Goal: Information Seeking & Learning: Learn about a topic

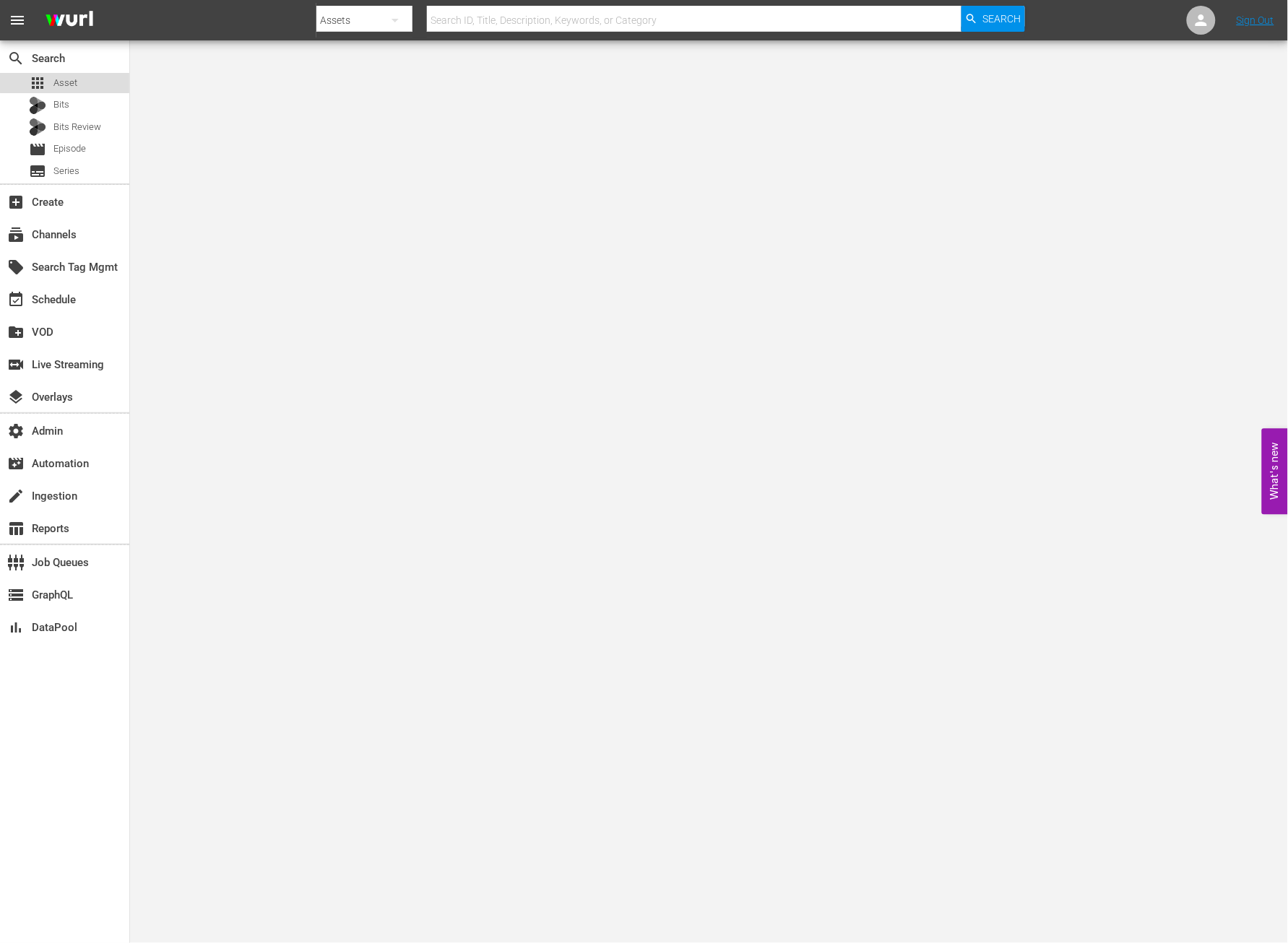
click at [81, 82] on div "apps Asset" at bounding box center [65, 83] width 129 height 20
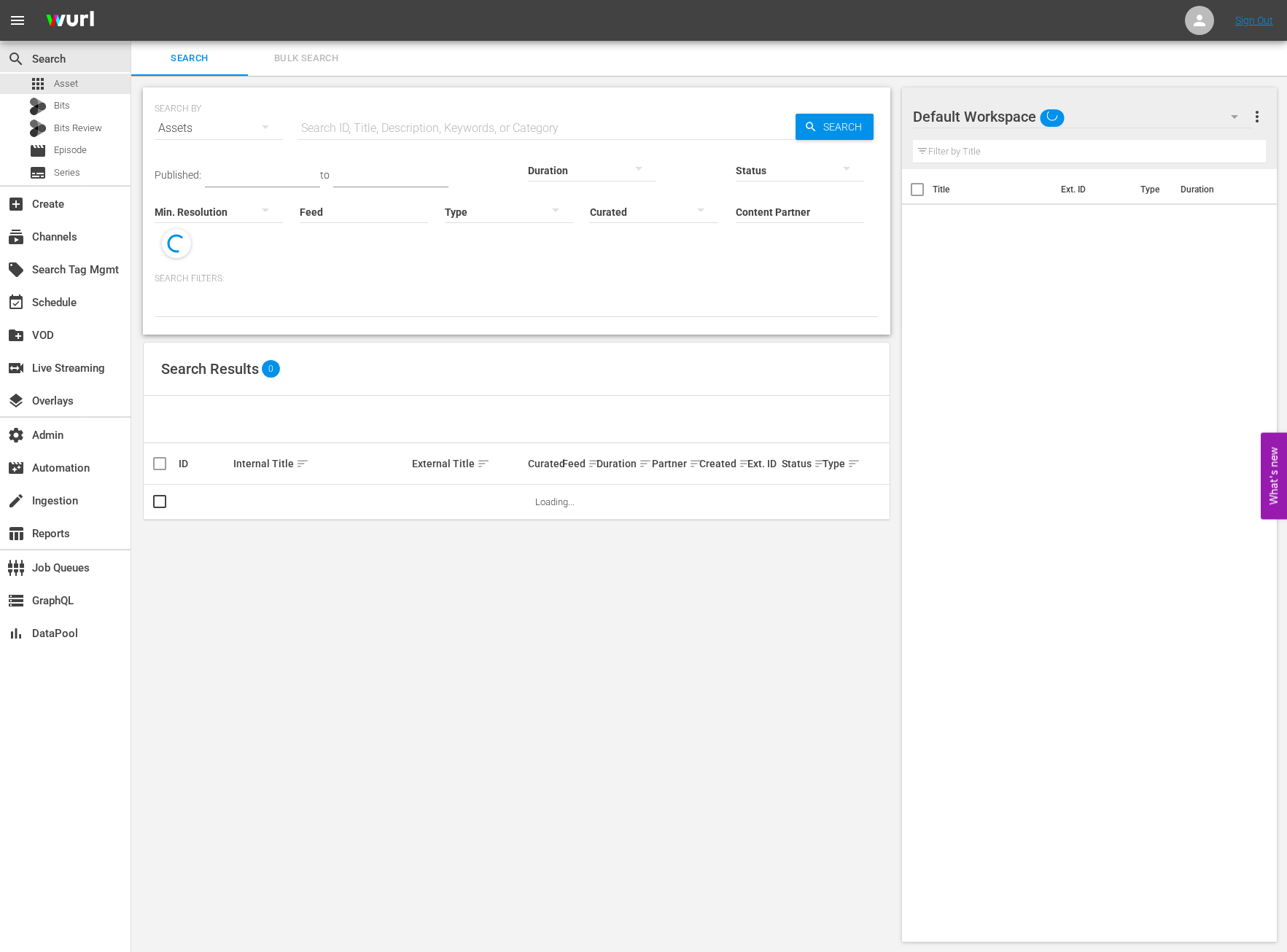
click at [345, 132] on input "text" at bounding box center [546, 128] width 498 height 35
paste input "motorsport_tv_motorsporttv_1"
type input "motorsport_tv_motorsporttv_1"
click at [821, 124] on span "Search" at bounding box center [845, 126] width 56 height 26
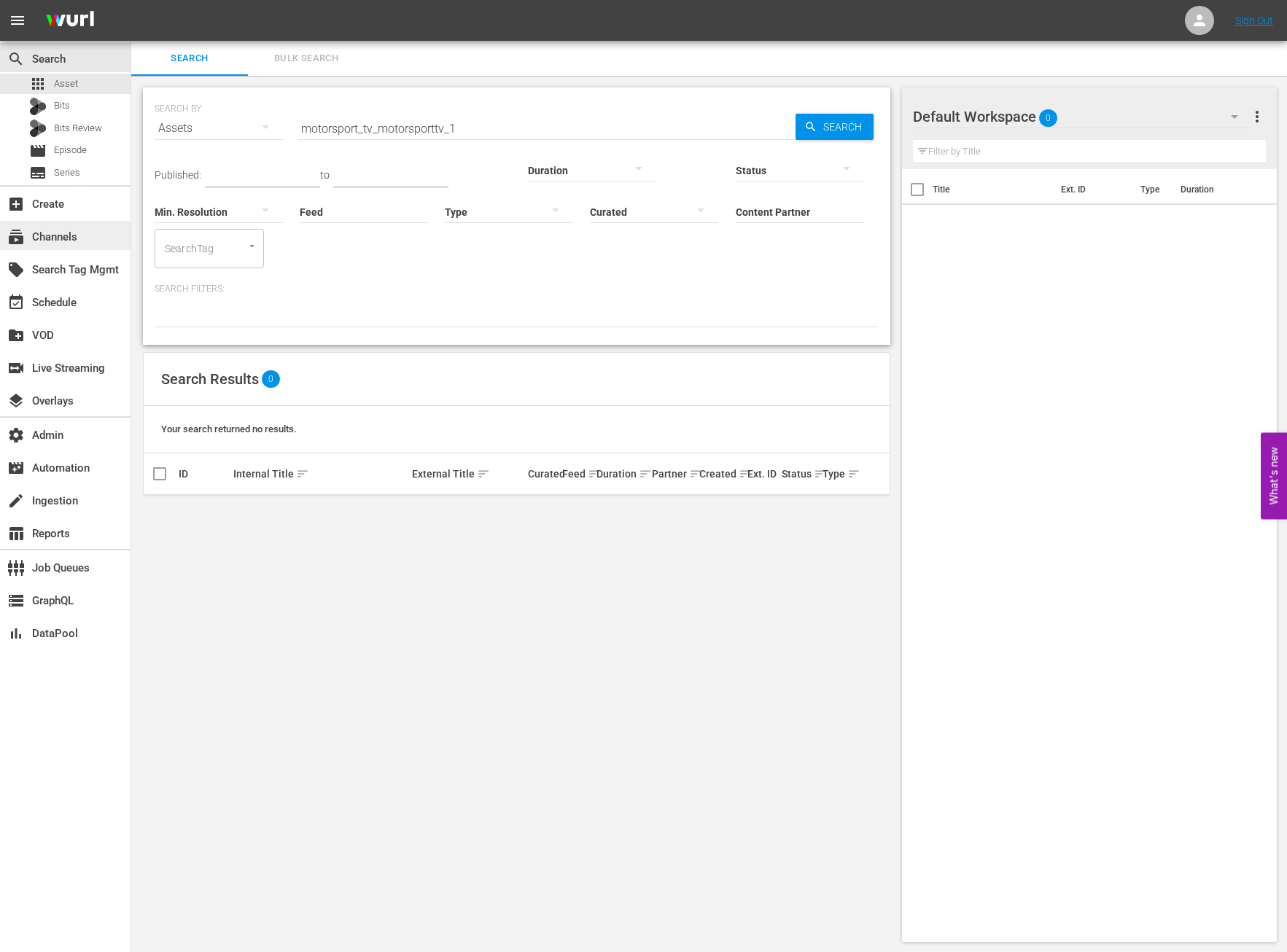
click at [87, 245] on div "subscriptions Channels" at bounding box center [65, 235] width 131 height 29
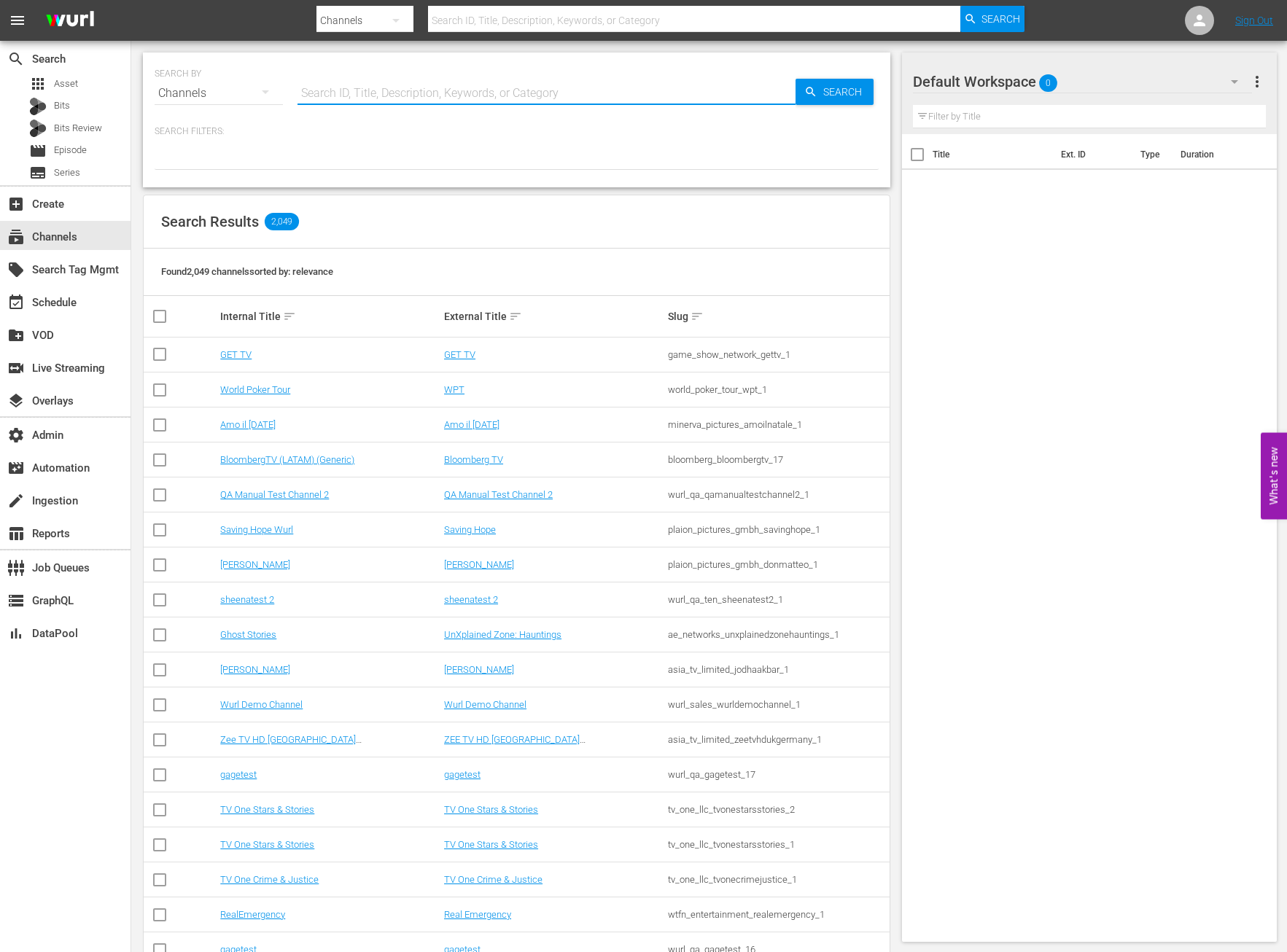
click at [492, 87] on input "text" at bounding box center [546, 92] width 498 height 35
paste input "motorsport_tv_motorsporttv_1"
type input "motorsport_tv_motorsporttv_1"
click at [832, 97] on span "Search" at bounding box center [845, 92] width 56 height 26
type input "motorsport_tv_motorsporttv_1"
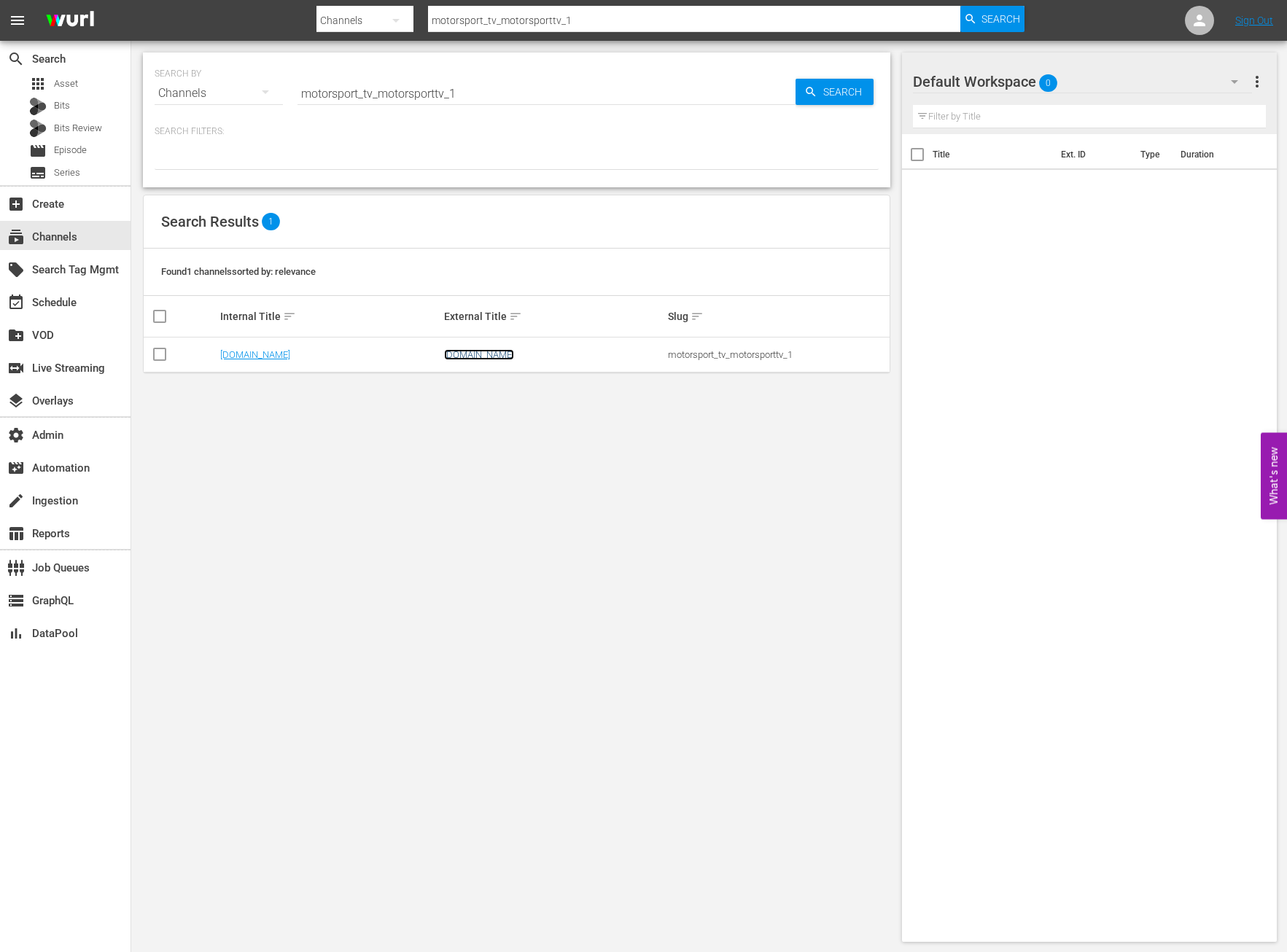
click at [450, 353] on link "Motorsport.tv" at bounding box center [478, 355] width 70 height 11
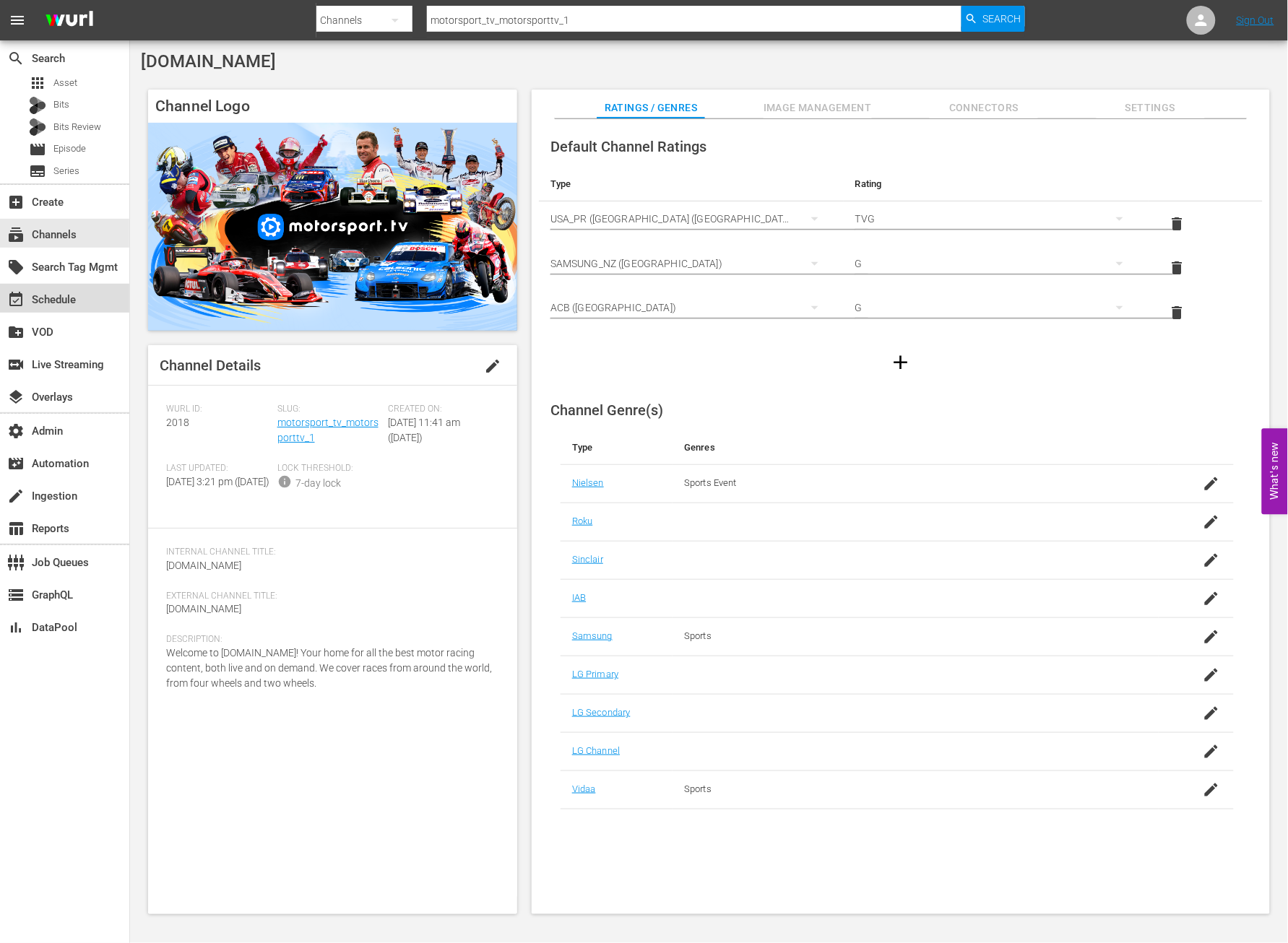
click at [95, 297] on div "event_available Schedule" at bounding box center [65, 298] width 129 height 29
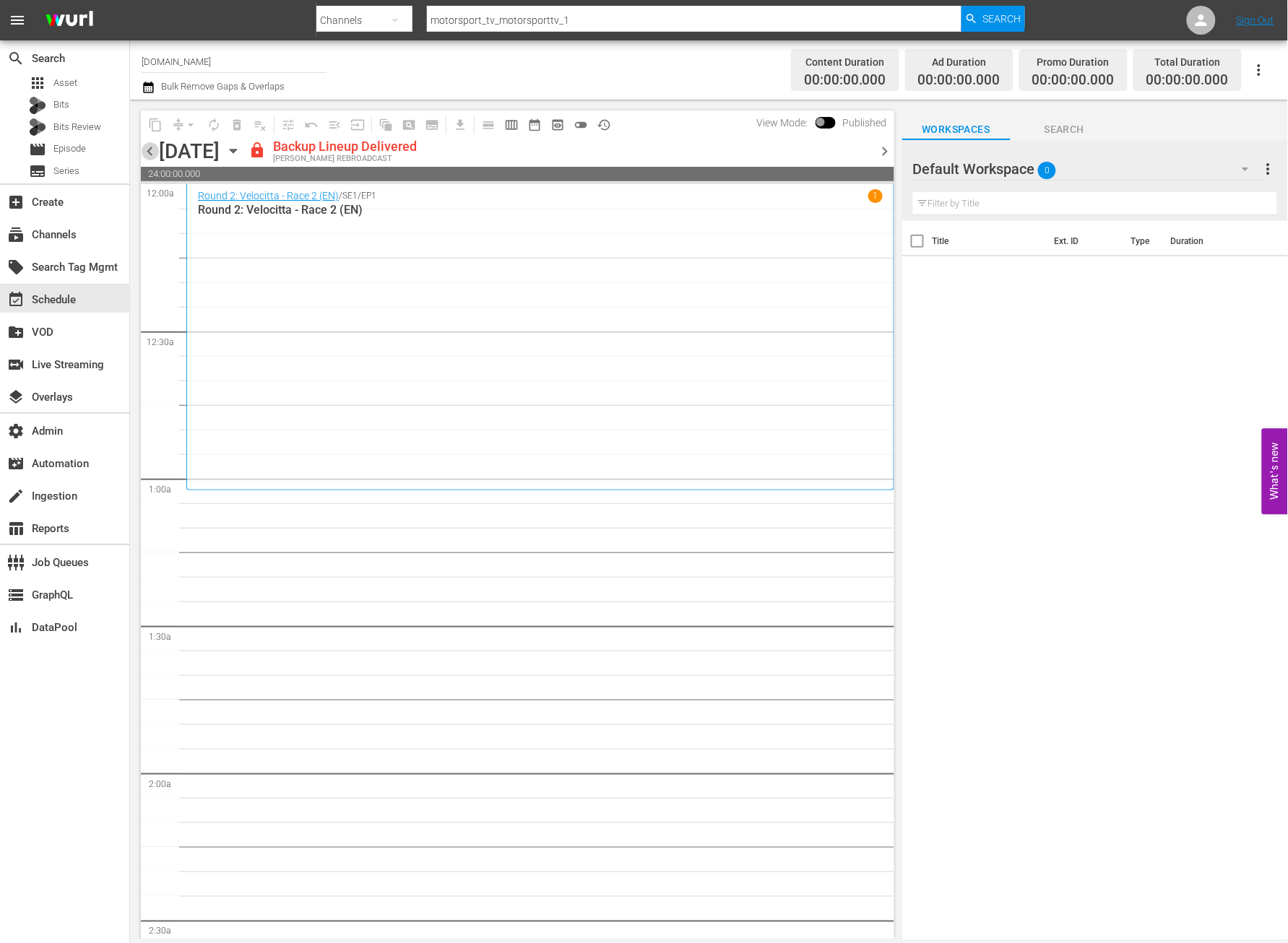
click at [145, 151] on span "chevron_left" at bounding box center [150, 150] width 18 height 18
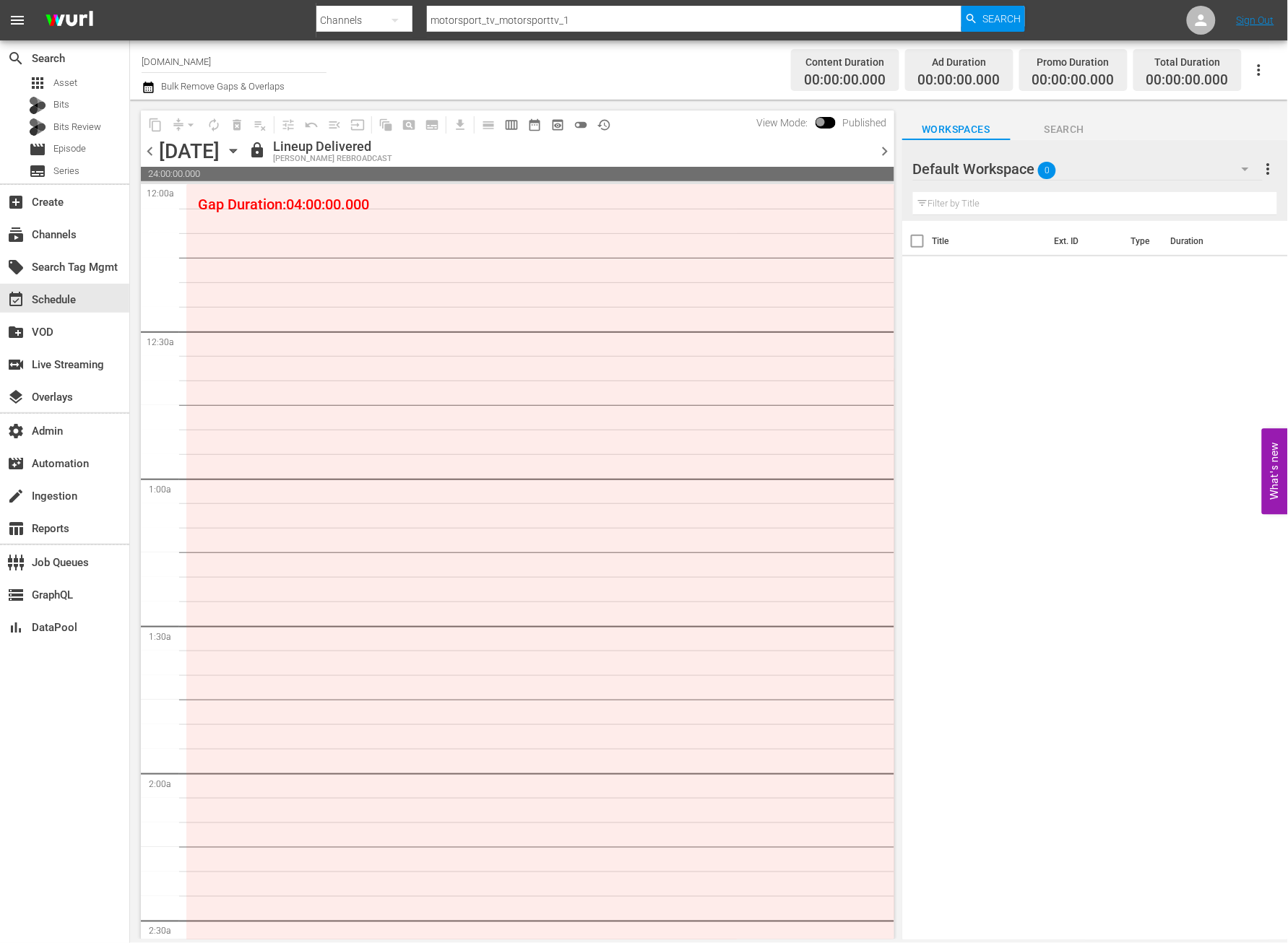
click at [145, 152] on span "chevron_left" at bounding box center [150, 150] width 18 height 18
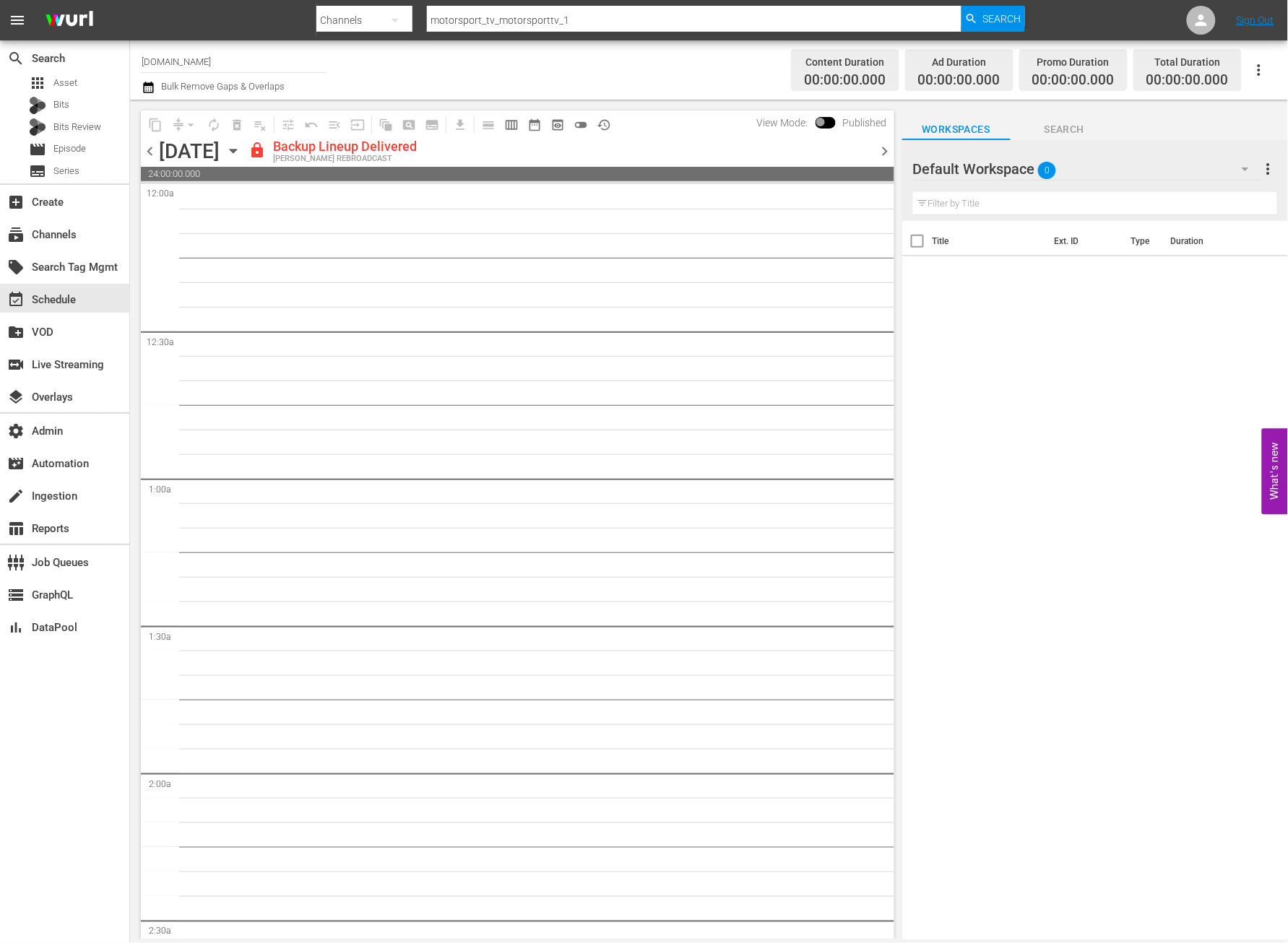
click at [146, 152] on span "chevron_left" at bounding box center [150, 150] width 18 height 18
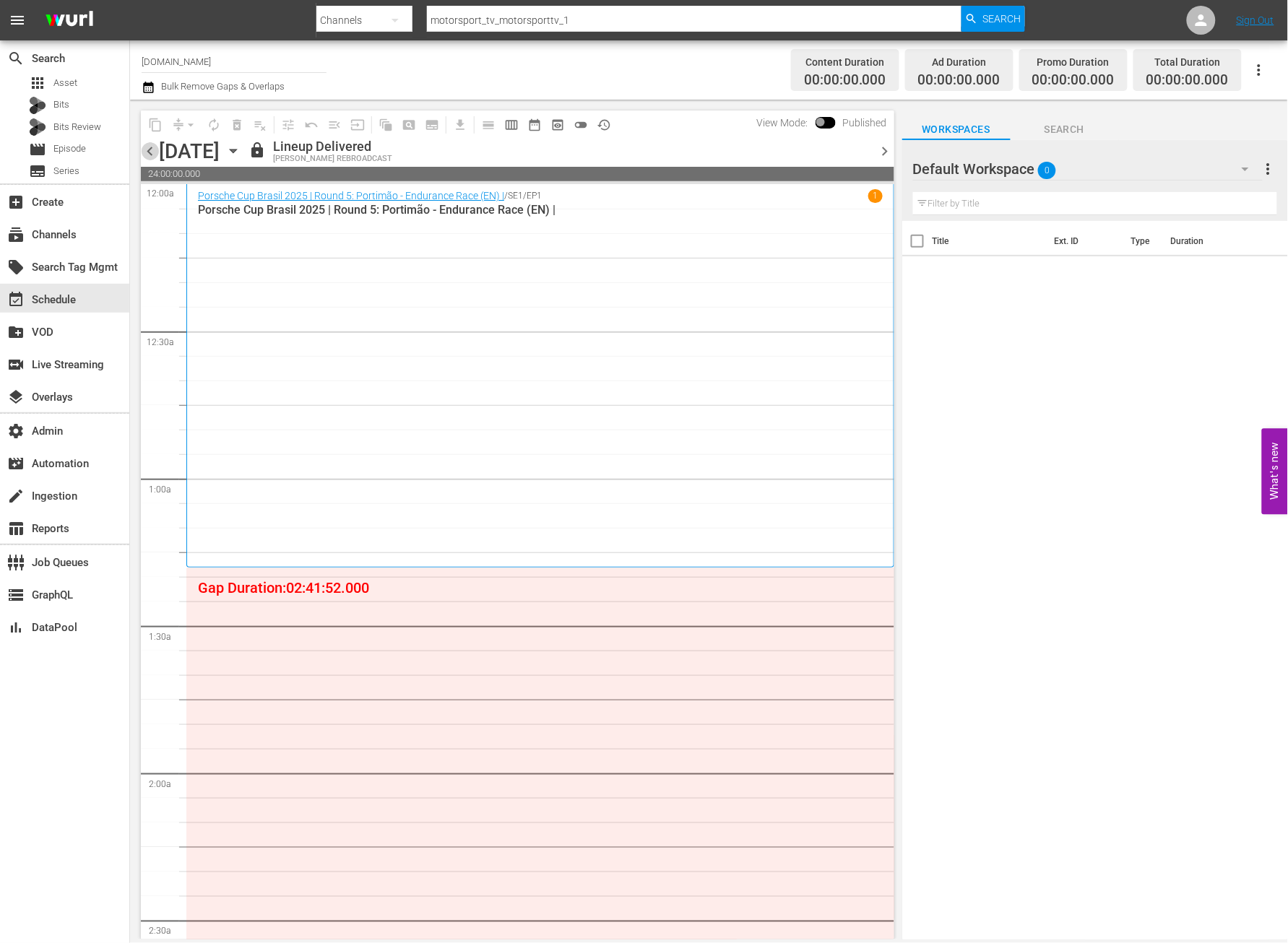
click at [146, 152] on span "chevron_left" at bounding box center [150, 150] width 18 height 18
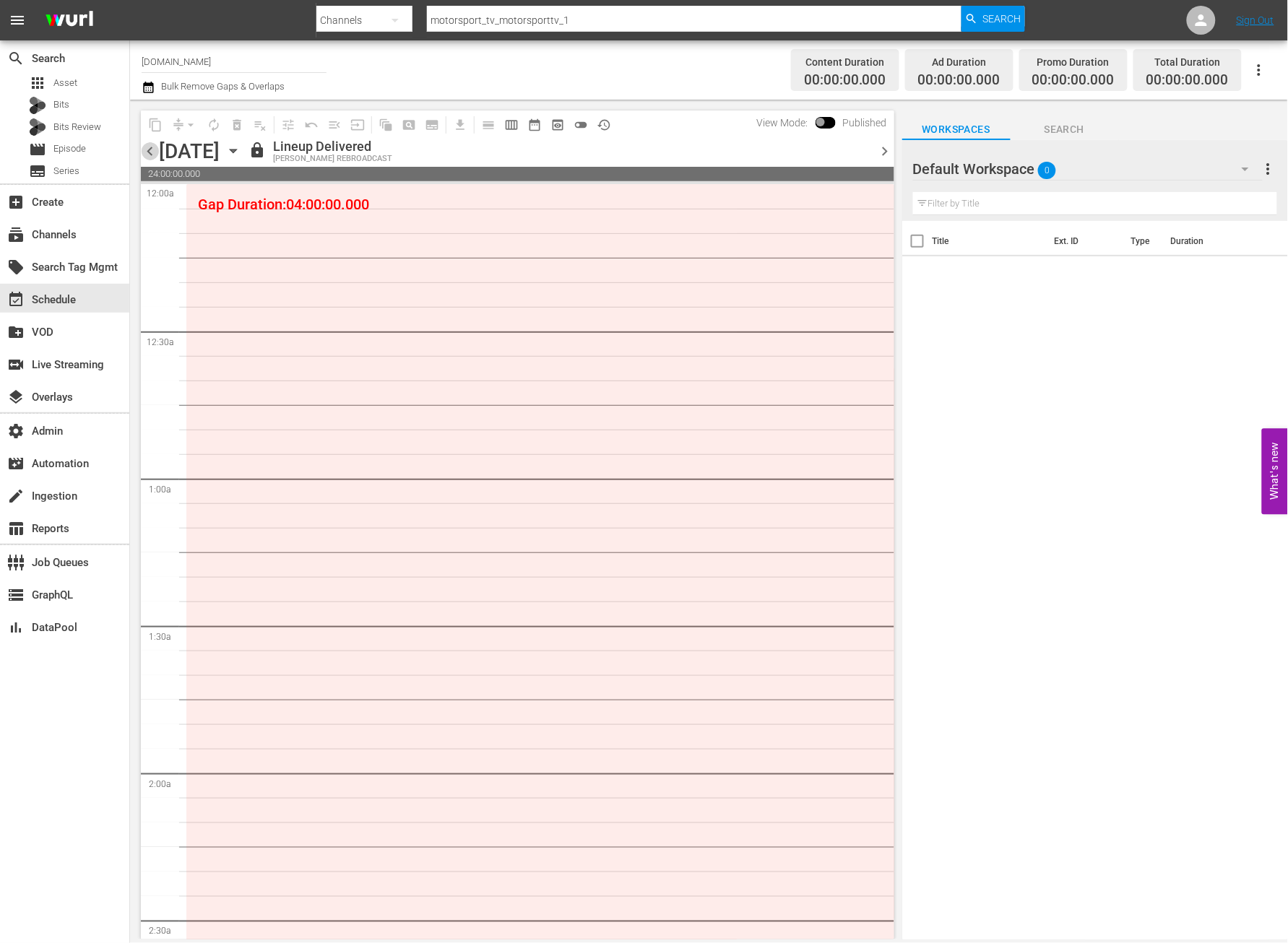
click at [147, 152] on span "chevron_left" at bounding box center [150, 150] width 18 height 18
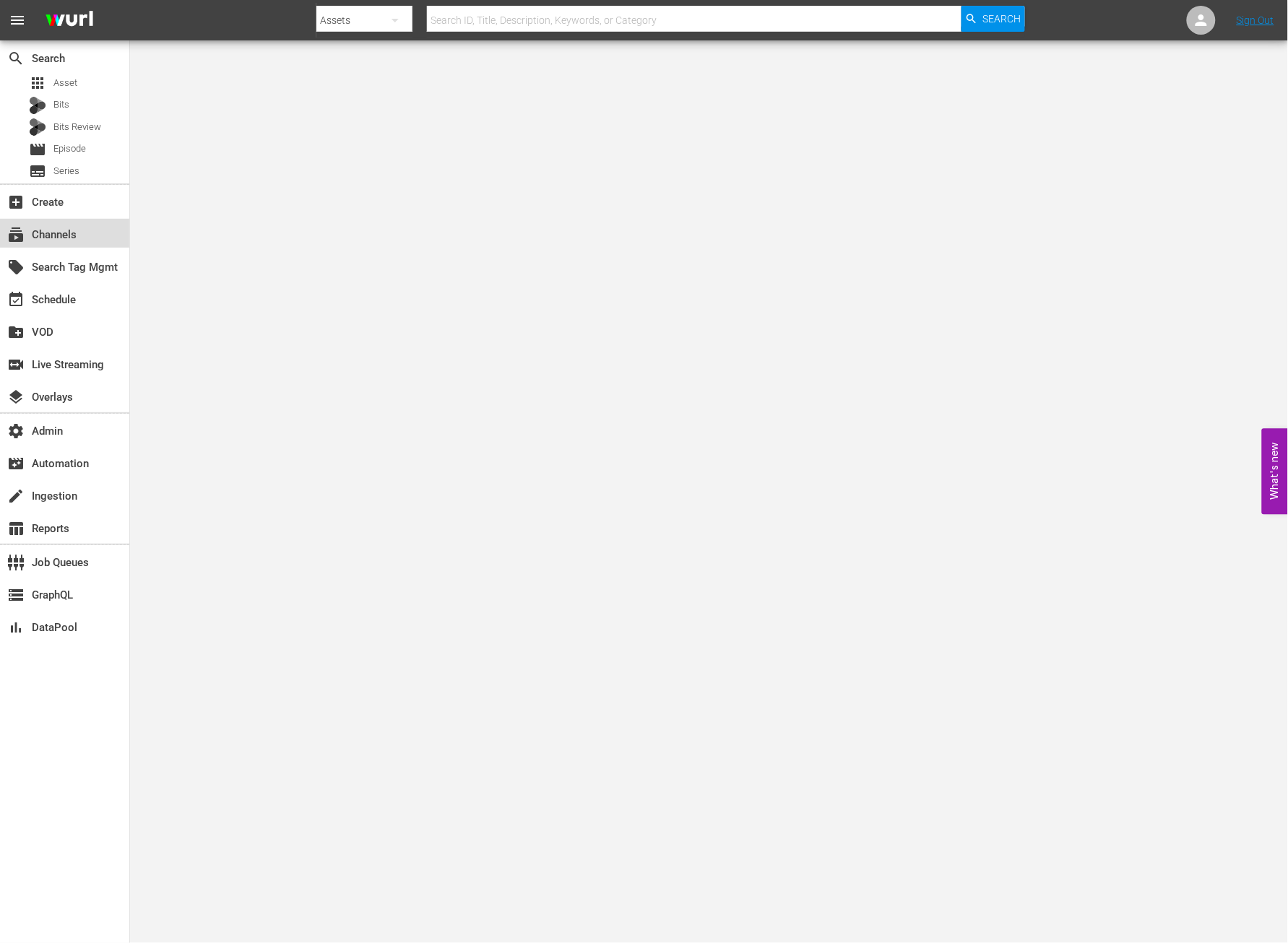
click at [71, 239] on div "subscriptions Channels" at bounding box center [40, 232] width 81 height 13
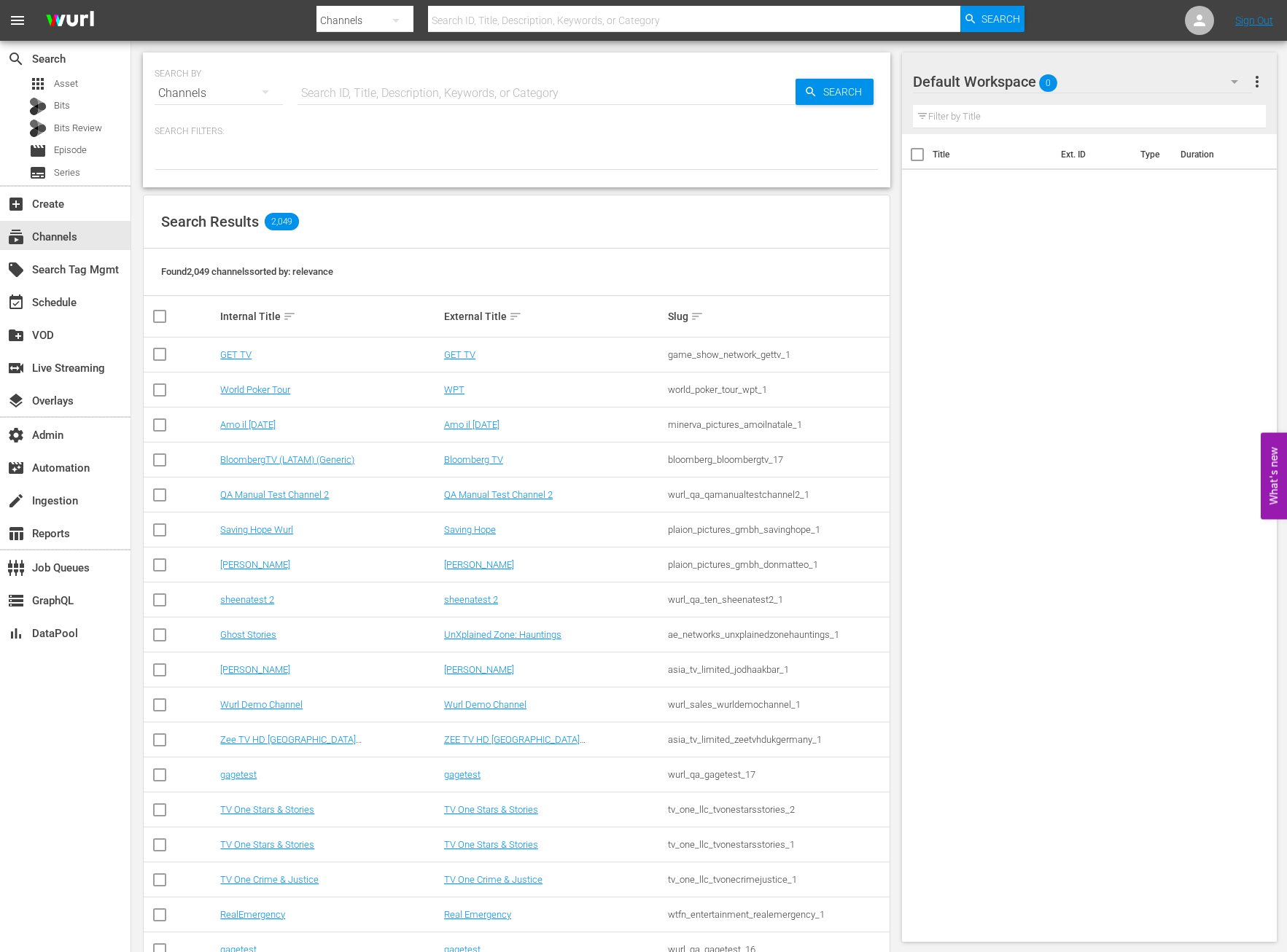
click at [444, 95] on input "text" at bounding box center [546, 92] width 498 height 35
type input "all"
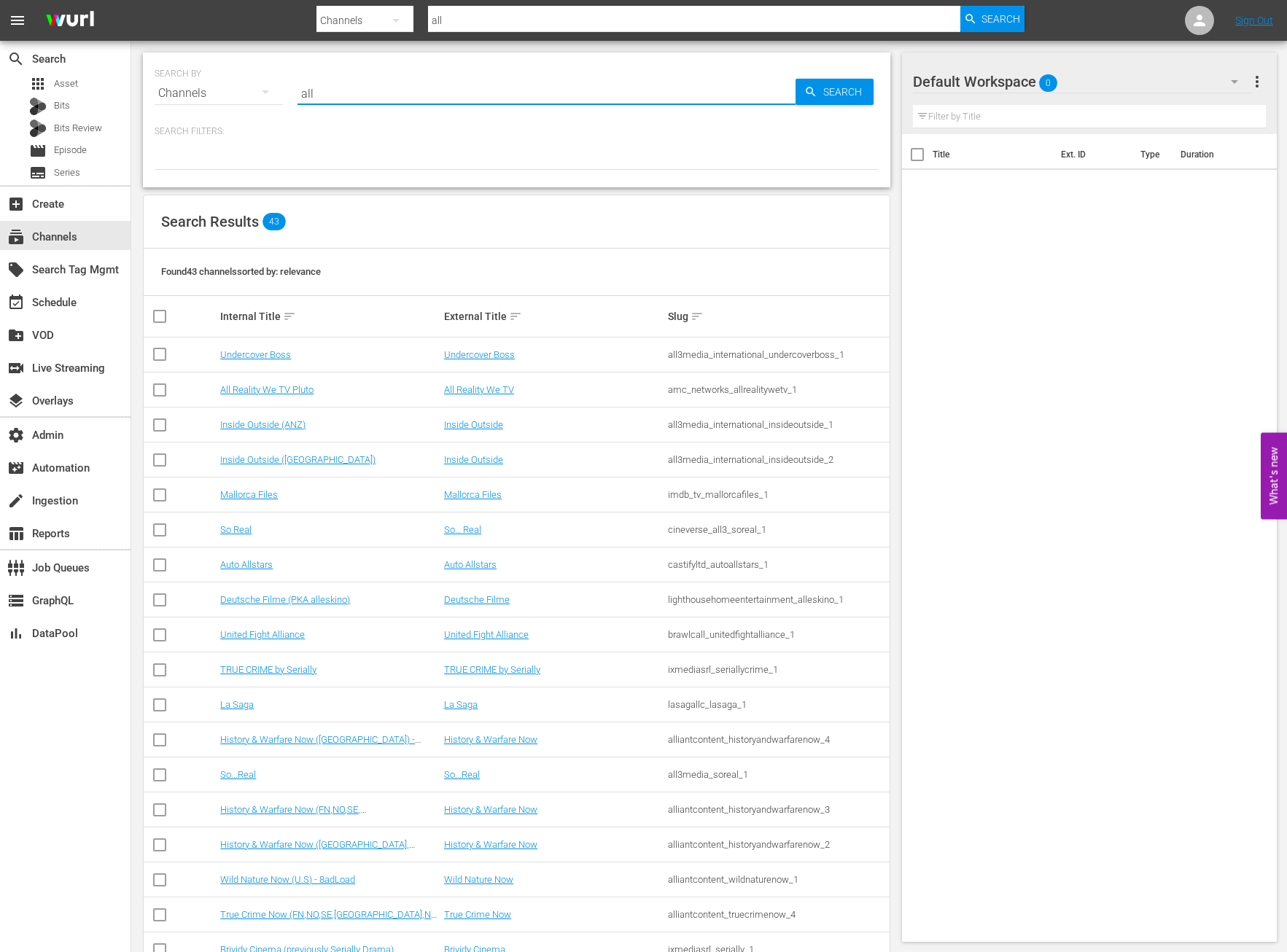
click at [408, 87] on input "all" at bounding box center [546, 92] width 498 height 35
type input "all wedding"
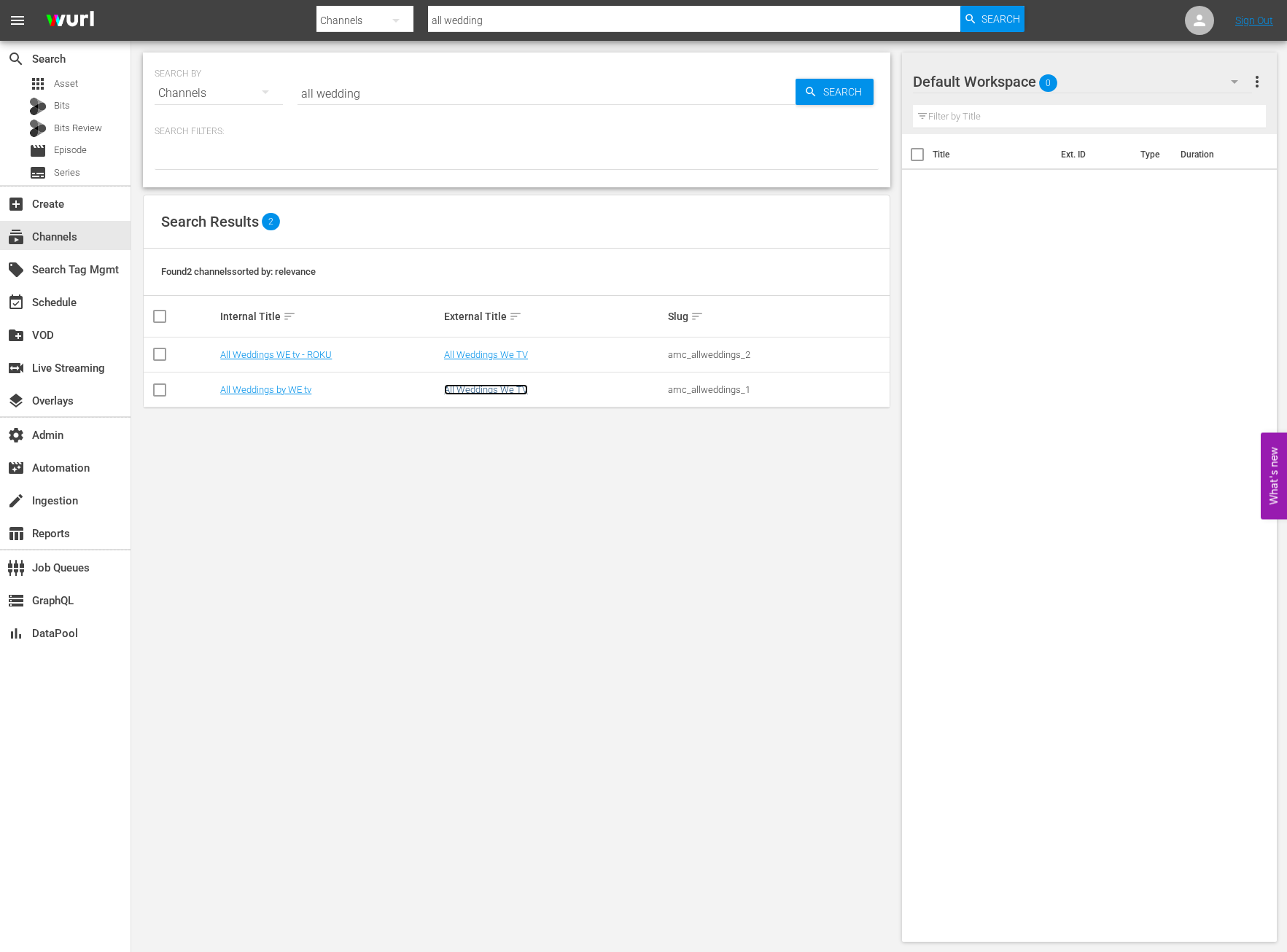
click at [505, 390] on link "All Weddings We TV" at bounding box center [485, 389] width 84 height 11
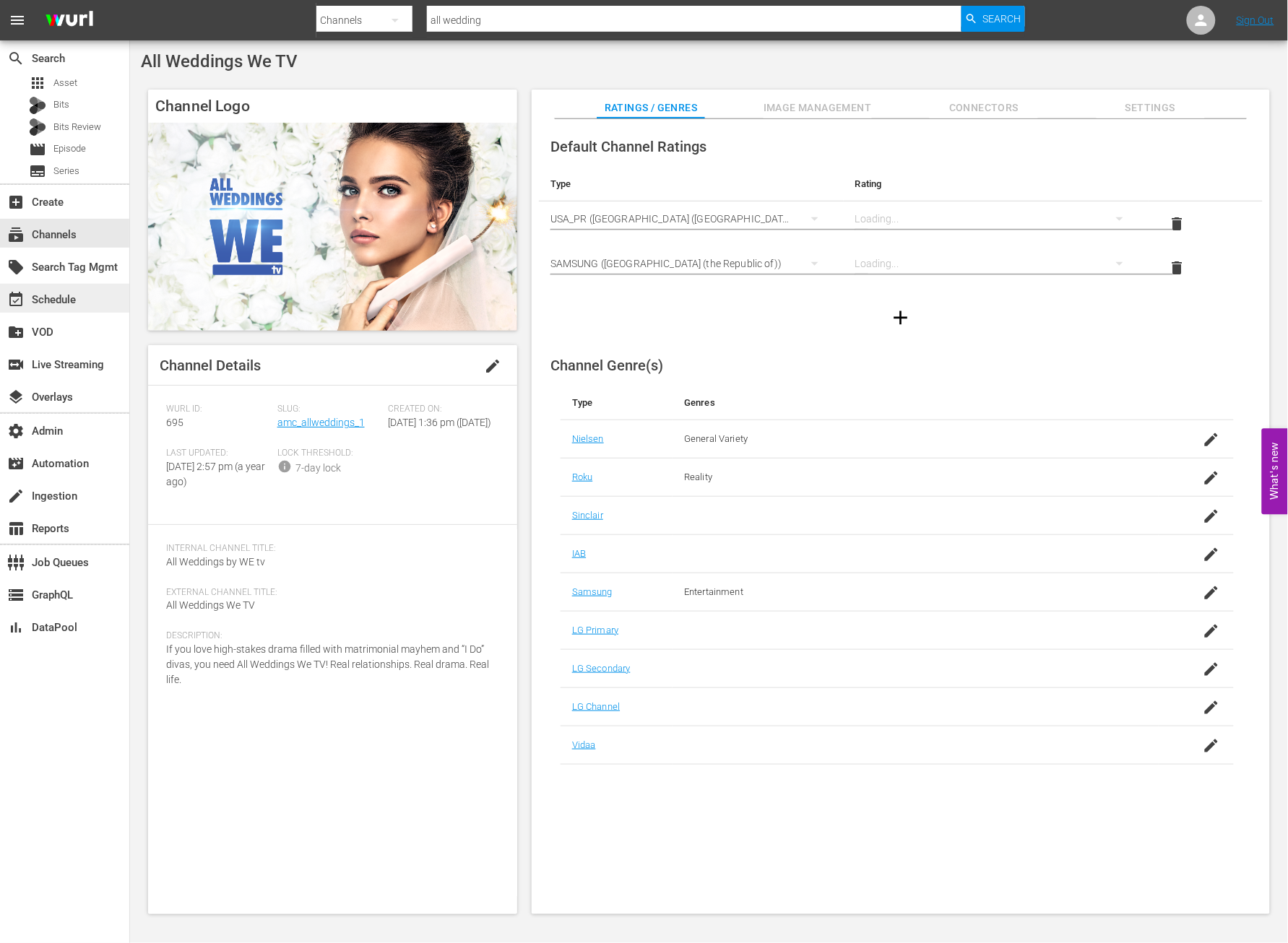
click at [76, 298] on div "event_available Schedule" at bounding box center [40, 297] width 81 height 13
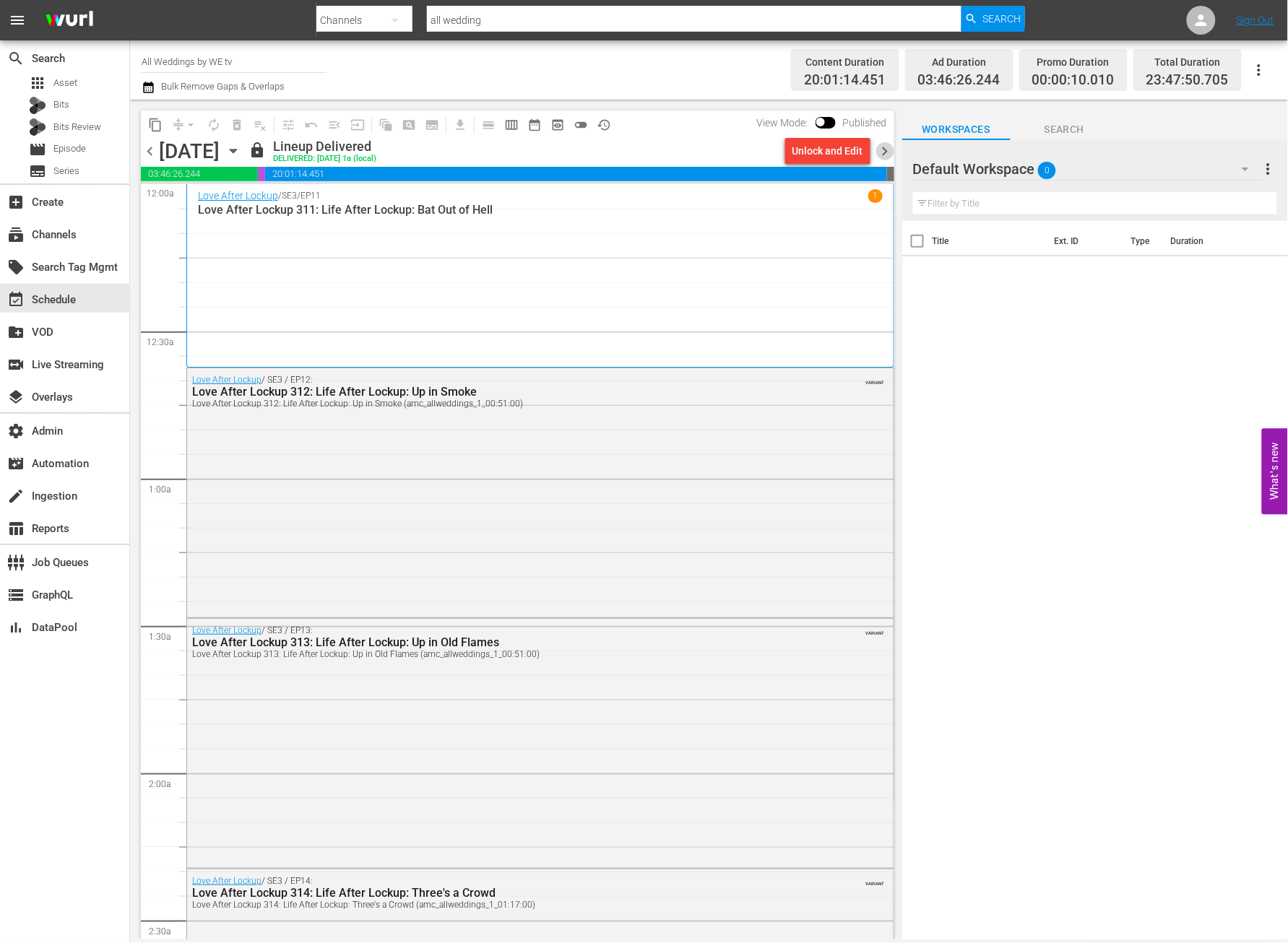
click at [889, 146] on span "chevron_right" at bounding box center [885, 150] width 18 height 18
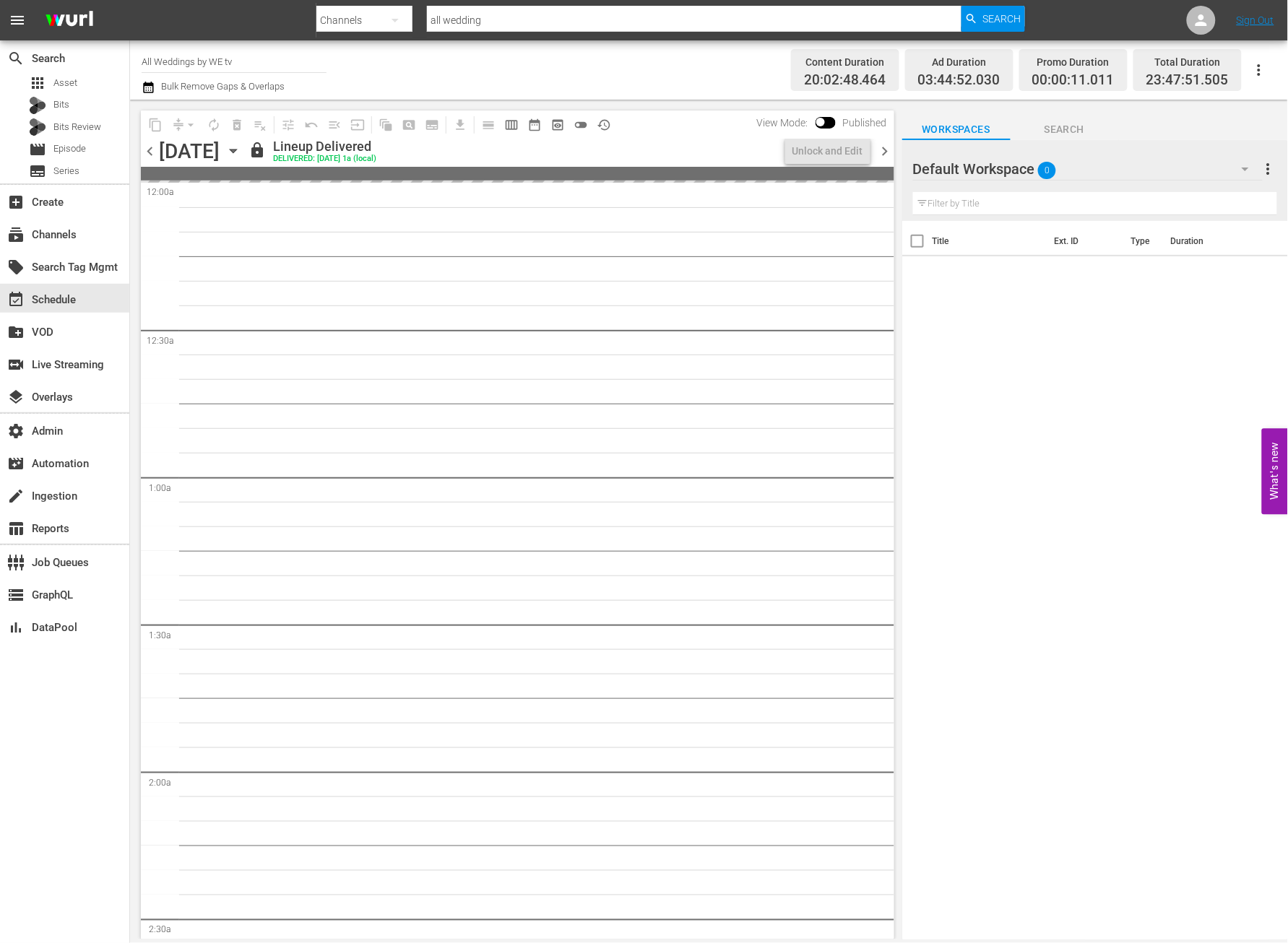
click at [889, 147] on span "chevron_right" at bounding box center [885, 150] width 18 height 18
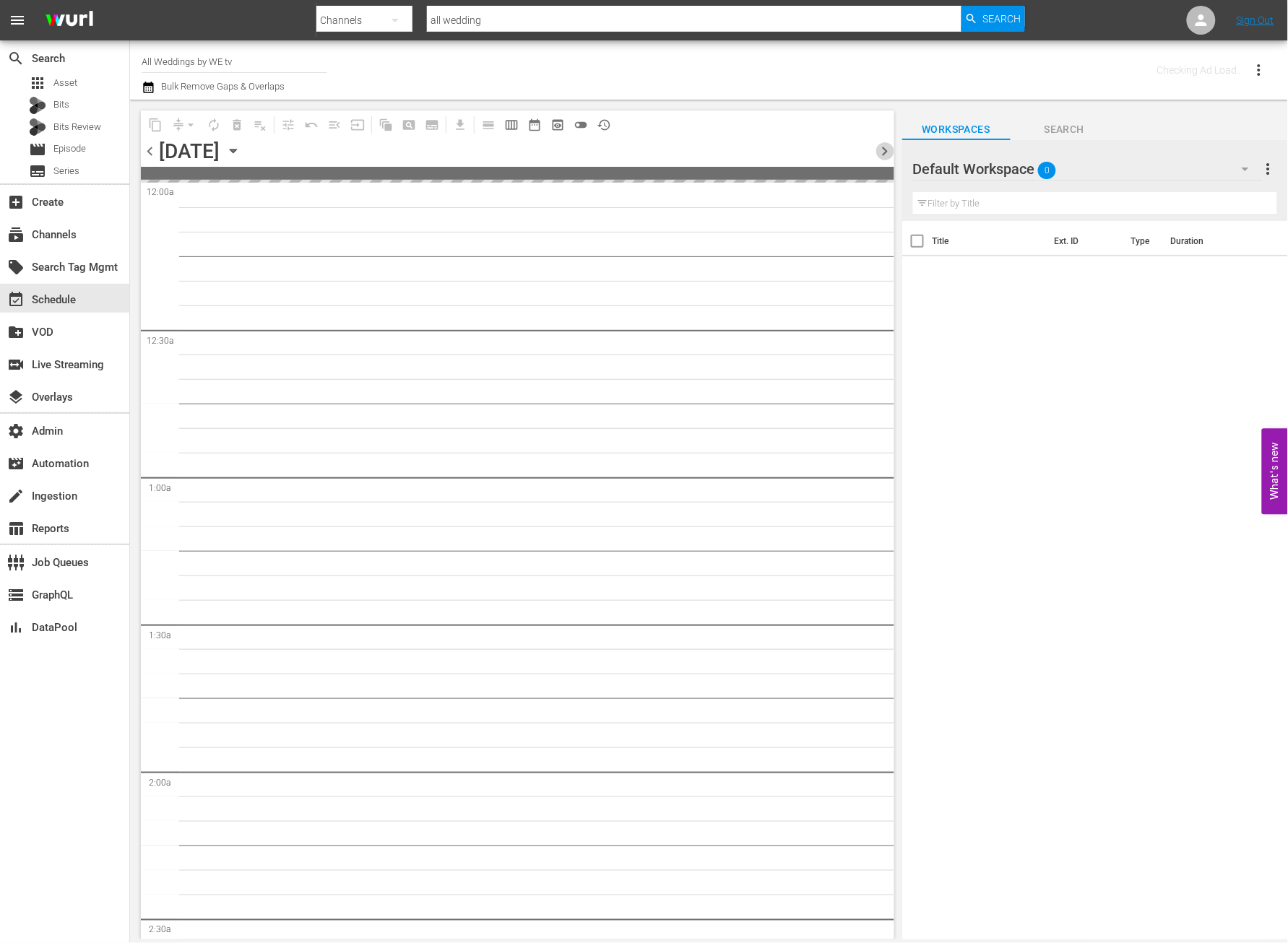
click at [889, 147] on span "chevron_right" at bounding box center [885, 150] width 18 height 18
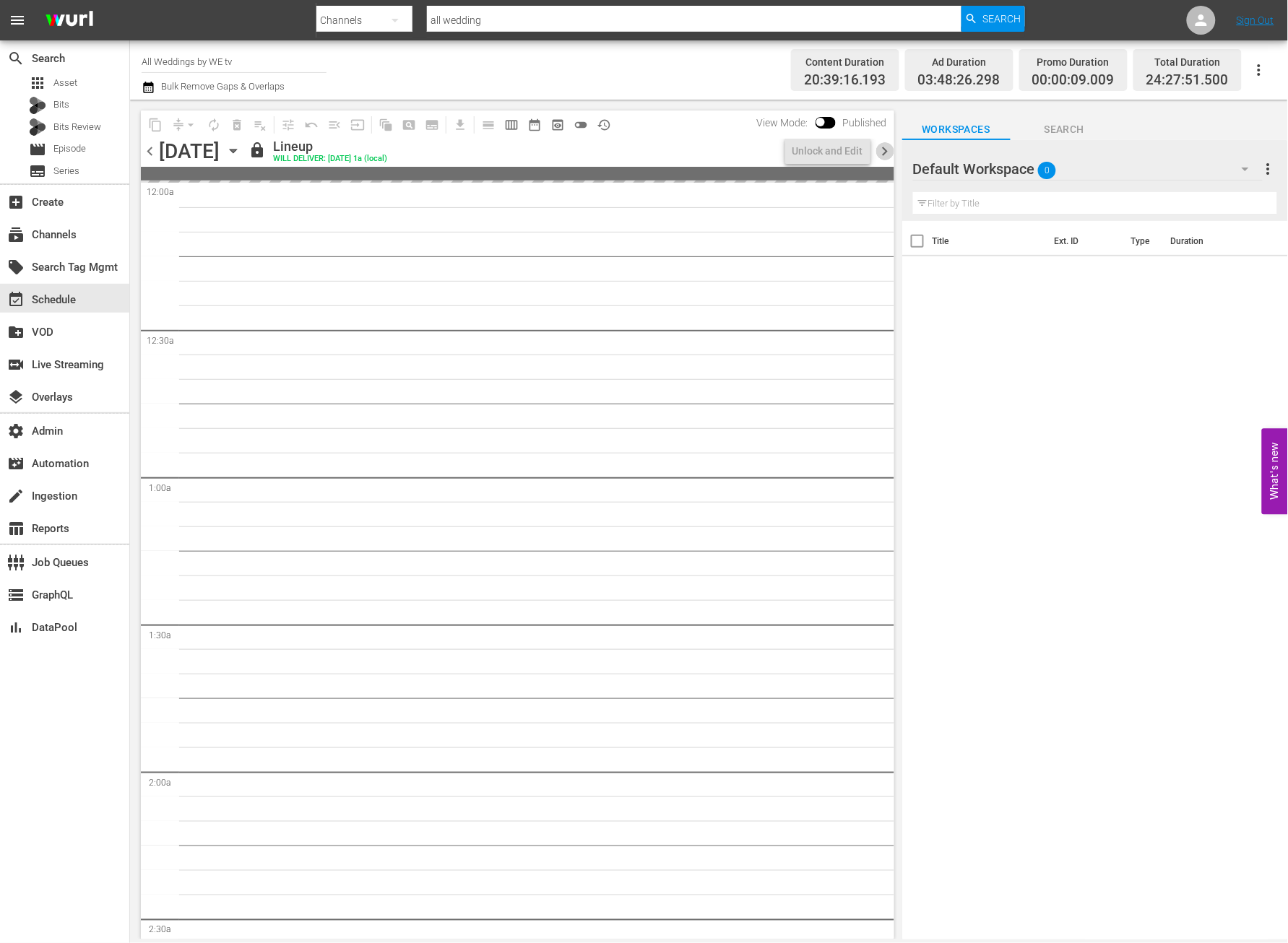
click at [889, 147] on span "chevron_right" at bounding box center [885, 150] width 18 height 18
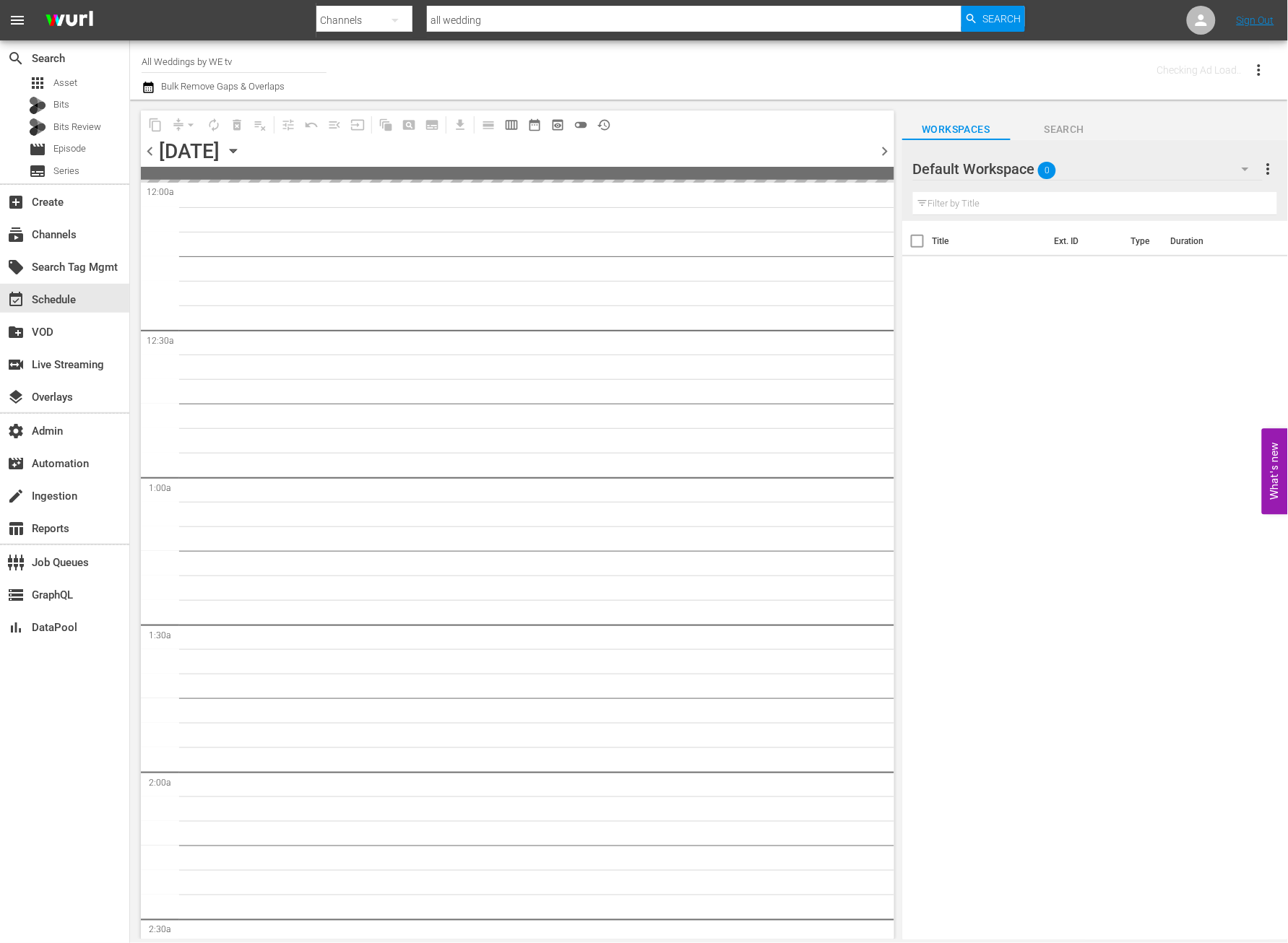
click at [889, 147] on span "chevron_right" at bounding box center [885, 150] width 18 height 18
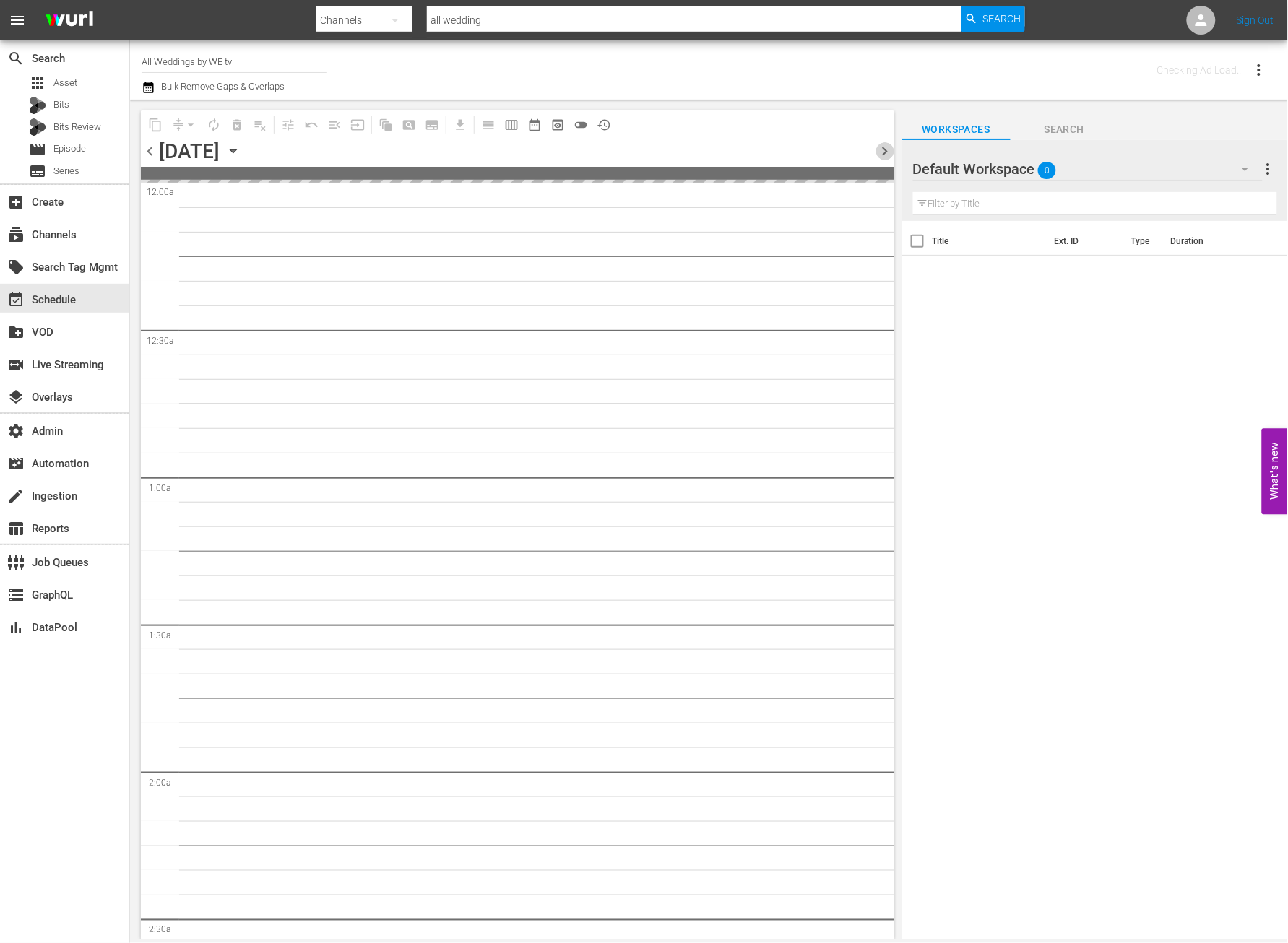
click at [889, 147] on span "chevron_right" at bounding box center [885, 150] width 18 height 18
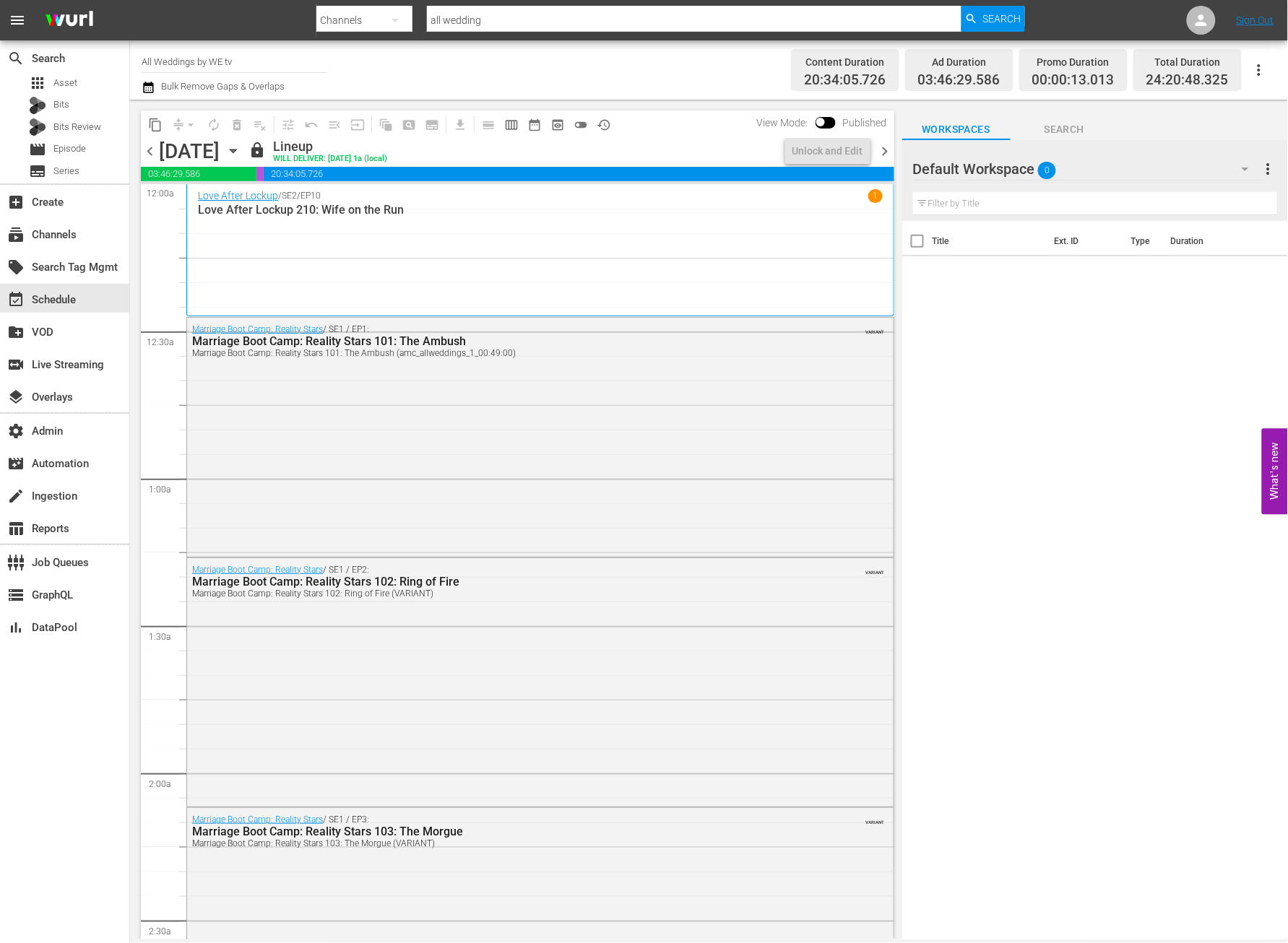
click at [889, 147] on span "chevron_right" at bounding box center [885, 150] width 18 height 18
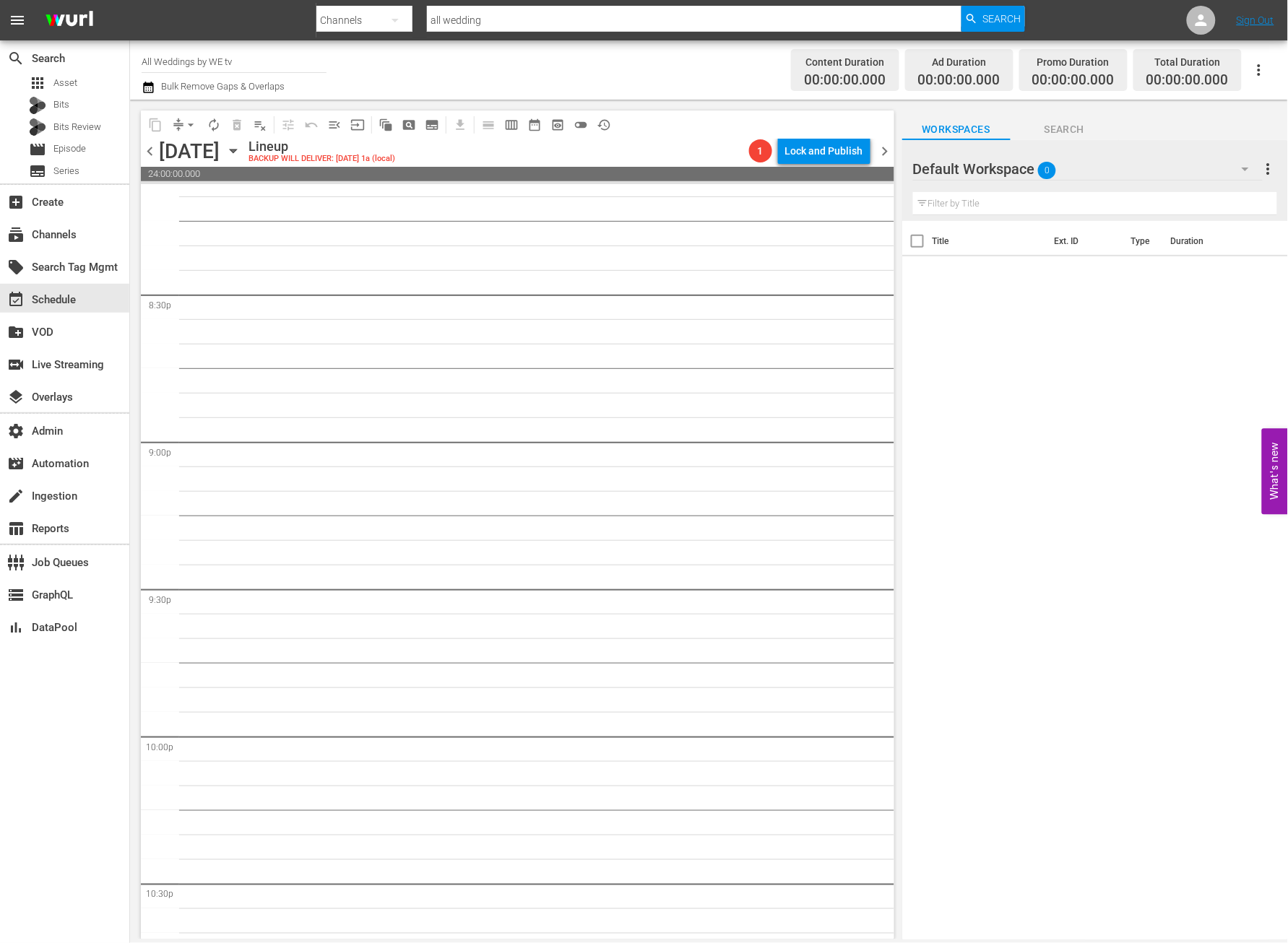
scroll to position [6317, 0]
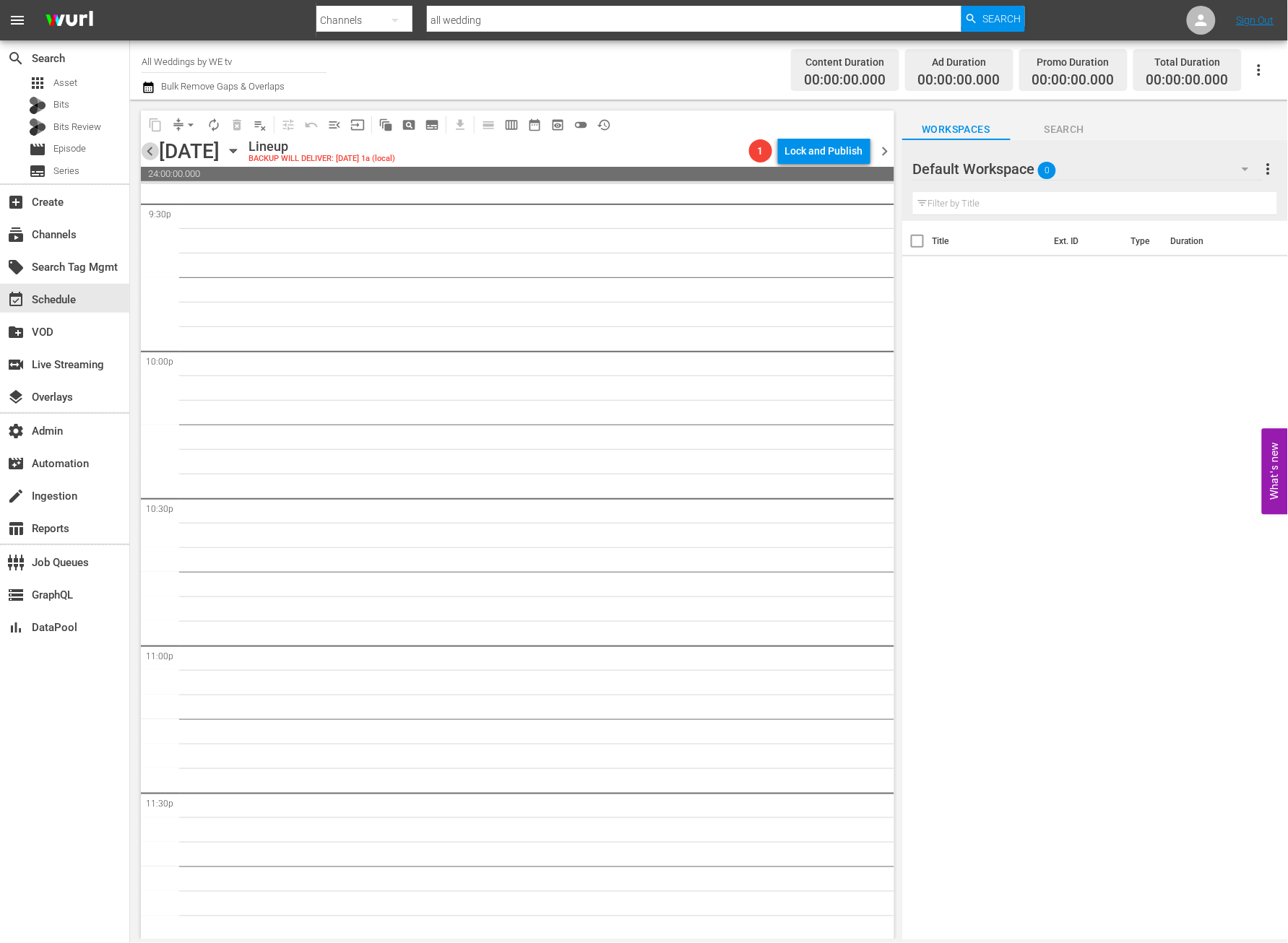
click at [153, 156] on span "chevron_left" at bounding box center [150, 150] width 18 height 18
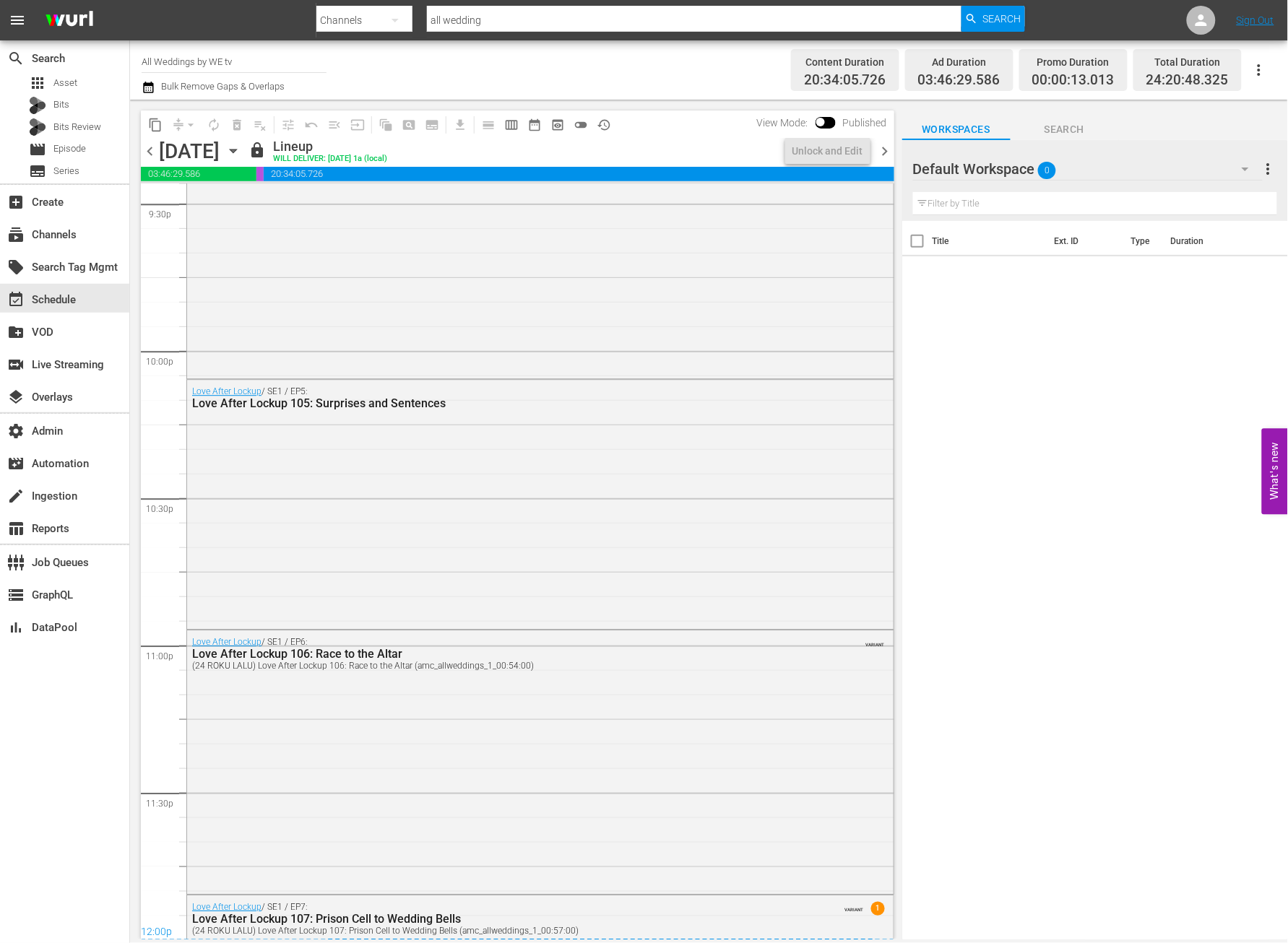
scroll to position [5974, 0]
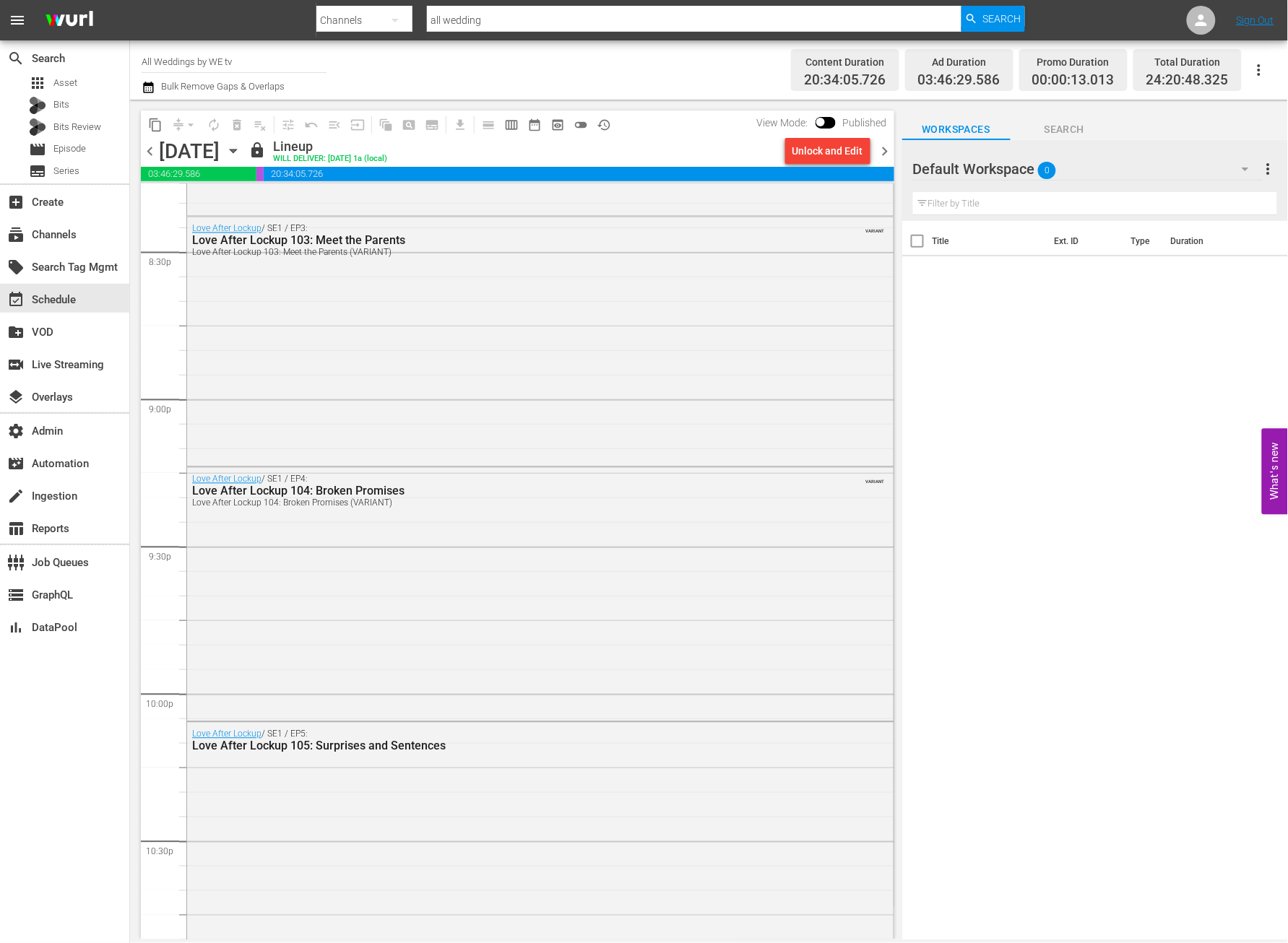
click at [887, 148] on span "chevron_right" at bounding box center [885, 150] width 18 height 18
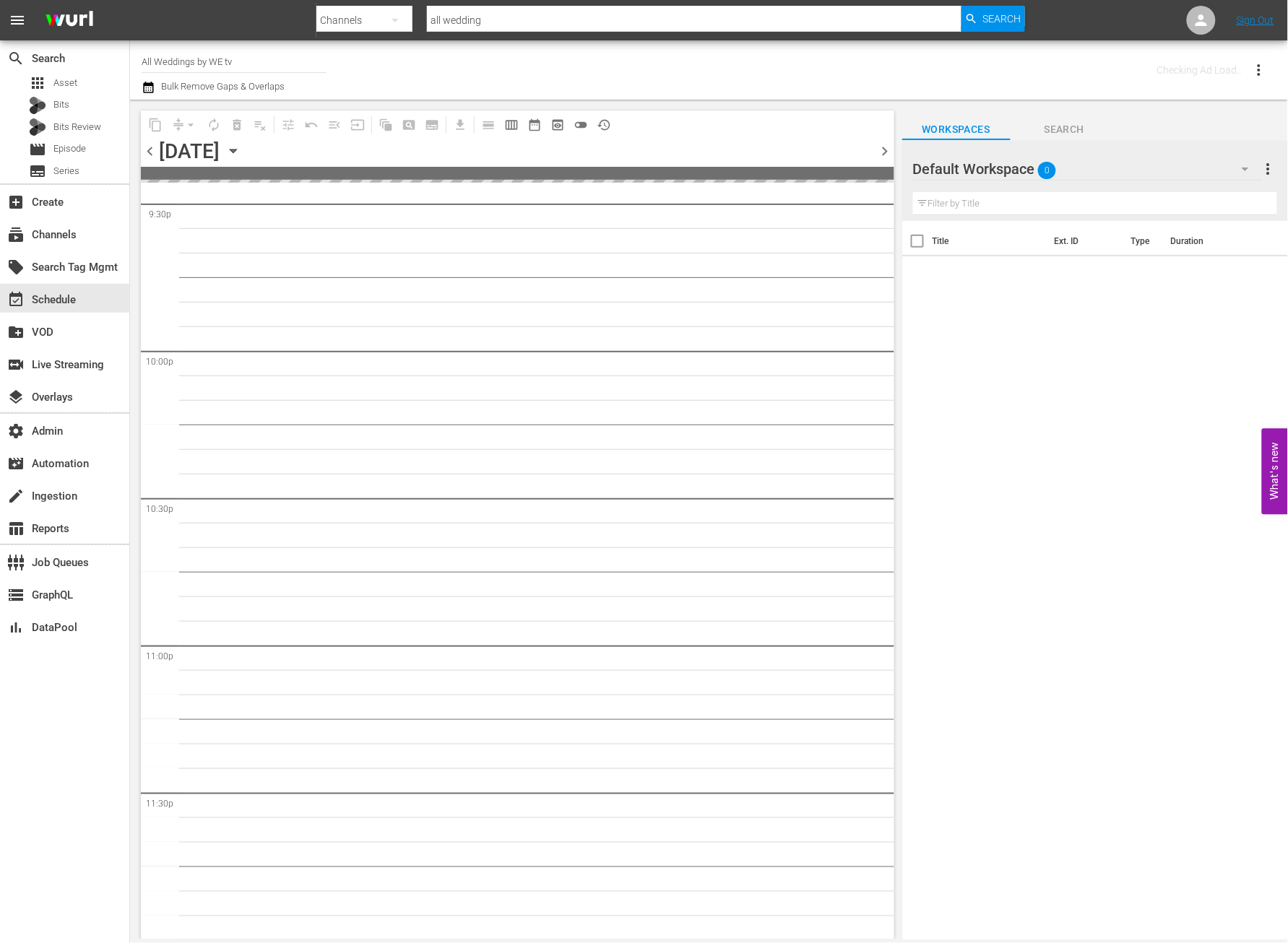
click at [887, 148] on span "chevron_right" at bounding box center [885, 150] width 18 height 18
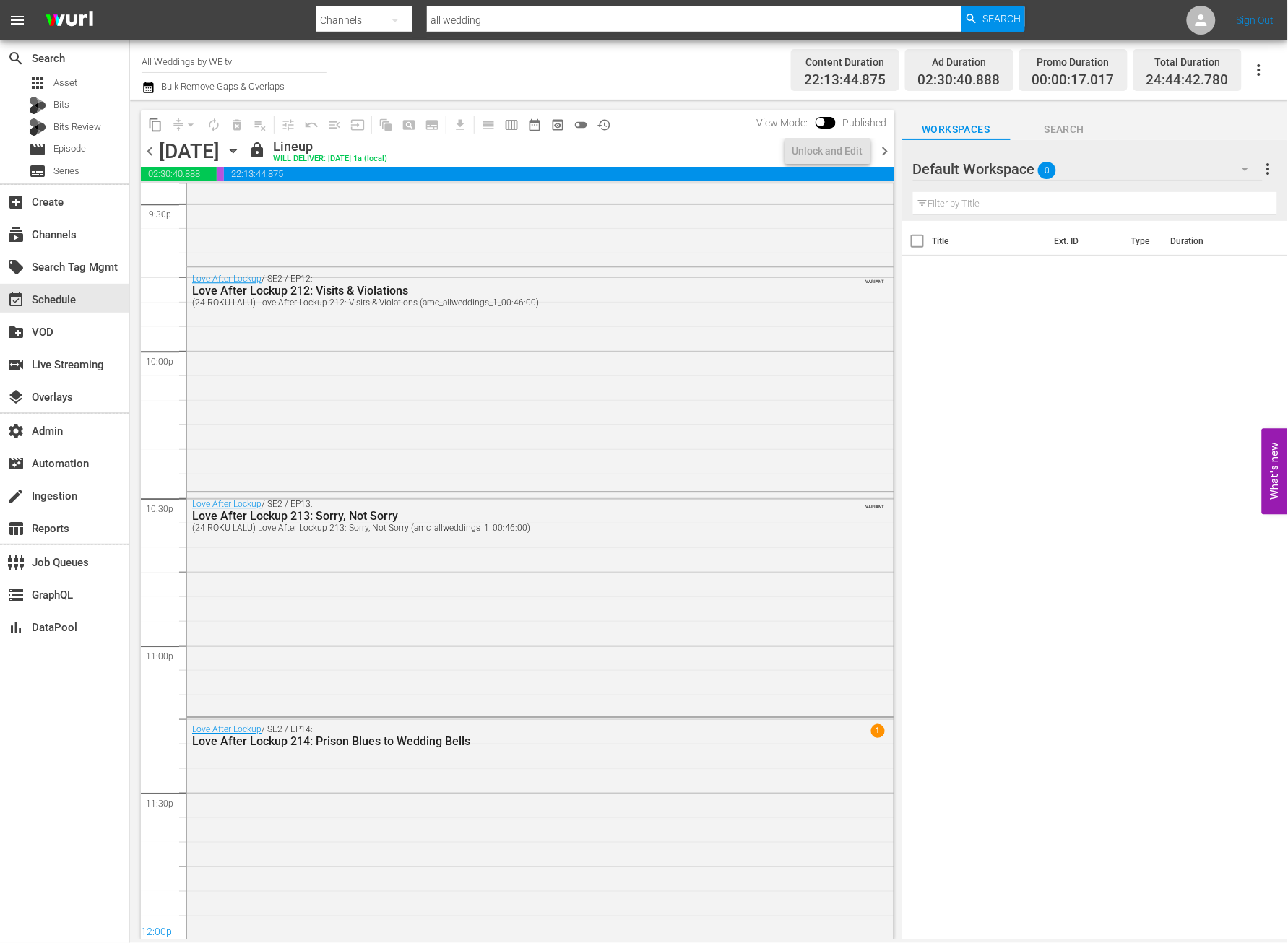
scroll to position [5998, 0]
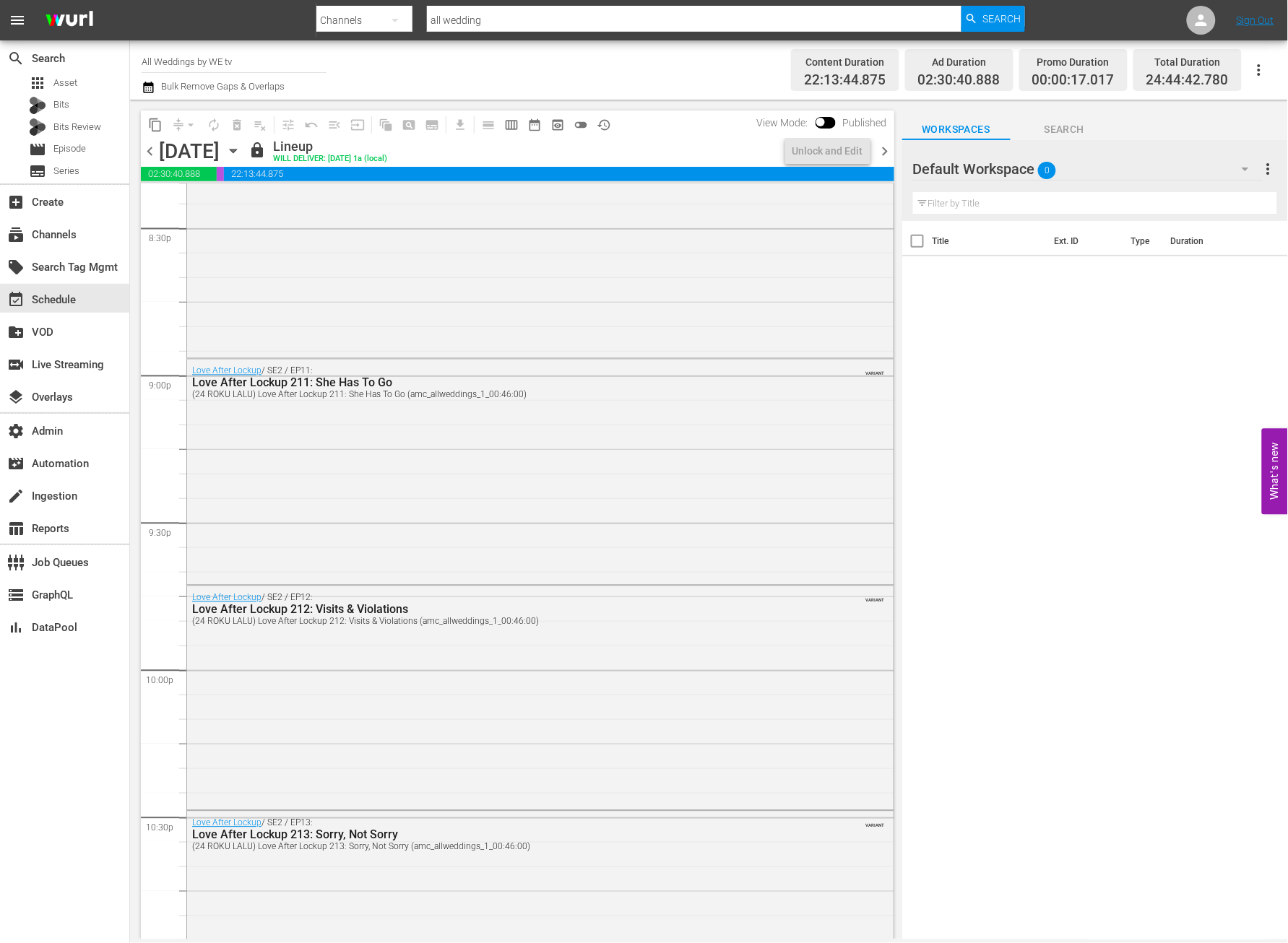
click at [161, 156] on div "[DATE]" at bounding box center [189, 151] width 61 height 24
click at [146, 154] on span "chevron_left" at bounding box center [150, 150] width 18 height 18
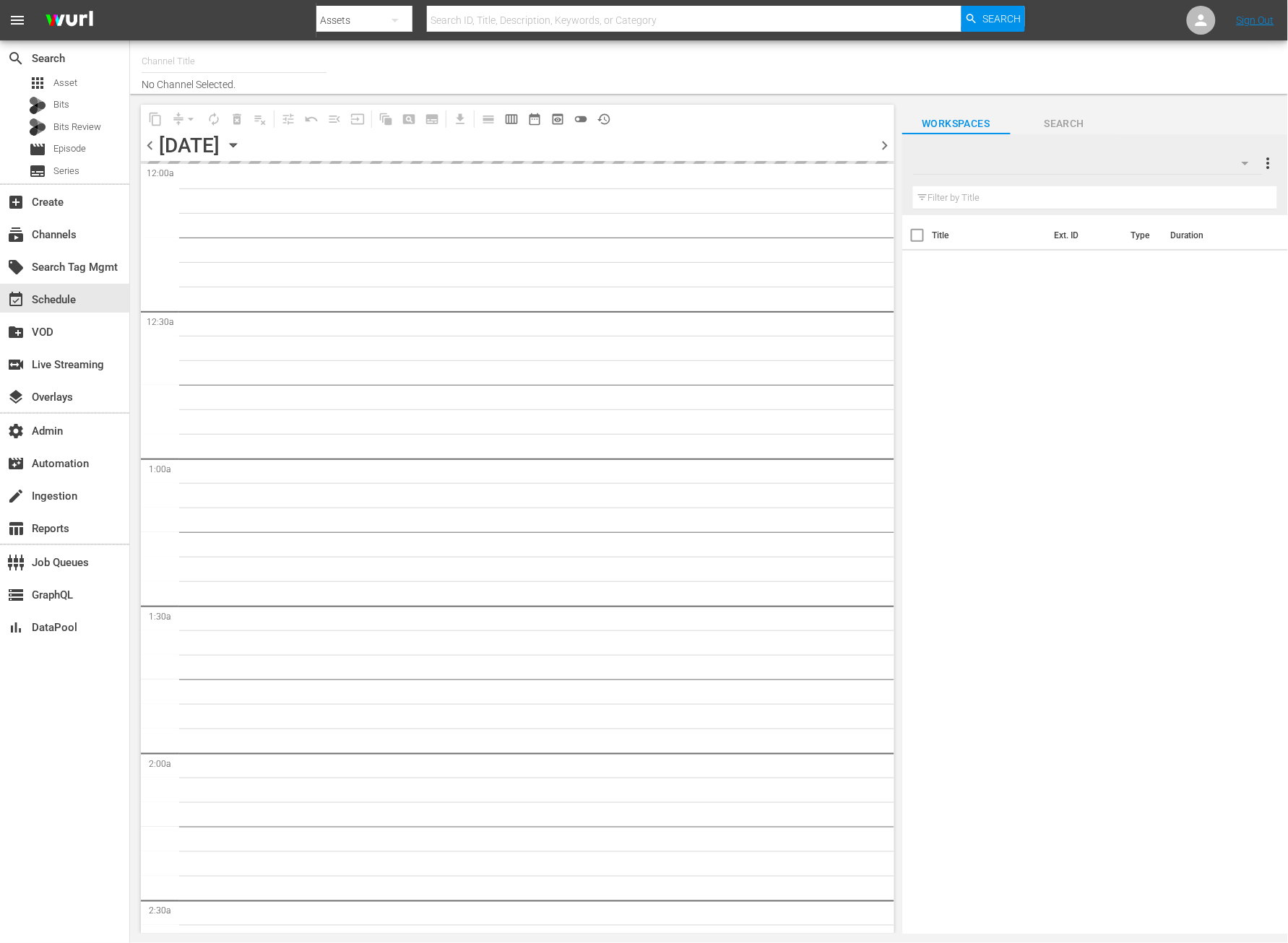
type input "All Weddings by WE tv (695)"
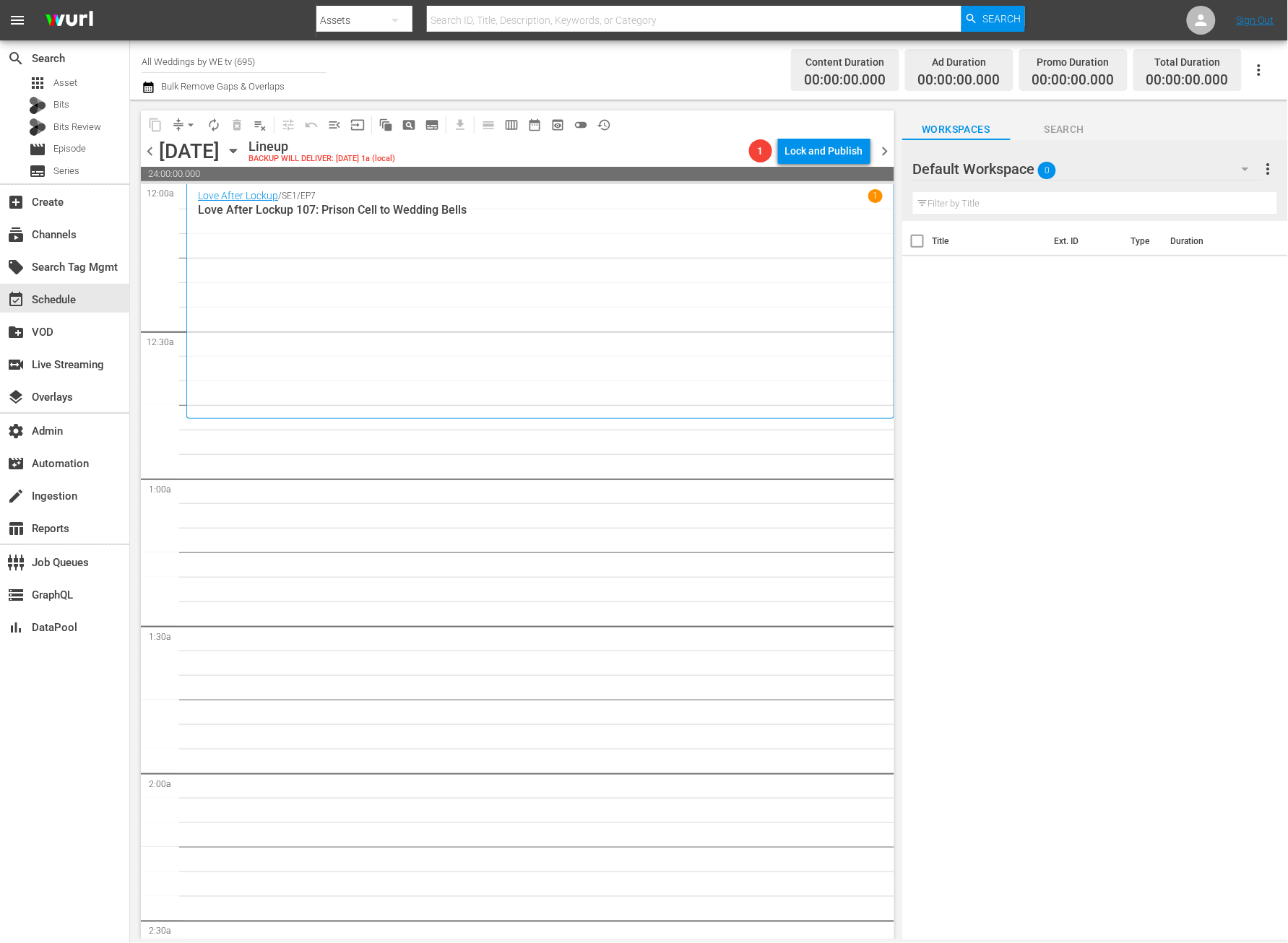
click at [145, 156] on span "chevron_left" at bounding box center [150, 150] width 18 height 18
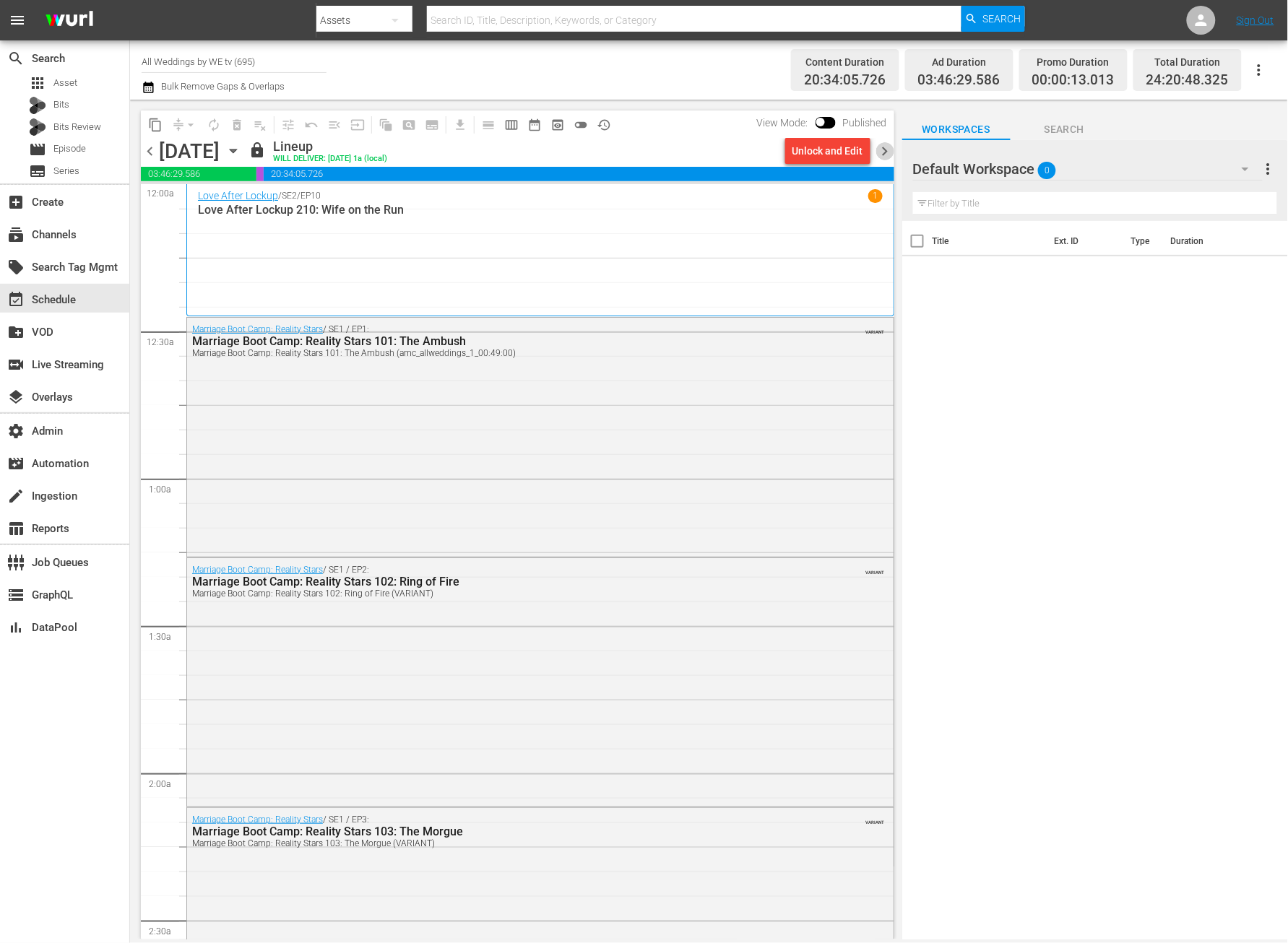
click at [889, 144] on span "chevron_right" at bounding box center [885, 150] width 18 height 18
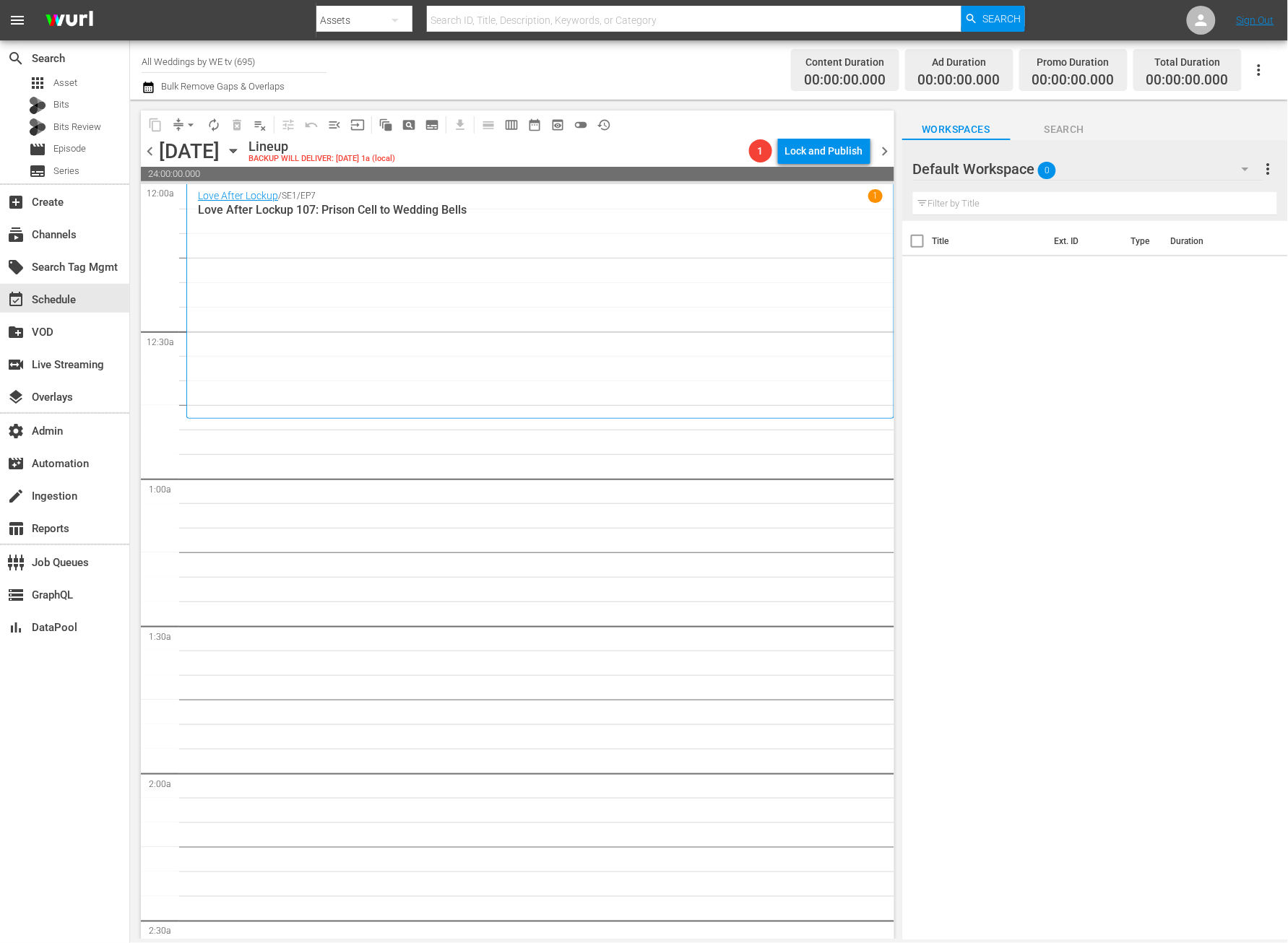
scroll to position [434, 0]
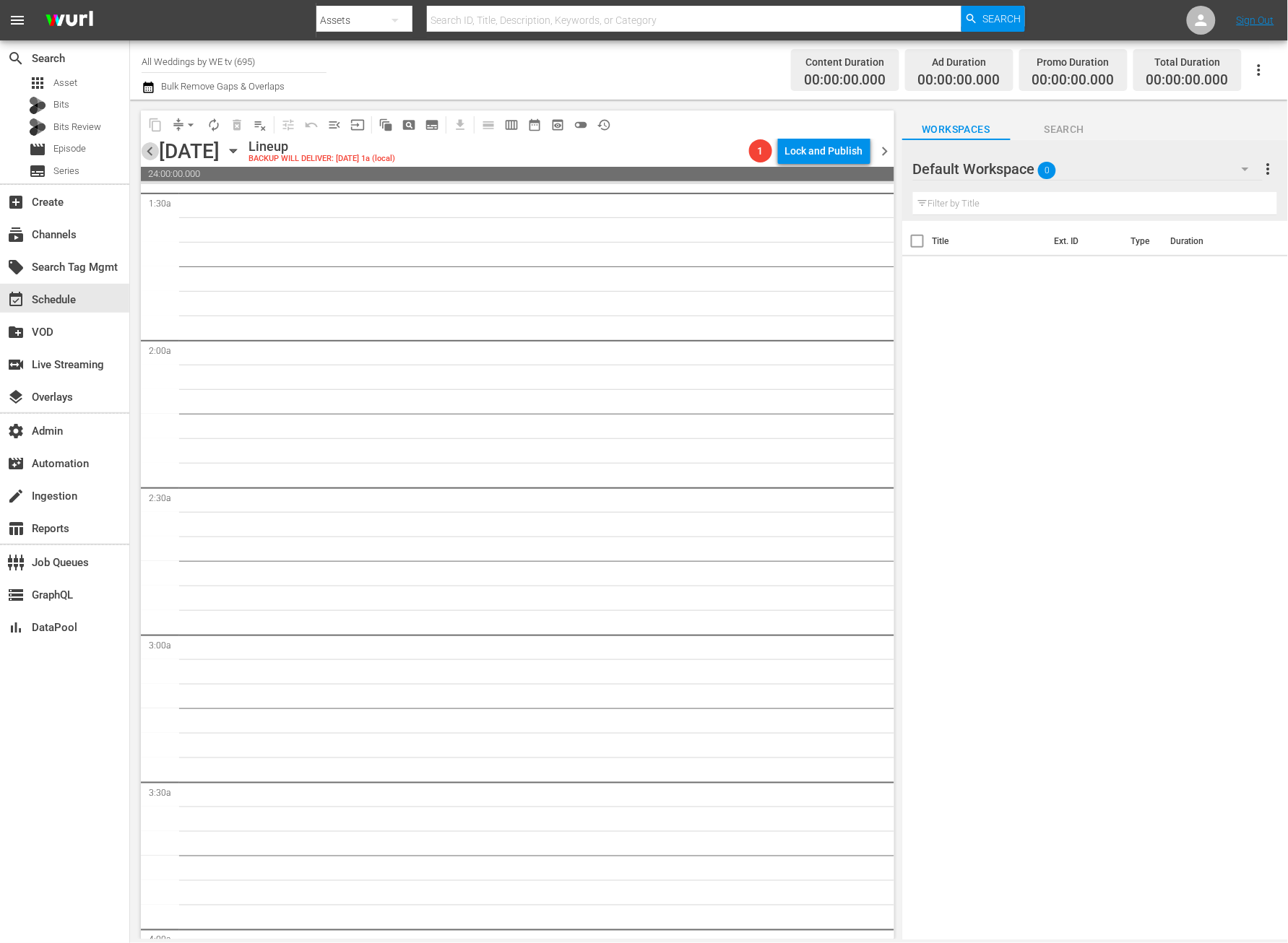
click at [148, 149] on span "chevron_left" at bounding box center [150, 150] width 18 height 18
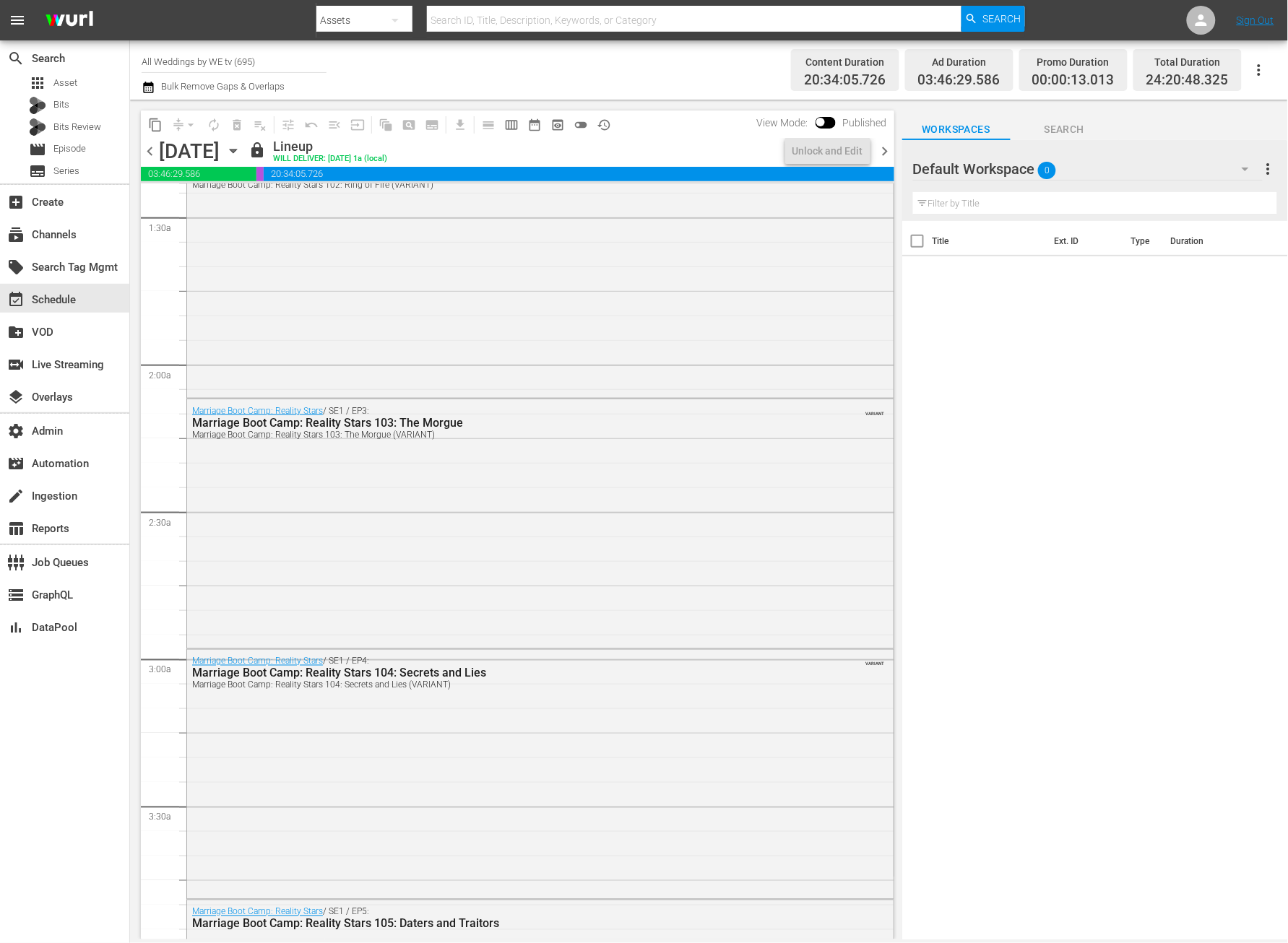
scroll to position [6551, 0]
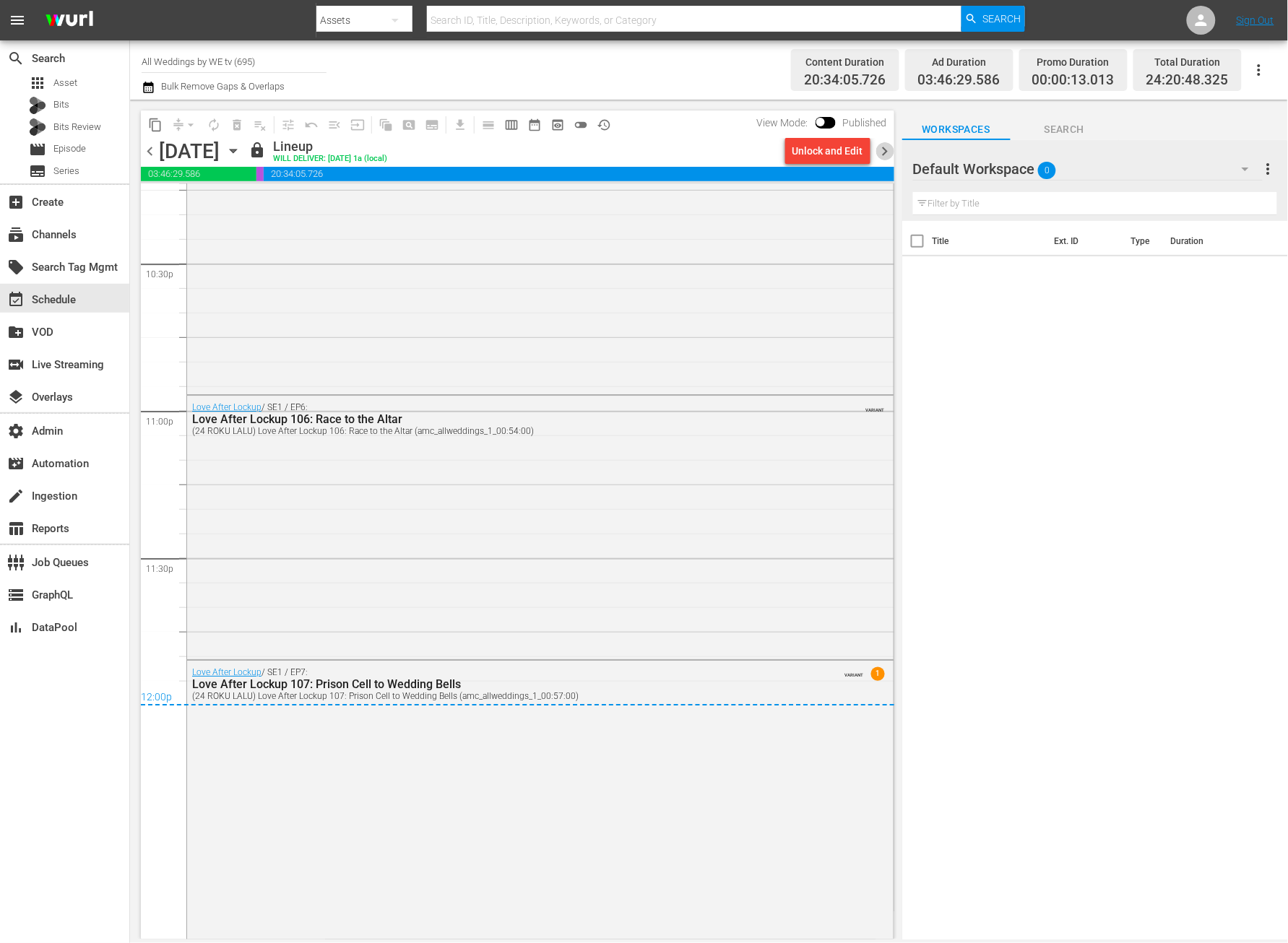
click at [881, 153] on span "chevron_right" at bounding box center [885, 150] width 18 height 18
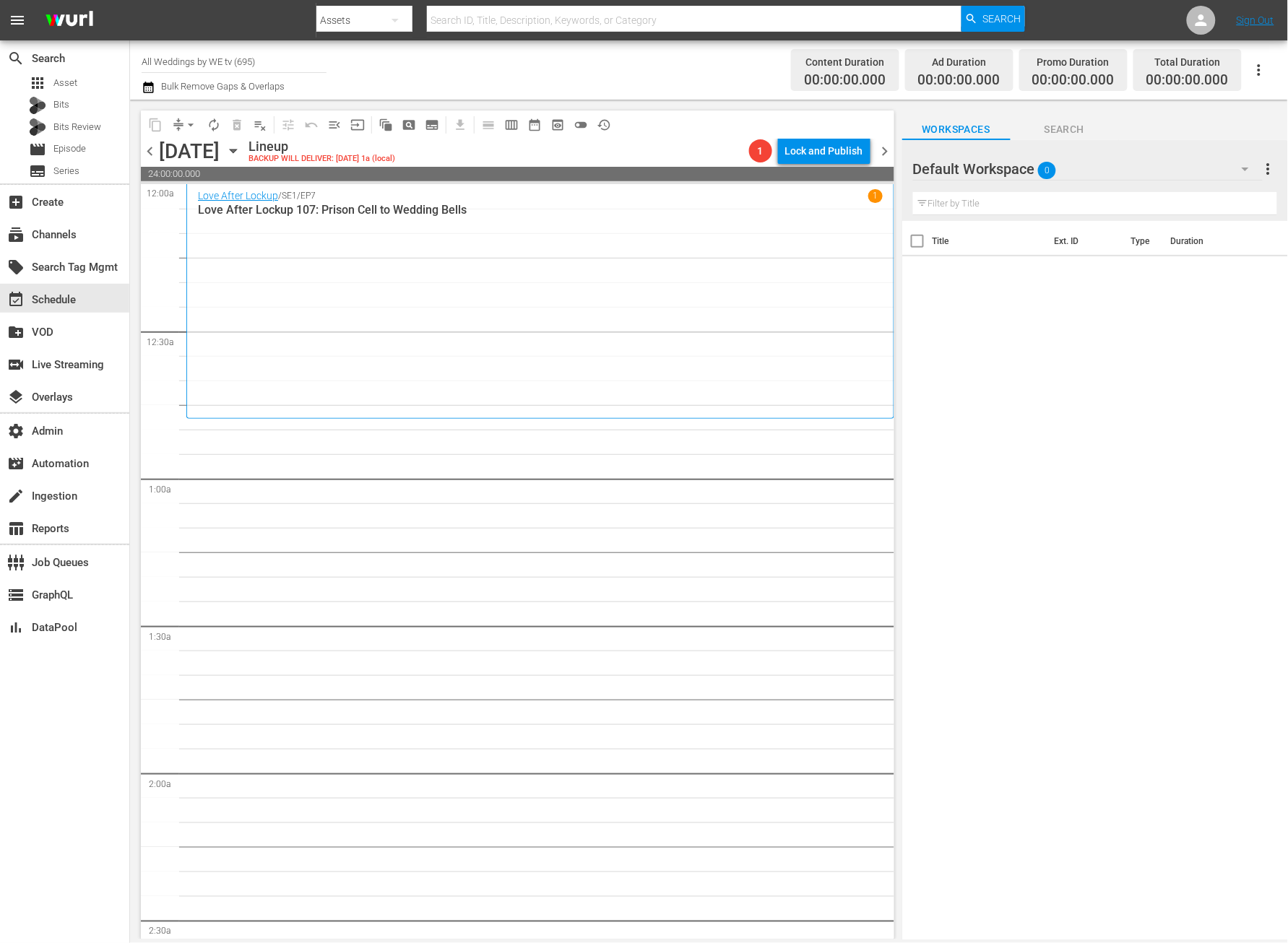
click at [883, 146] on span "chevron_right" at bounding box center [885, 150] width 18 height 18
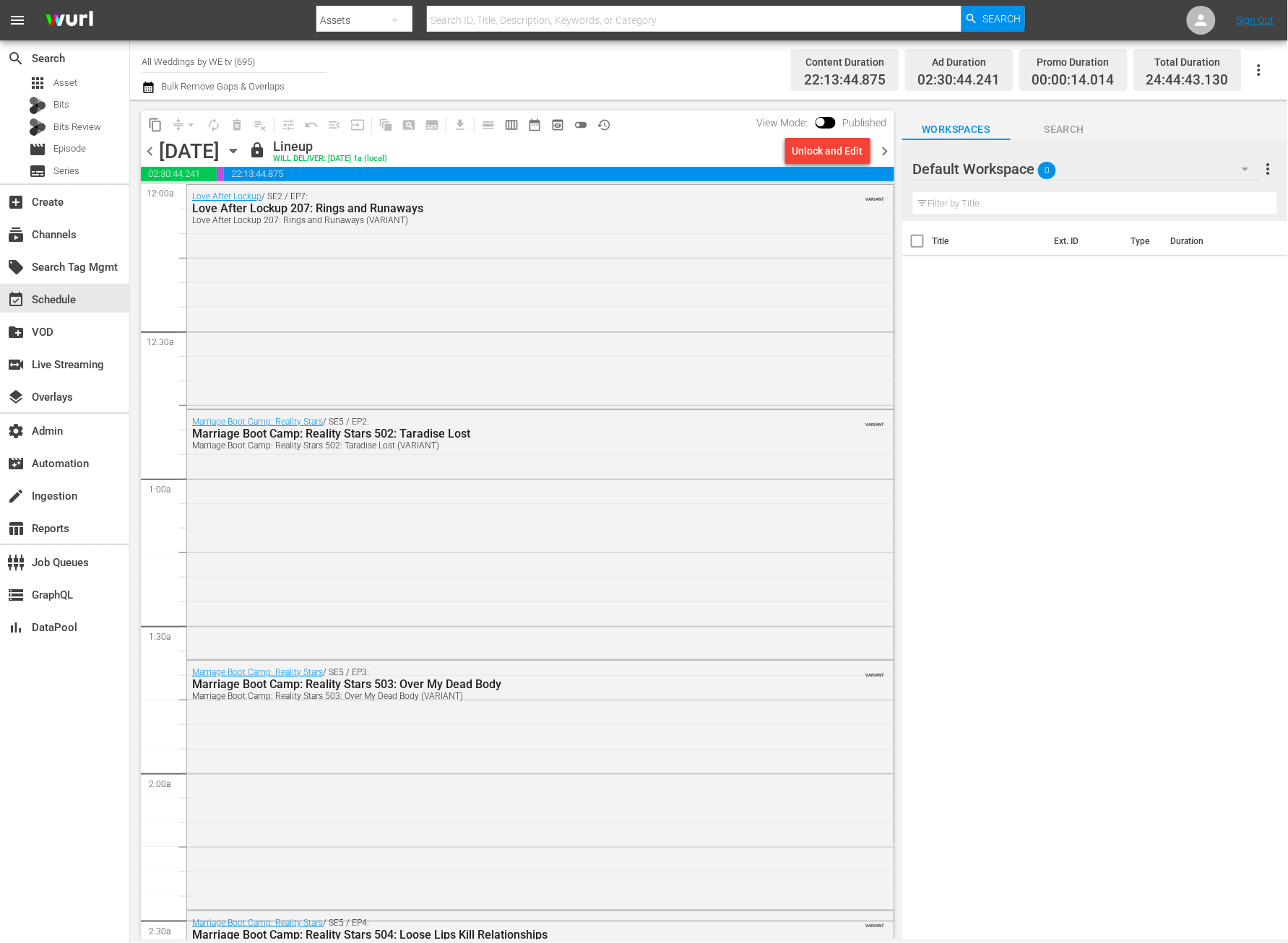
click at [887, 151] on span "chevron_right" at bounding box center [885, 150] width 18 height 18
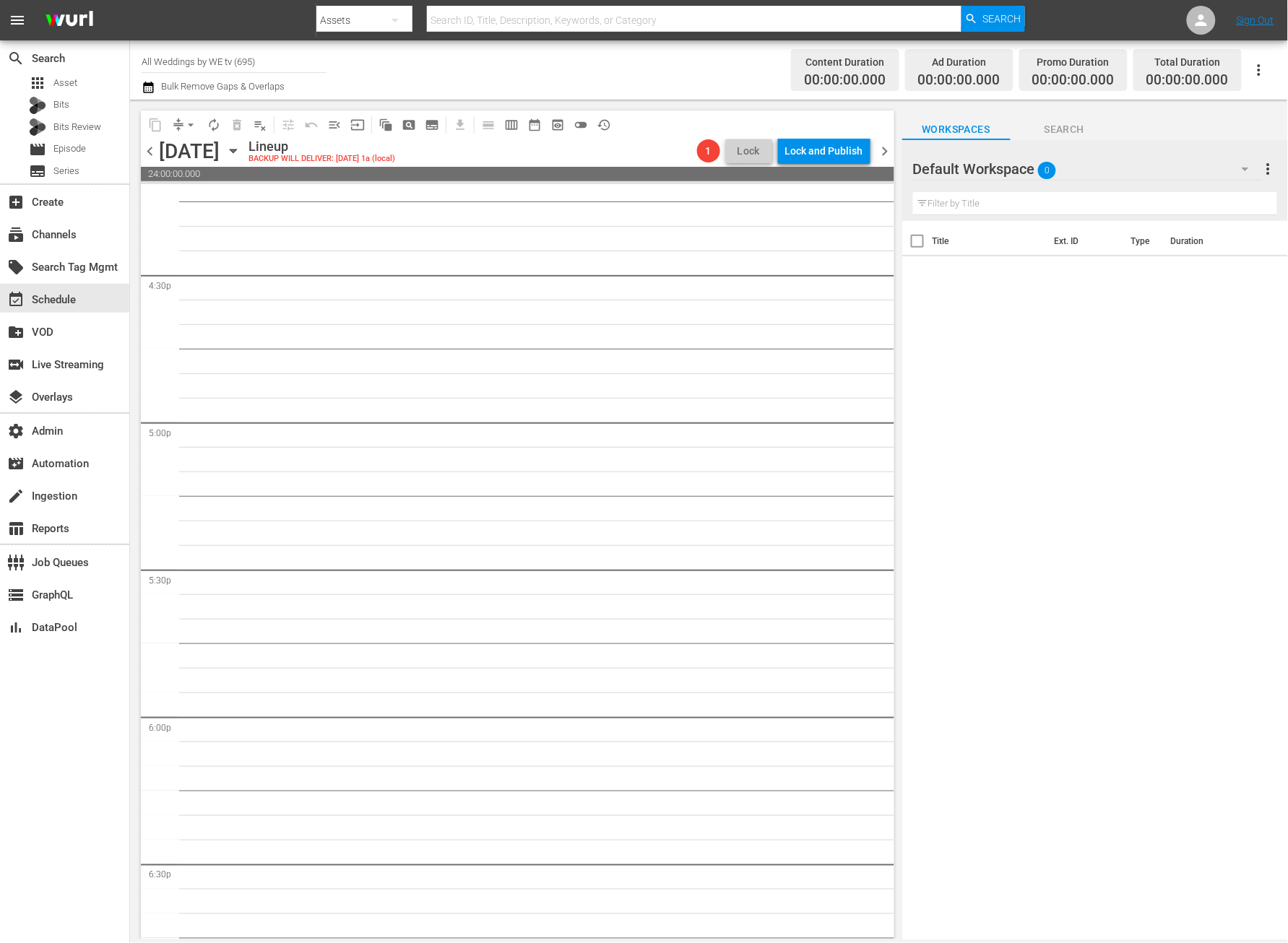
scroll to position [6317, 0]
click at [887, 156] on span "chevron_right" at bounding box center [885, 150] width 18 height 18
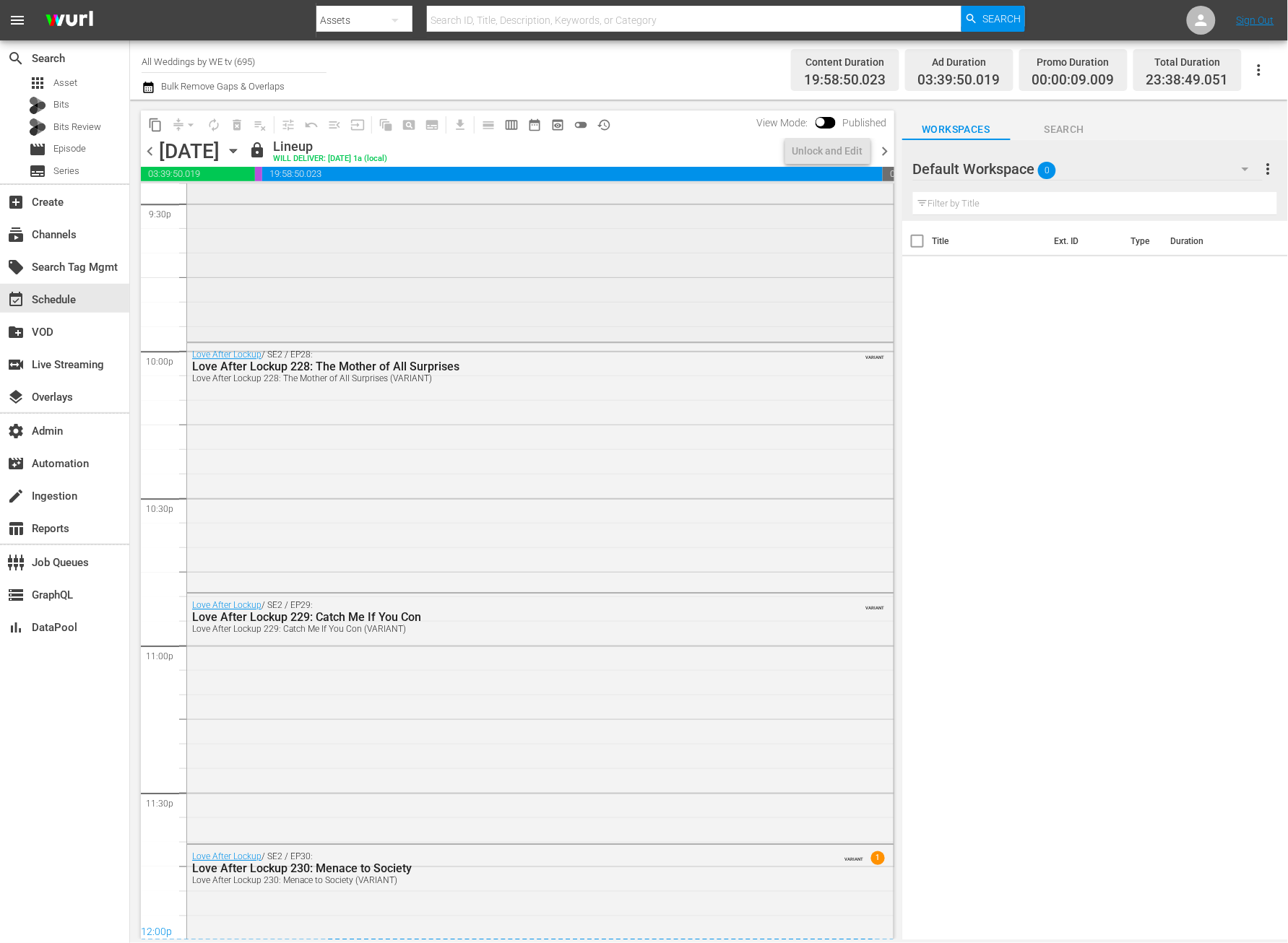
scroll to position [5884, 0]
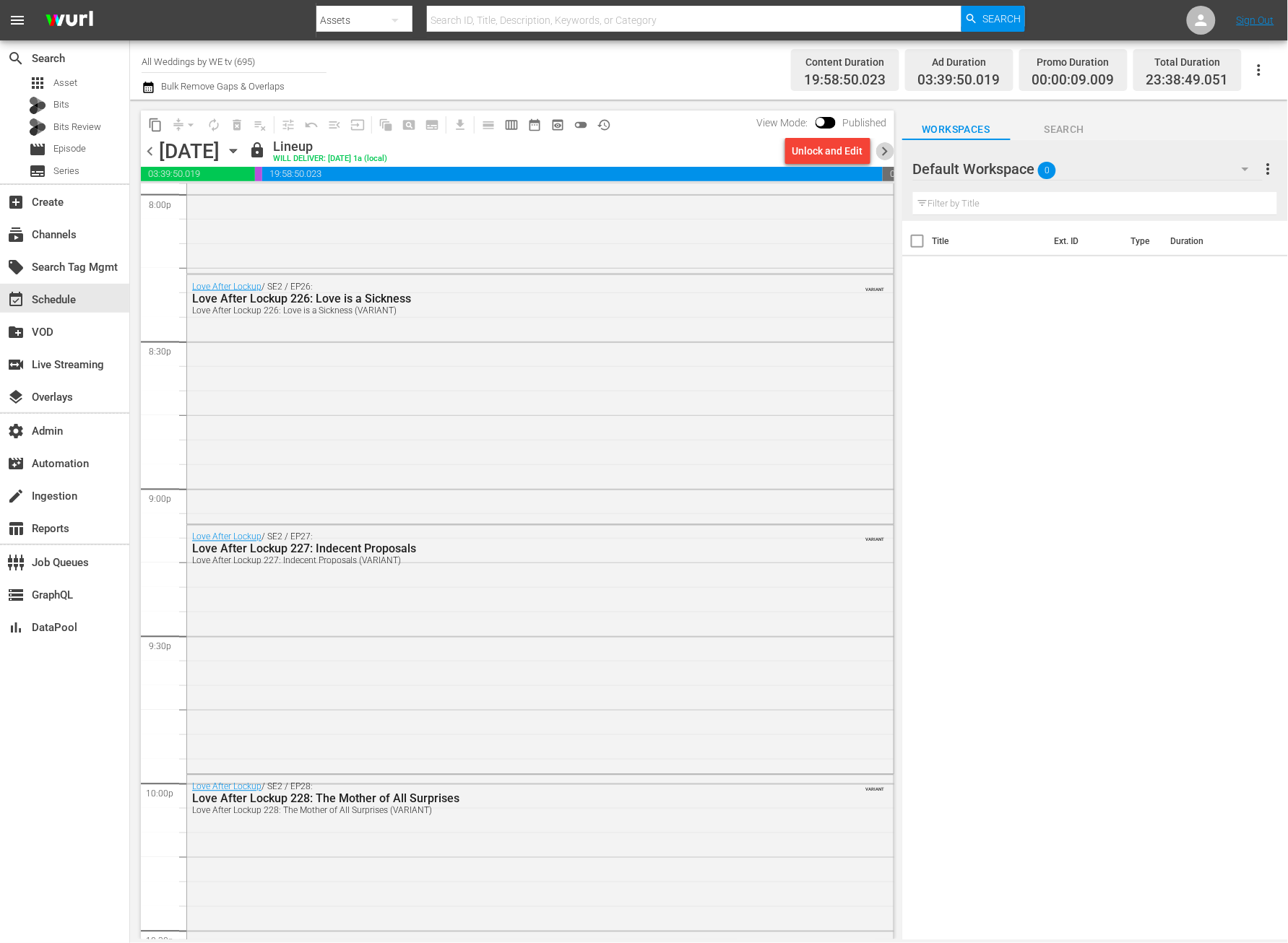
click at [887, 148] on span "chevron_right" at bounding box center [885, 150] width 18 height 18
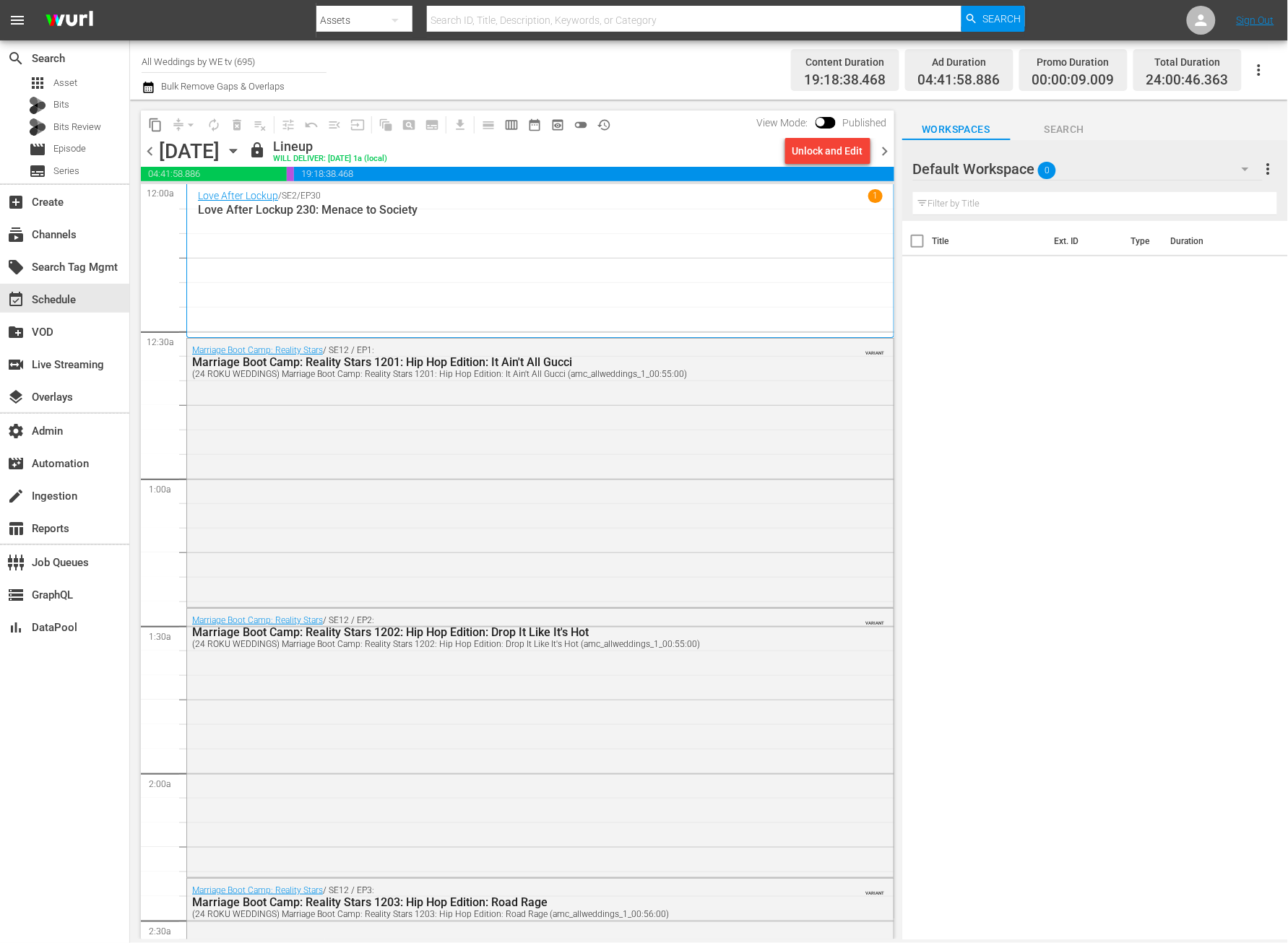
click at [887, 153] on span "chevron_right" at bounding box center [885, 150] width 18 height 18
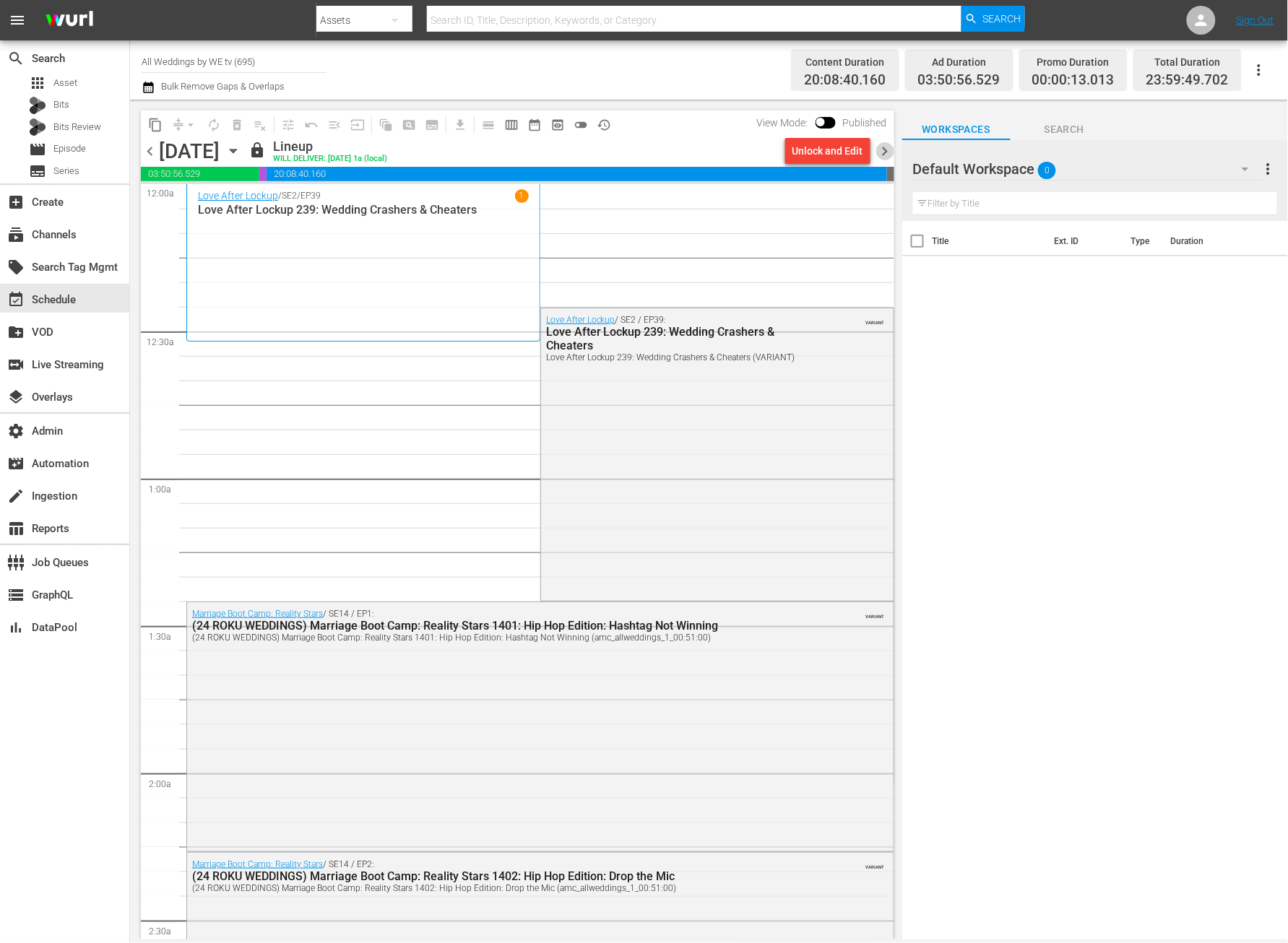
click at [887, 155] on span "chevron_right" at bounding box center [885, 150] width 18 height 18
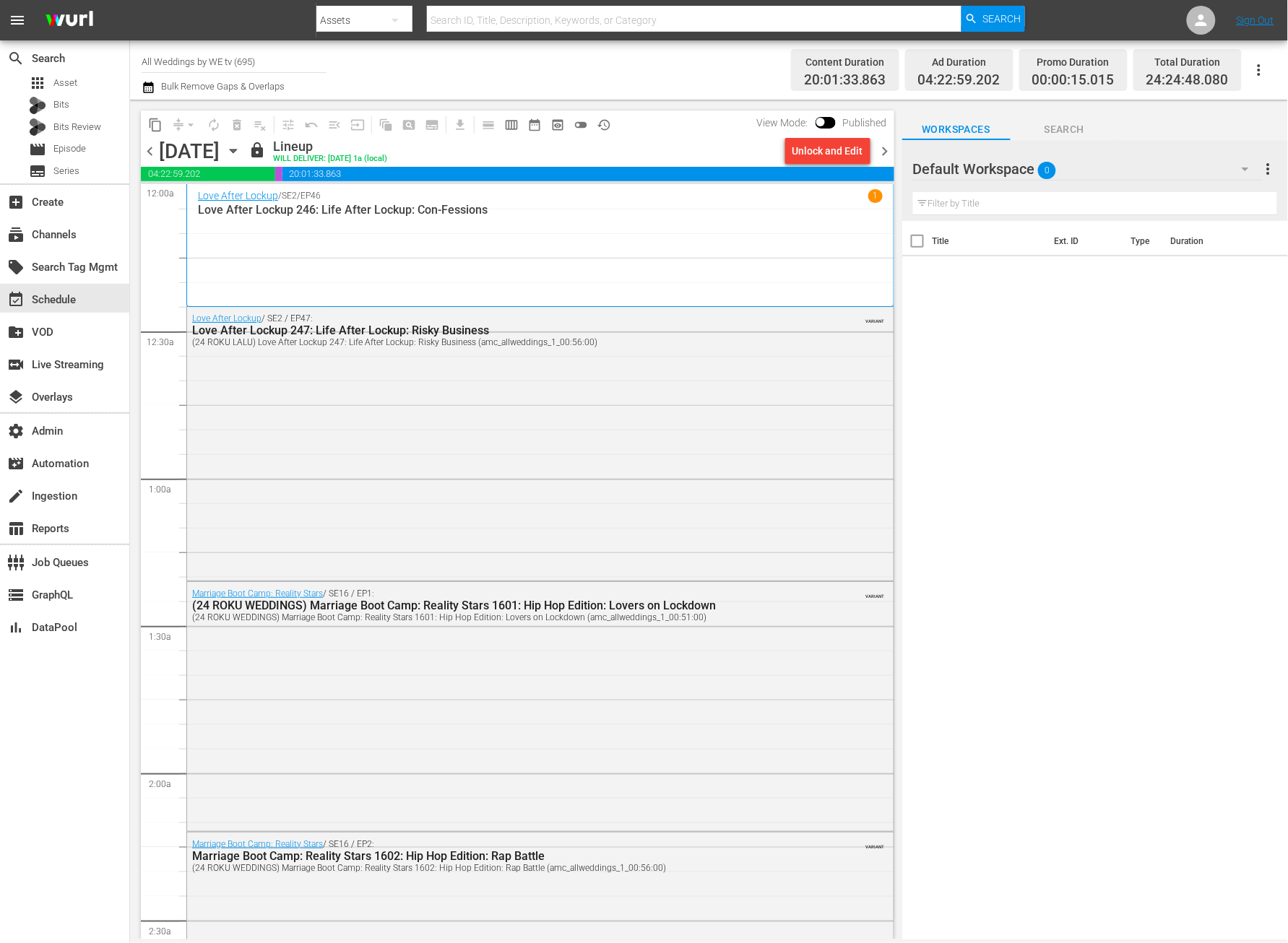
click at [146, 151] on span "chevron_left" at bounding box center [150, 150] width 18 height 18
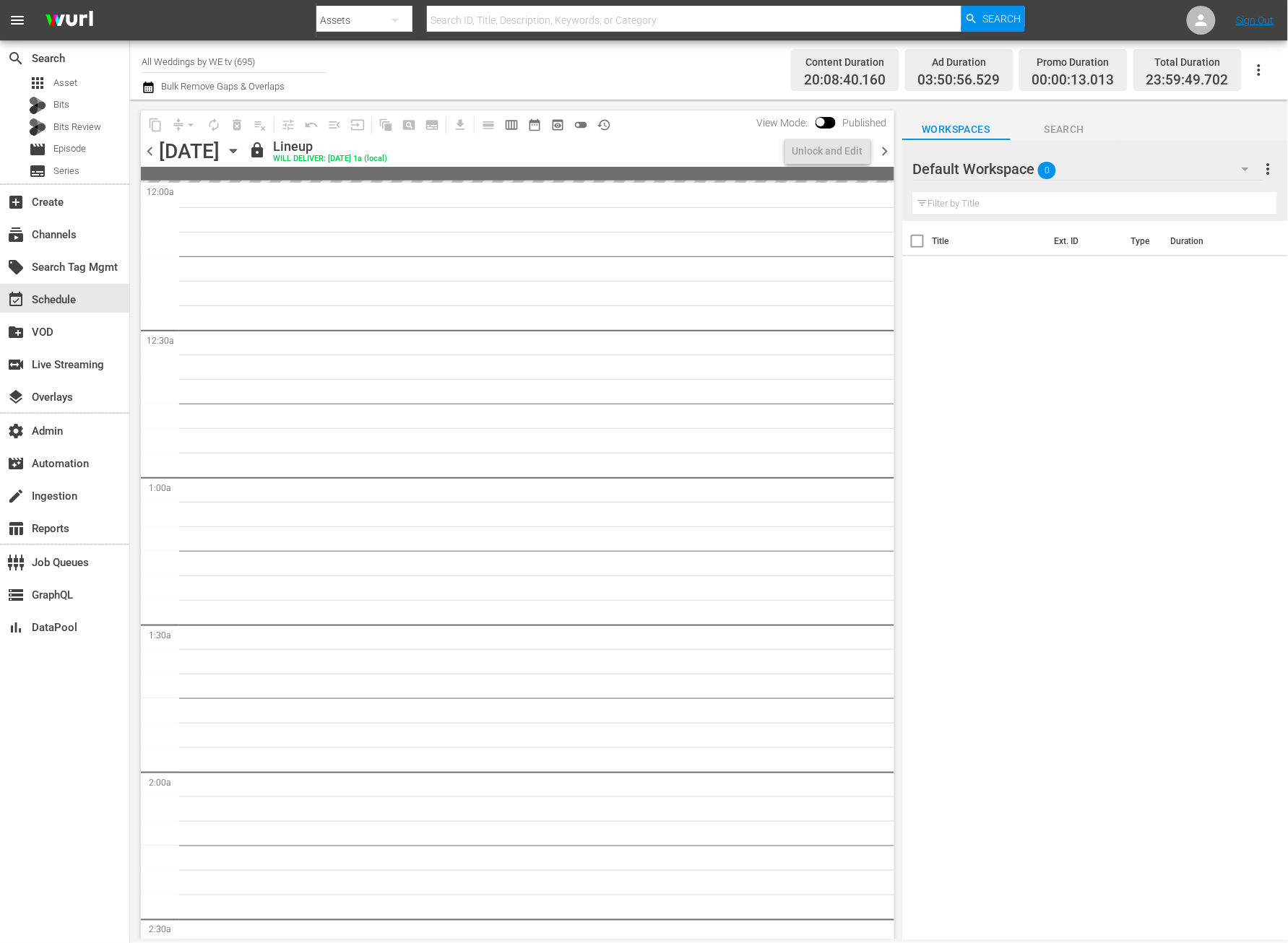
click at [147, 151] on span "chevron_left" at bounding box center [150, 150] width 18 height 18
click at [151, 154] on span "chevron_left" at bounding box center [150, 150] width 18 height 18
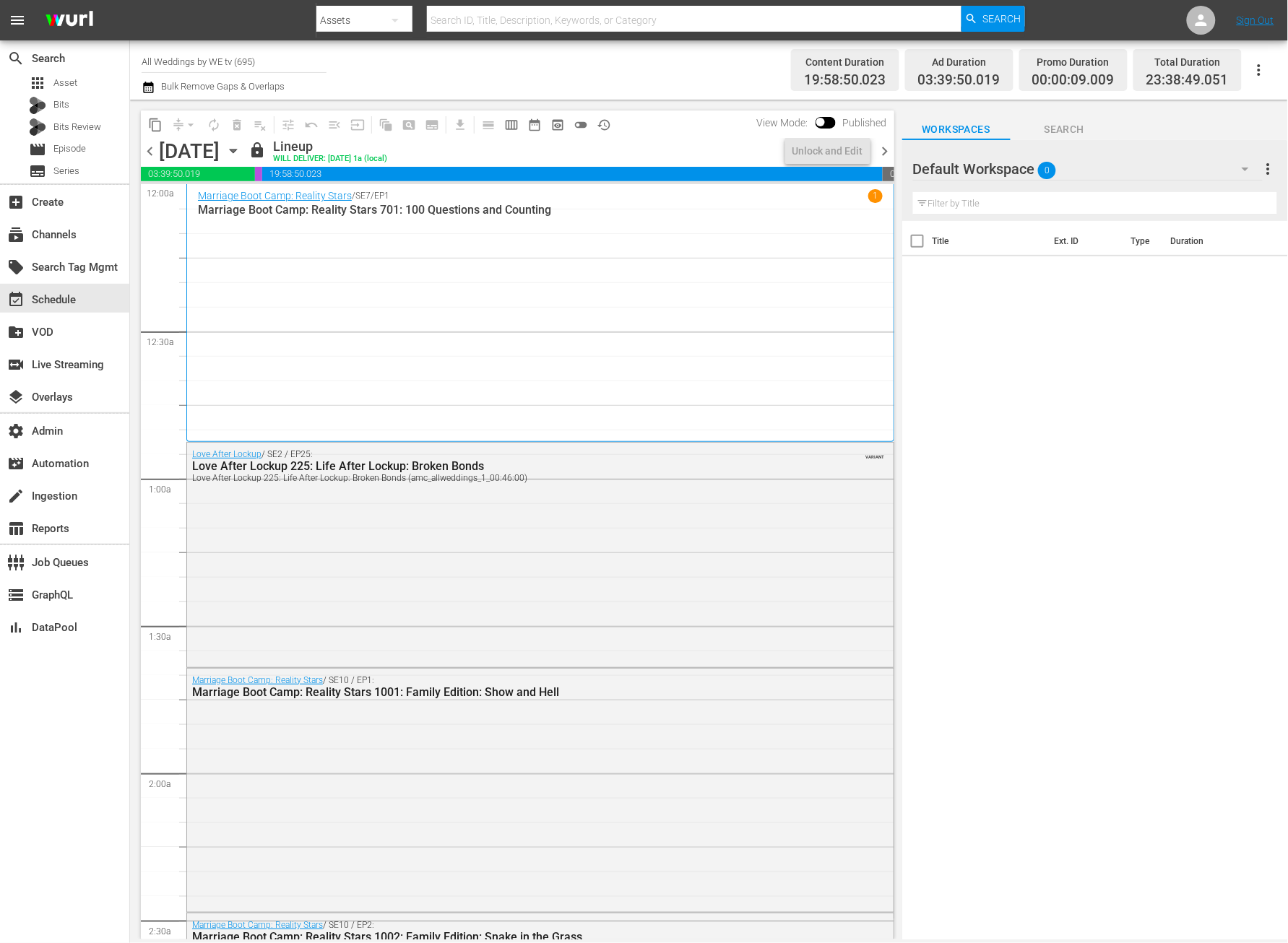
click at [152, 156] on span "chevron_left" at bounding box center [150, 150] width 18 height 18
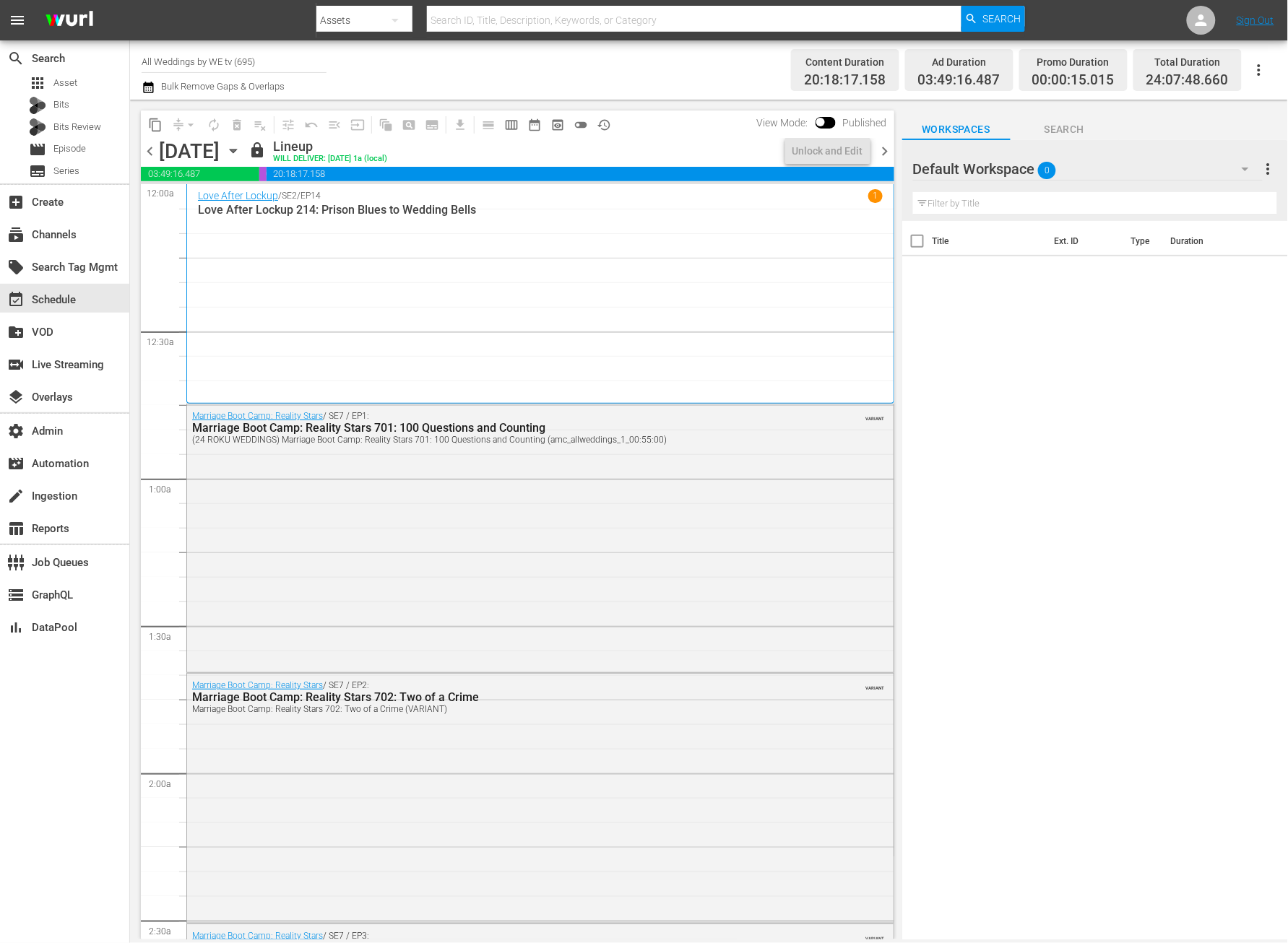
click at [152, 156] on span "chevron_left" at bounding box center [150, 150] width 18 height 18
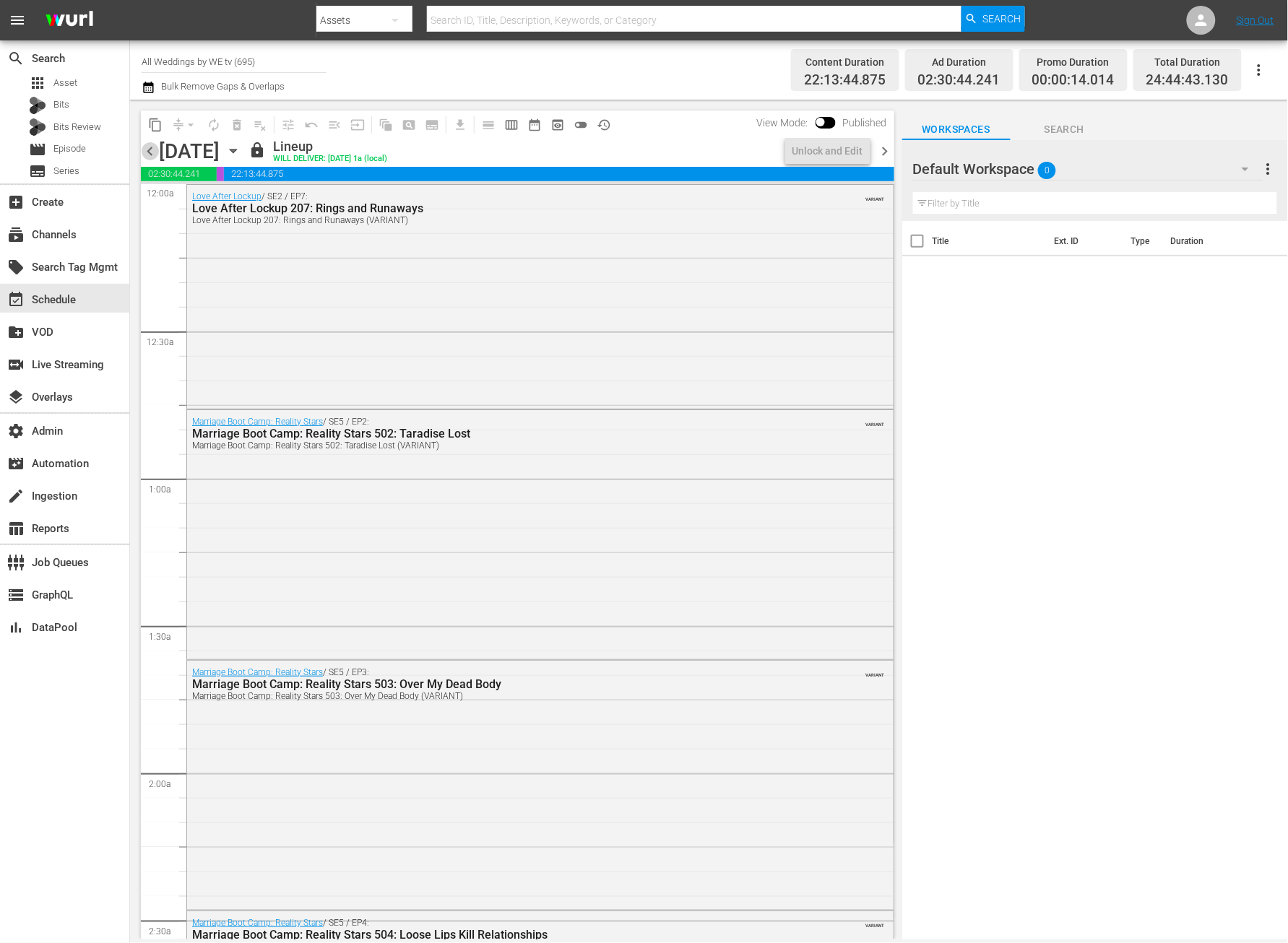
click at [152, 156] on span "chevron_left" at bounding box center [150, 150] width 18 height 18
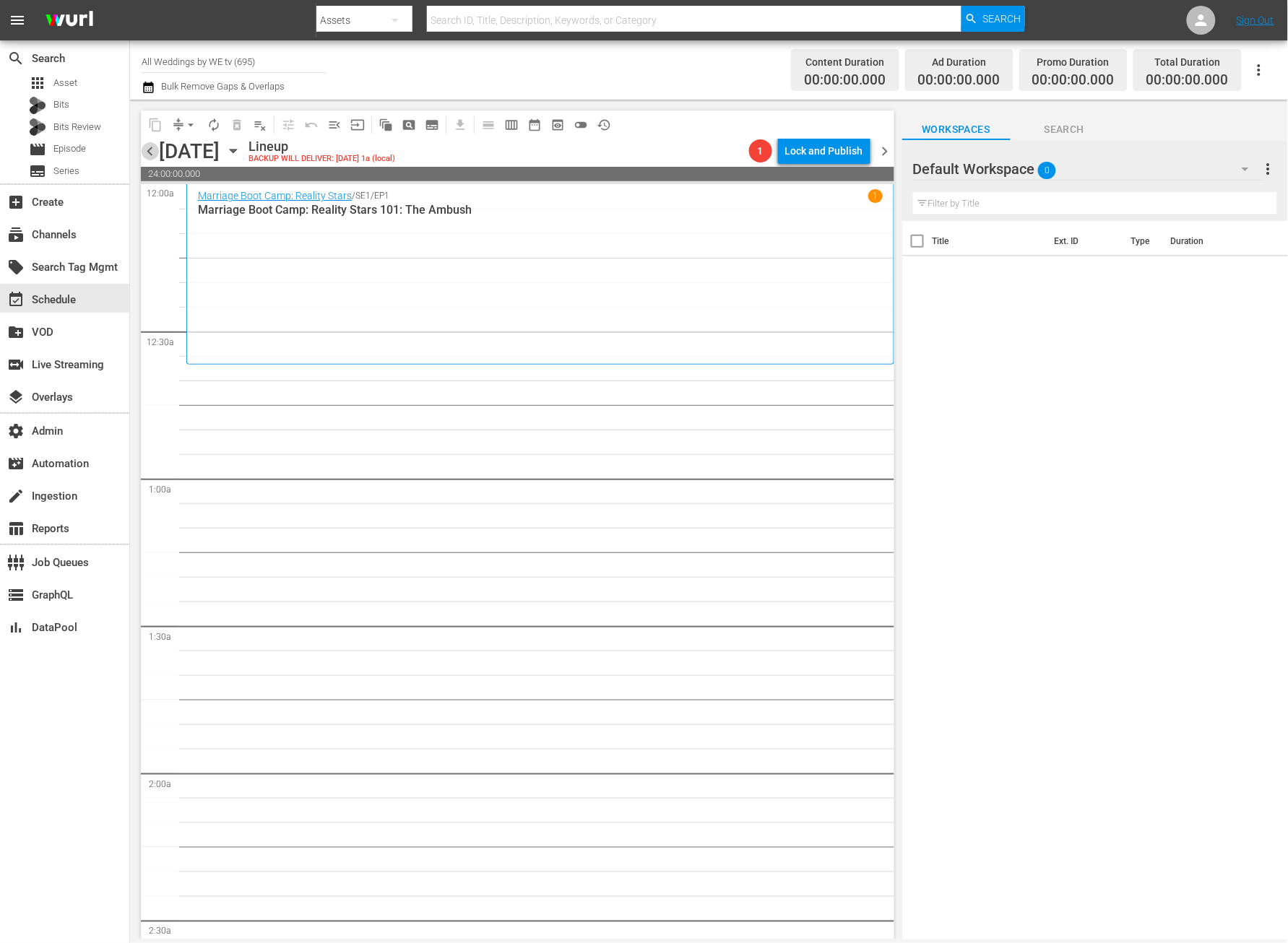
click at [146, 152] on span "chevron_left" at bounding box center [150, 150] width 18 height 18
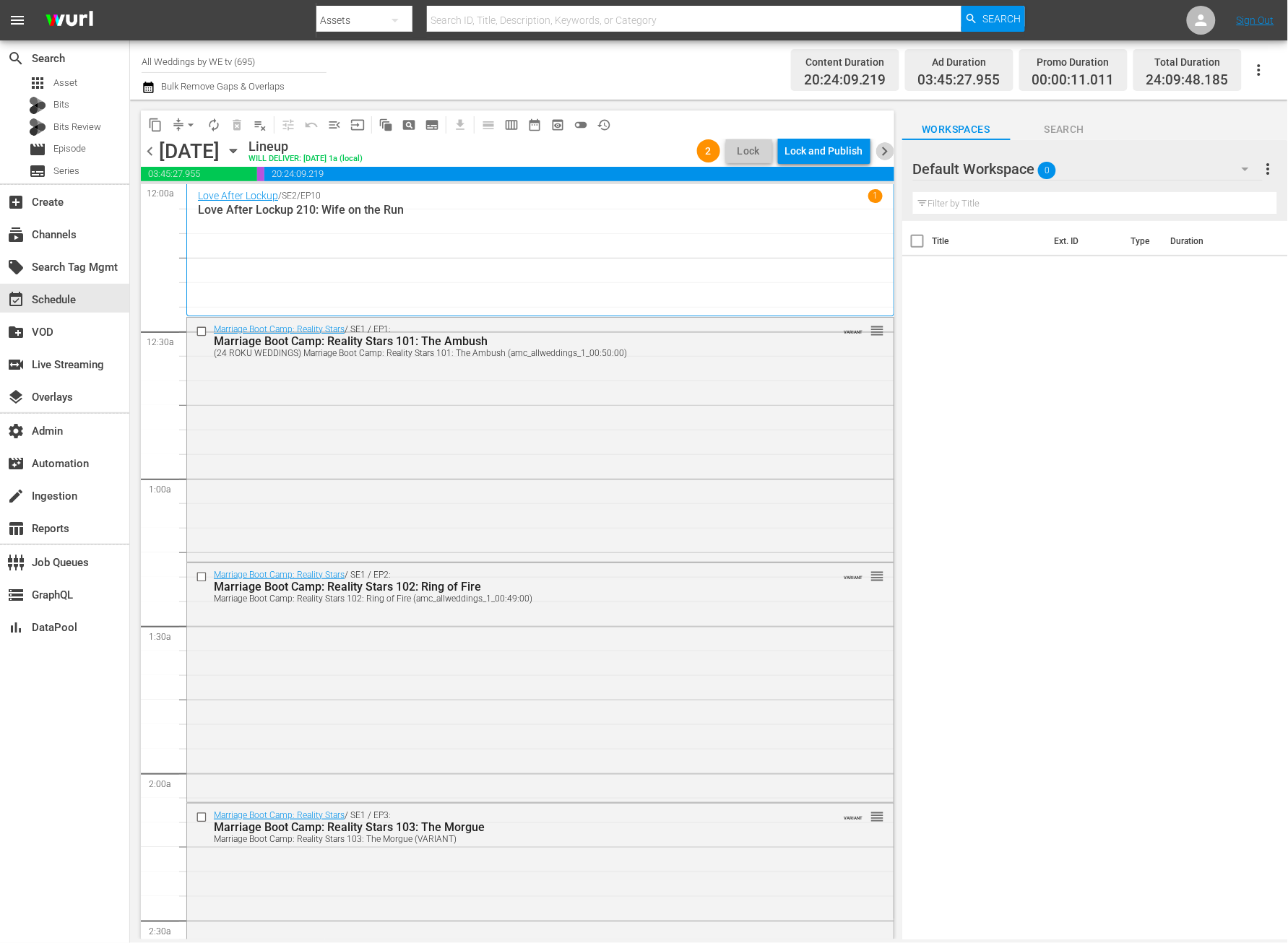
click at [887, 150] on span "chevron_right" at bounding box center [885, 150] width 18 height 18
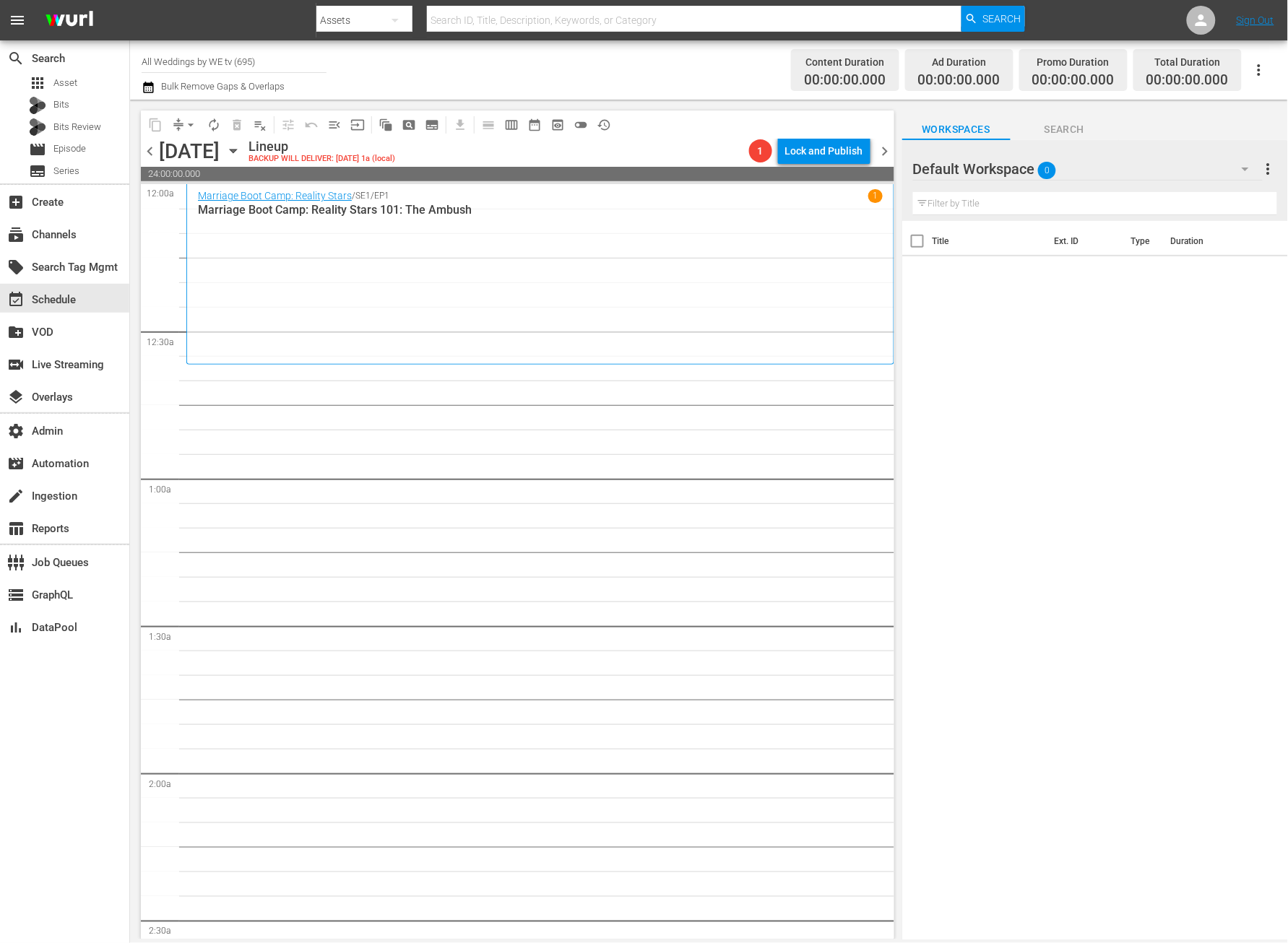
click at [884, 155] on span "chevron_right" at bounding box center [885, 150] width 18 height 18
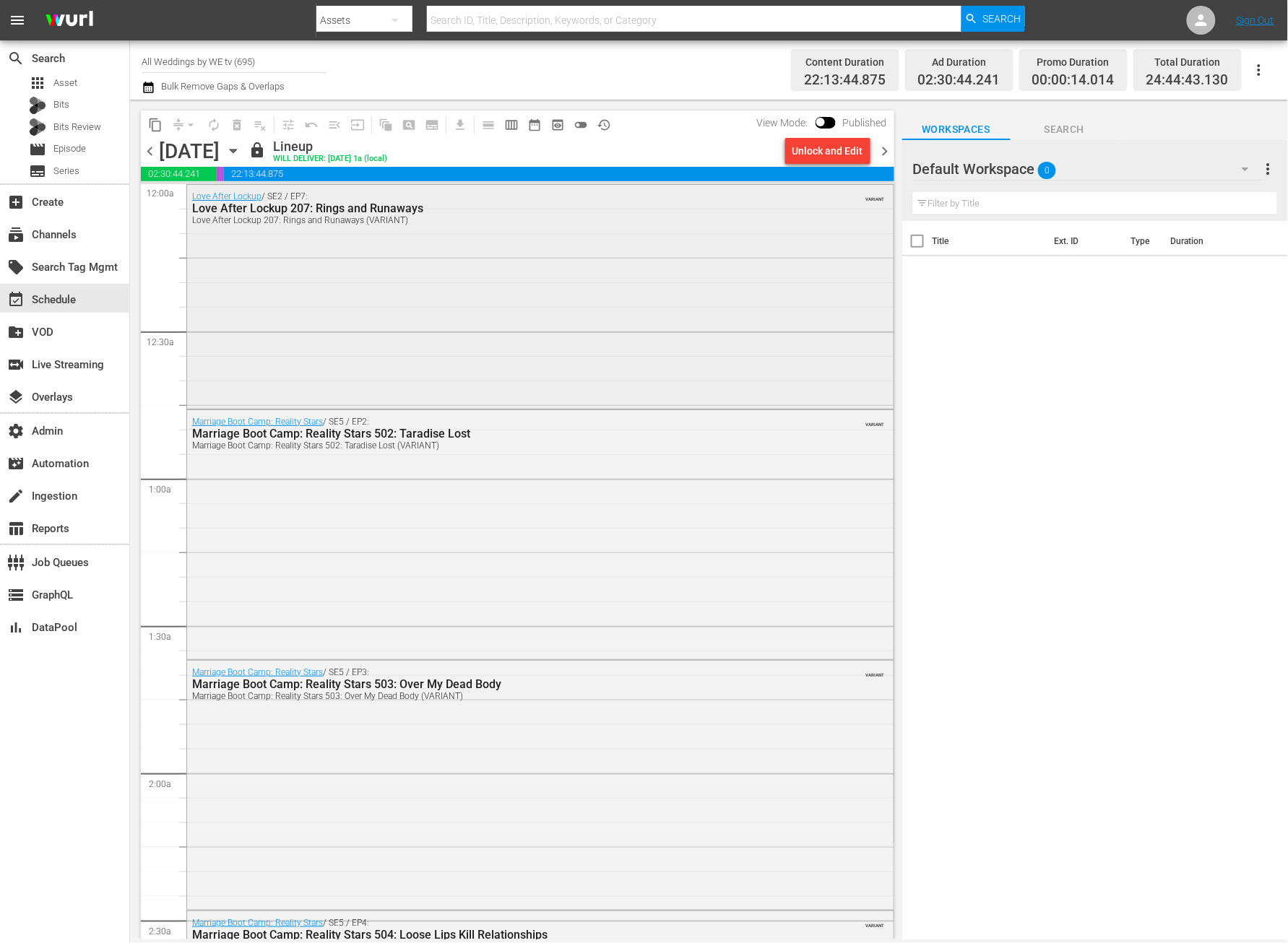
scroll to position [23, 0]
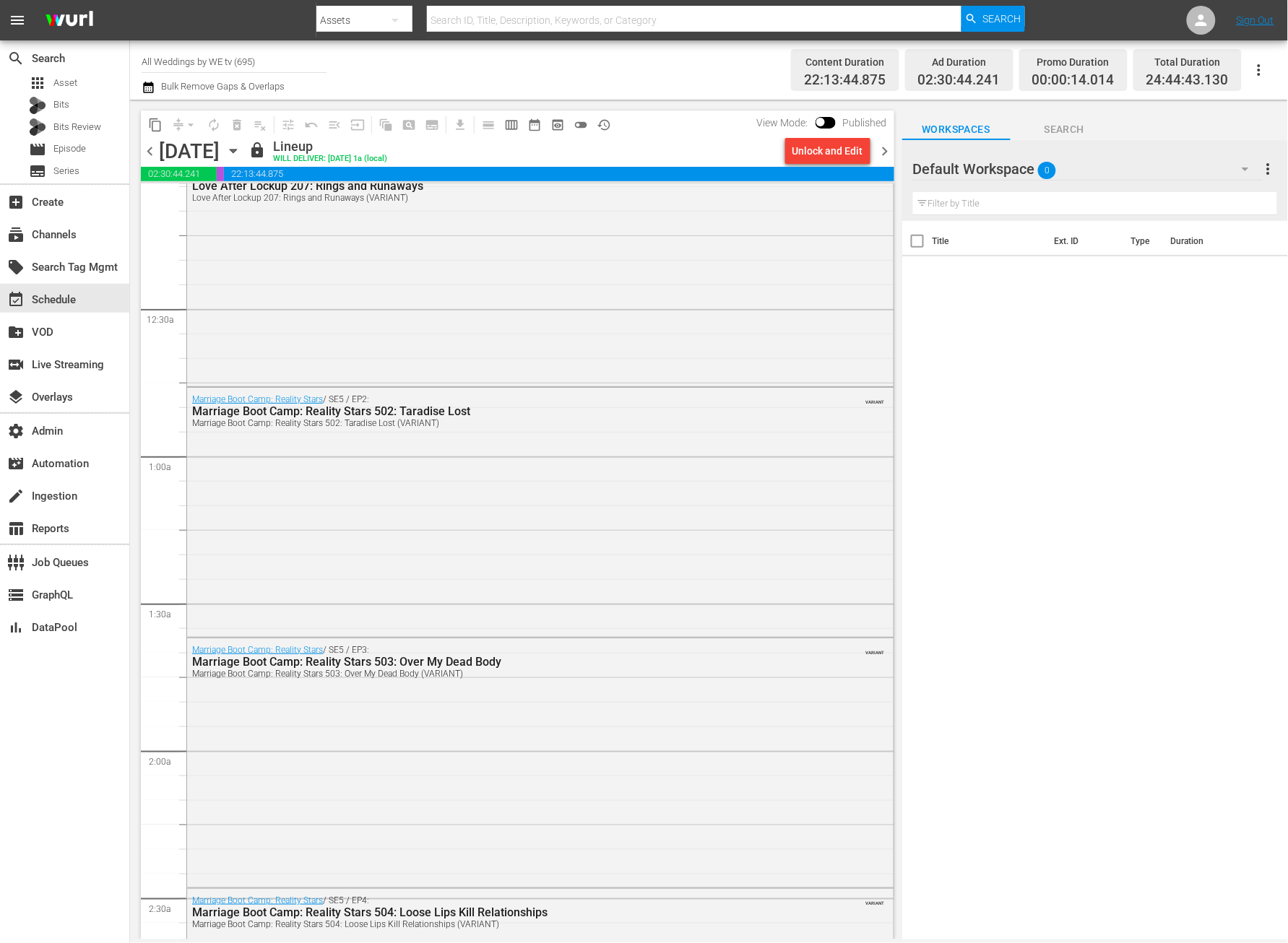
click at [146, 152] on span "chevron_left" at bounding box center [150, 150] width 18 height 18
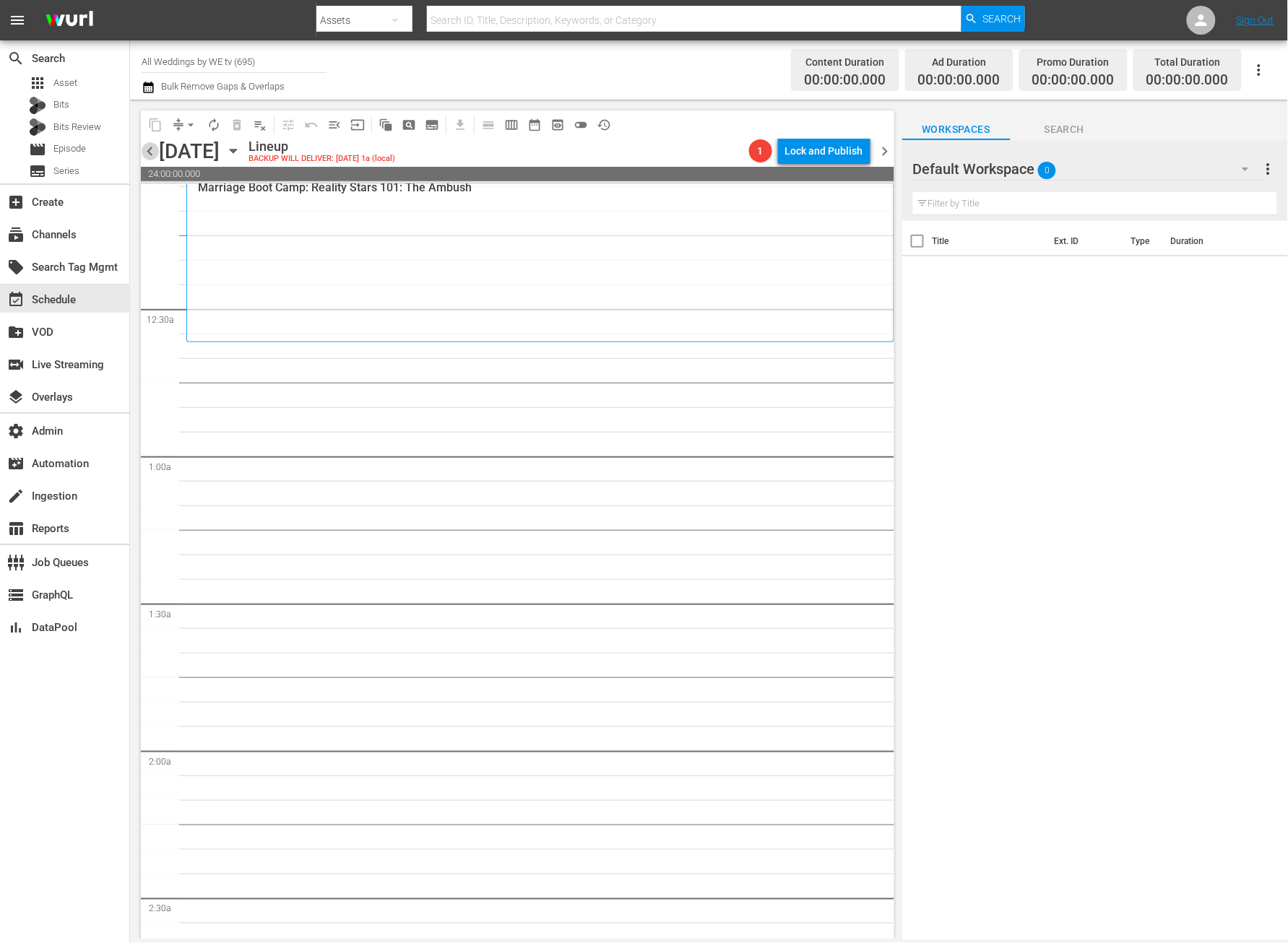
click at [146, 152] on span "chevron_left" at bounding box center [150, 150] width 18 height 18
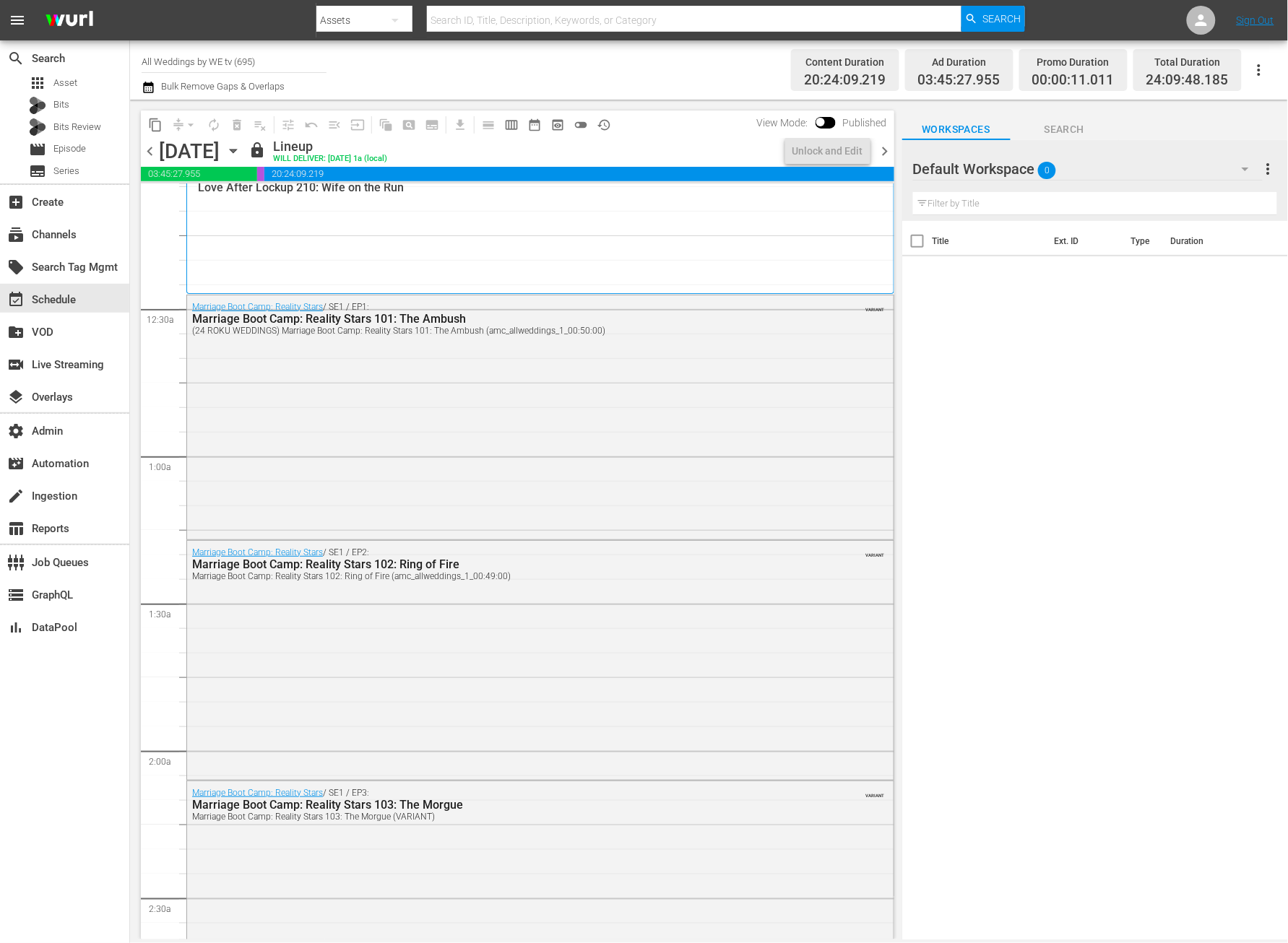
scroll to position [6498, 0]
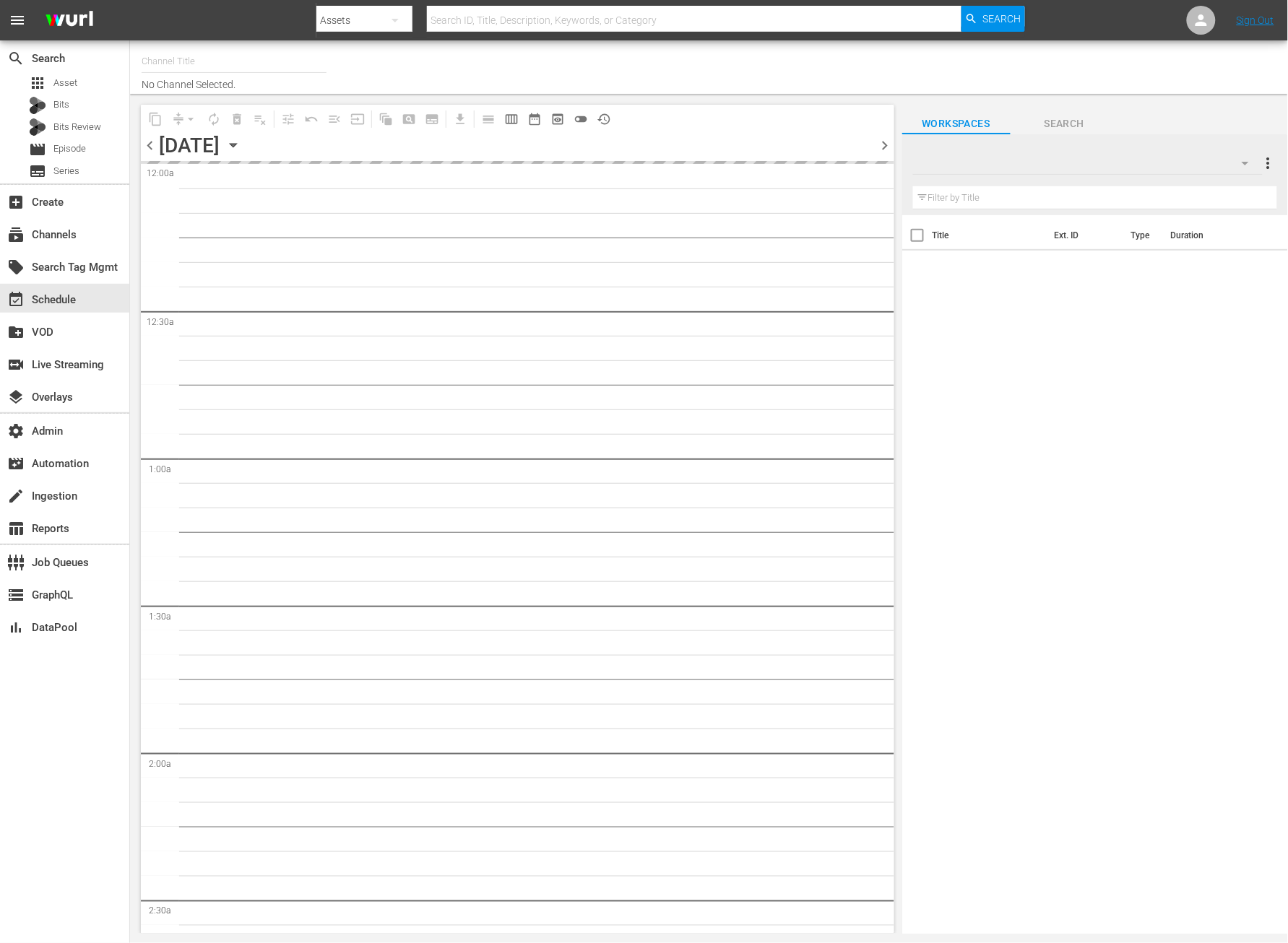
type input "All Weddings by WE tv (695)"
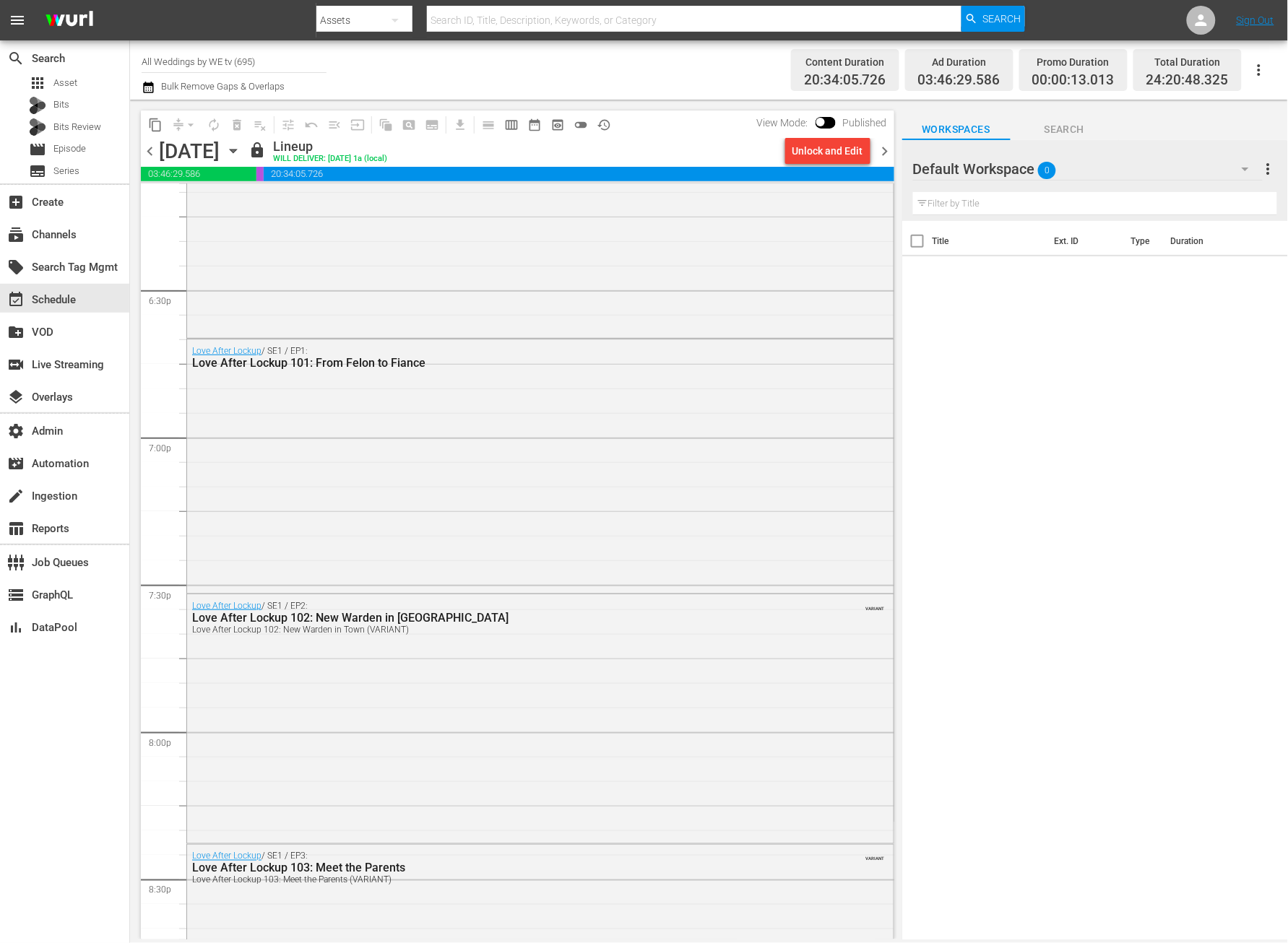
scroll to position [6551, 0]
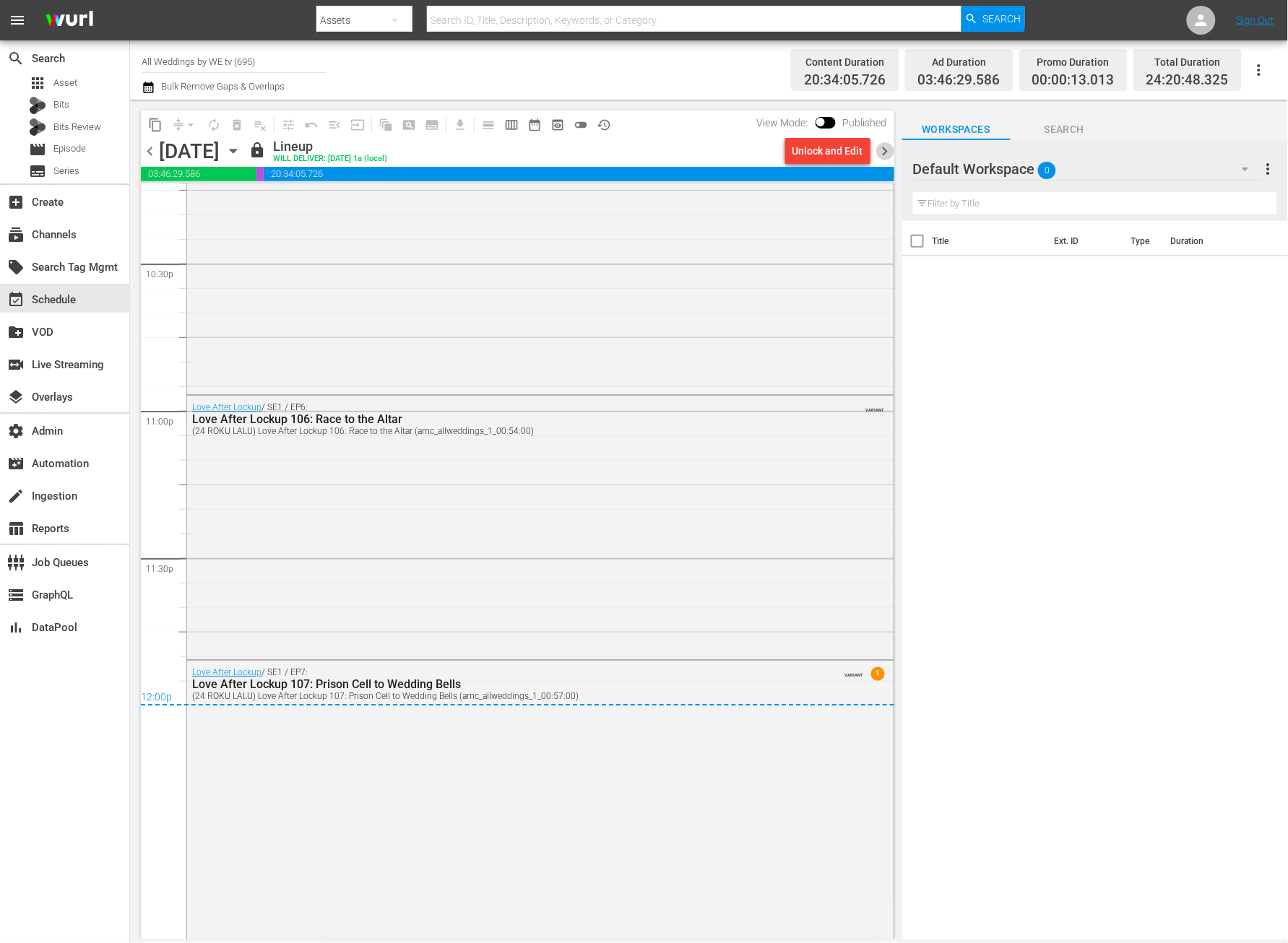
click at [882, 150] on span "chevron_right" at bounding box center [885, 150] width 18 height 18
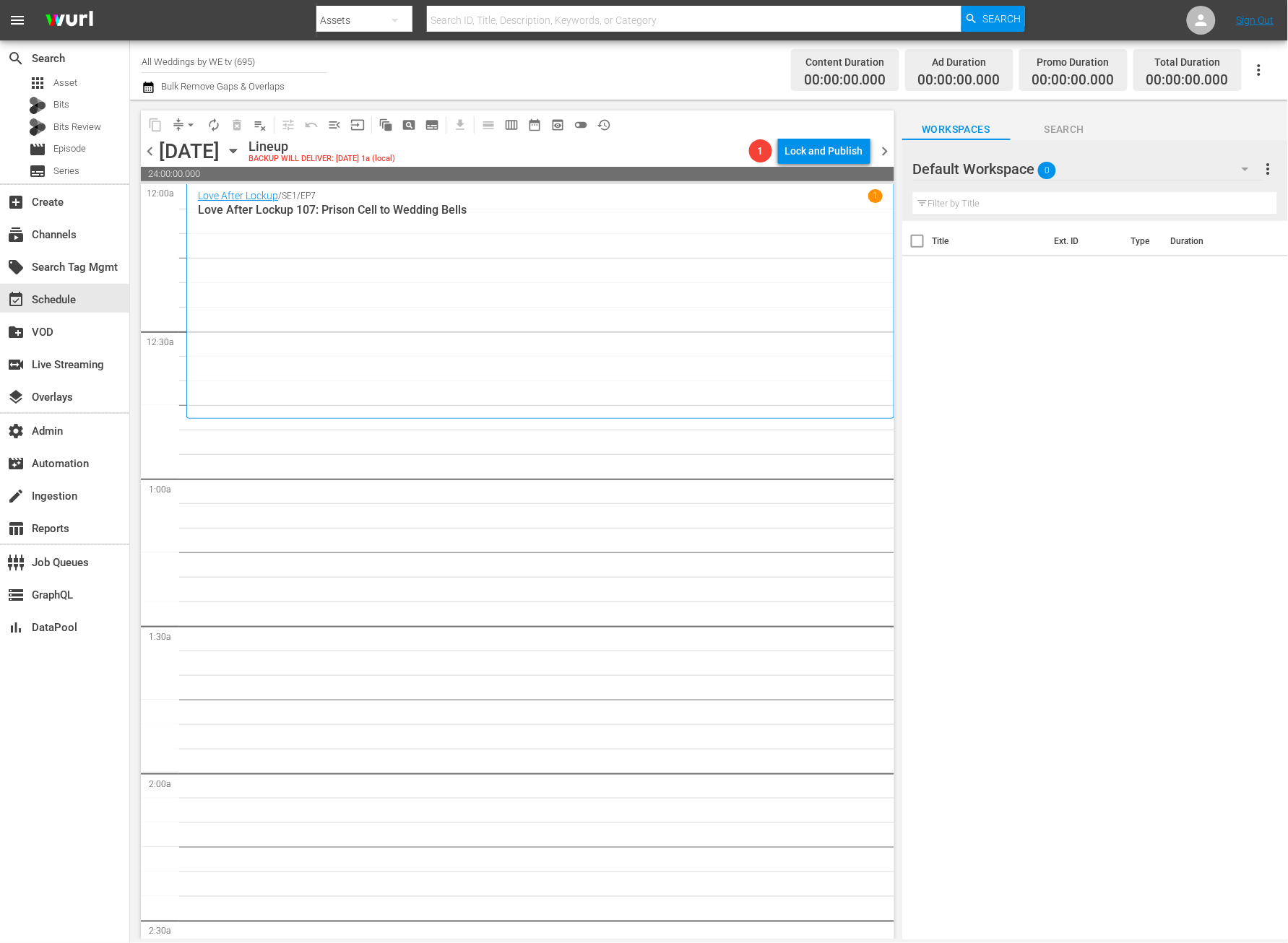
scroll to position [11, 0]
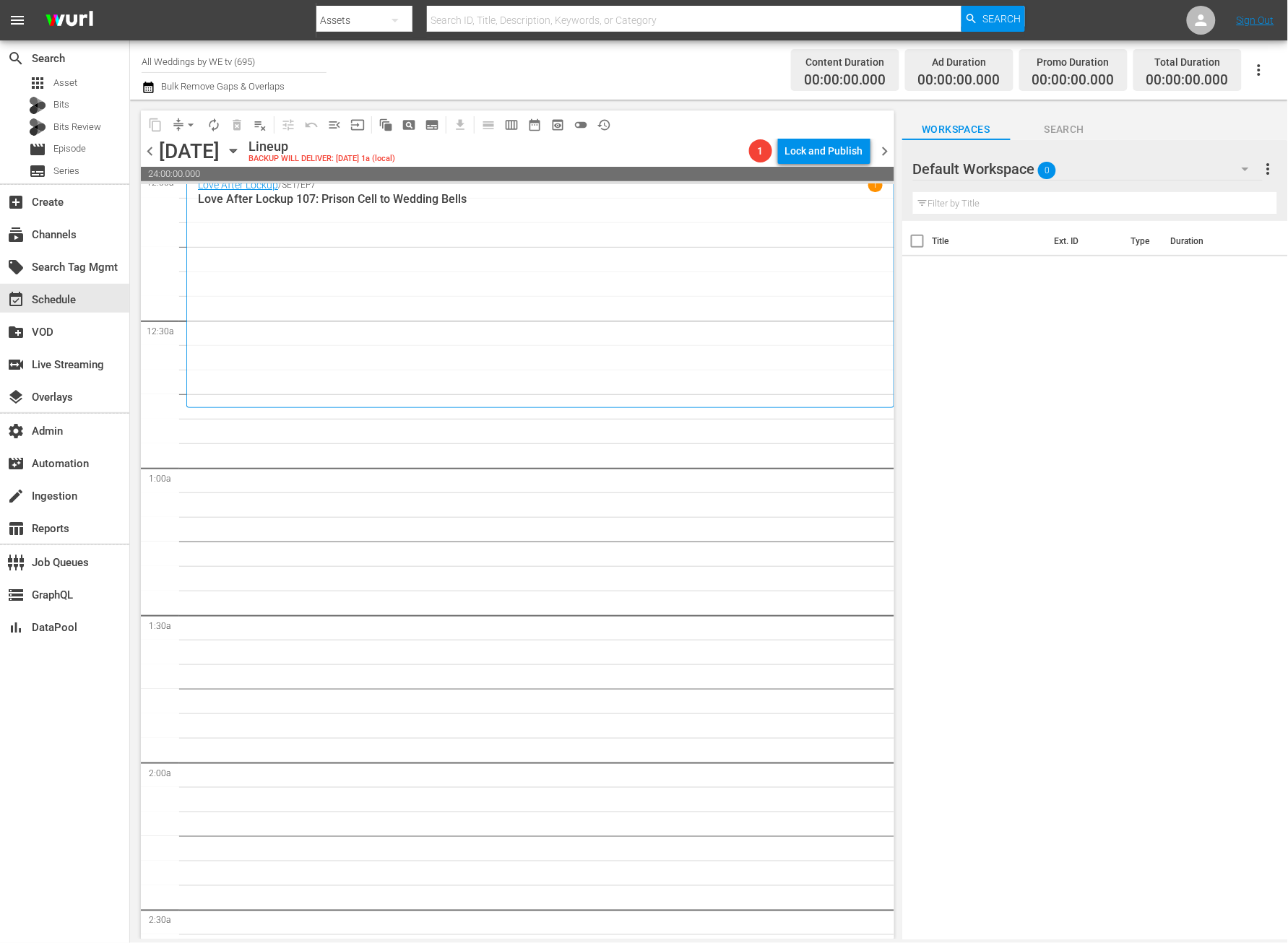
click at [883, 155] on span "chevron_right" at bounding box center [885, 150] width 18 height 18
click at [883, 151] on span "chevron_right" at bounding box center [885, 150] width 18 height 18
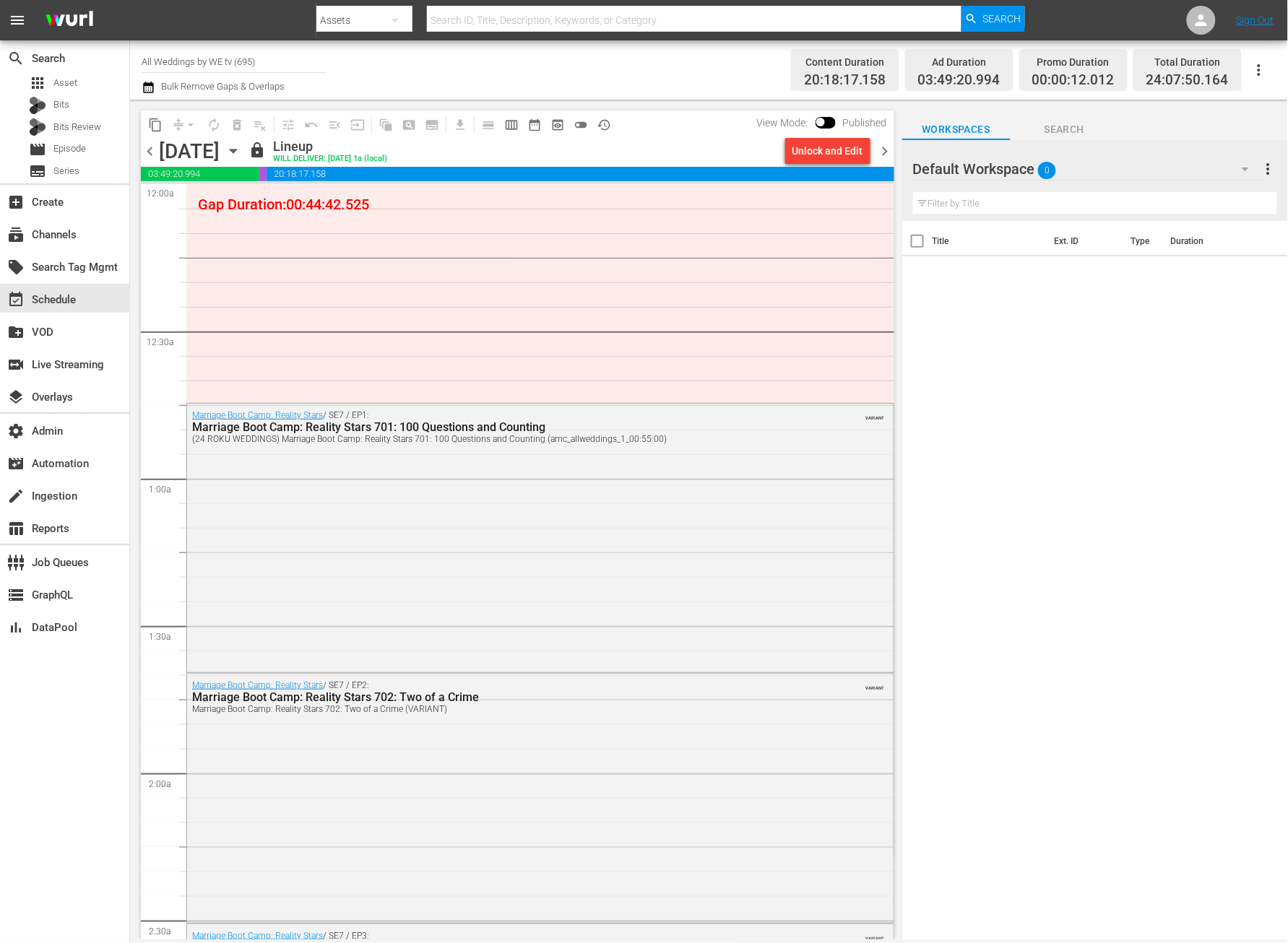
click at [148, 151] on span "chevron_left" at bounding box center [150, 150] width 18 height 18
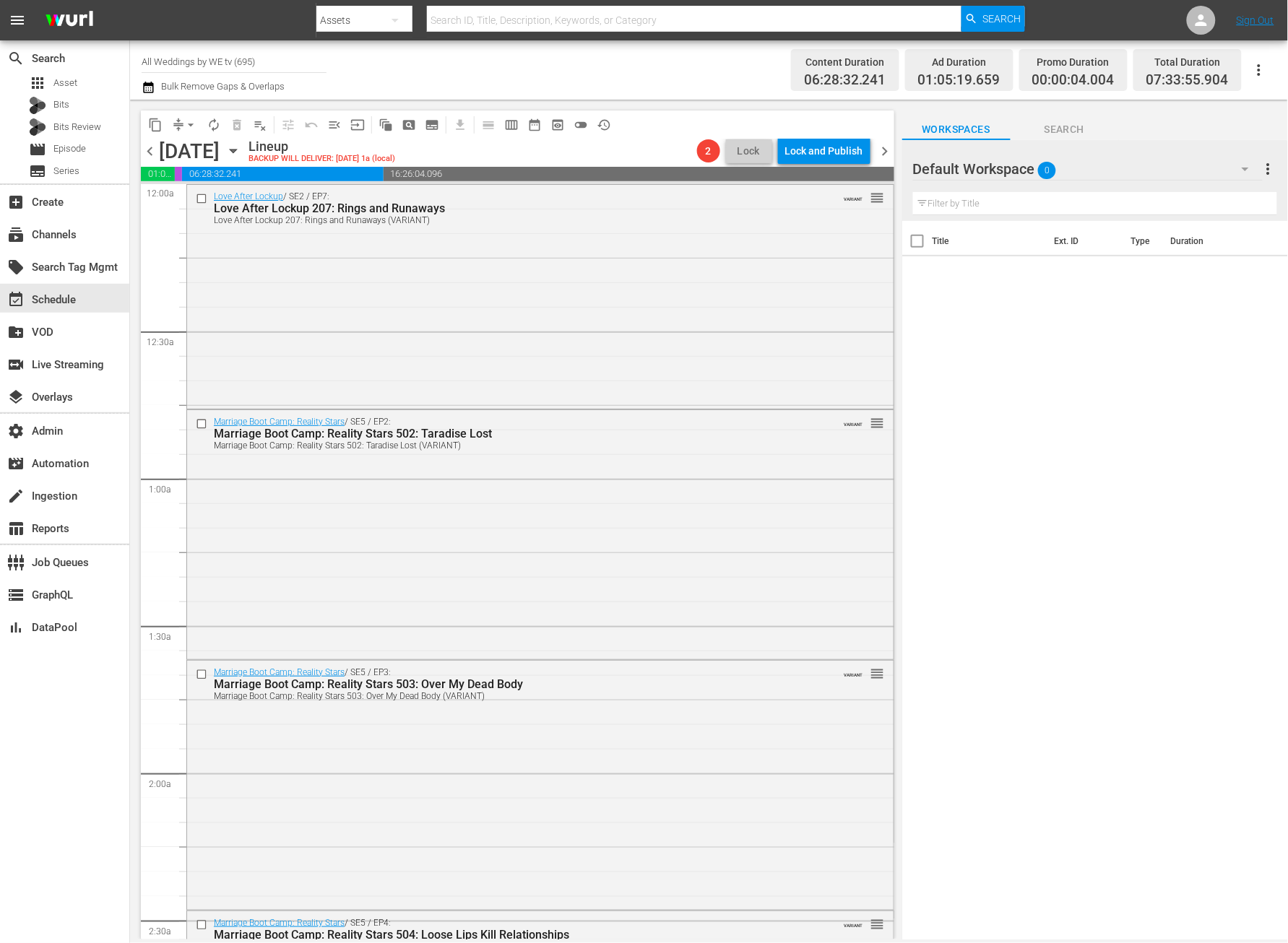
click at [152, 155] on span "chevron_left" at bounding box center [150, 150] width 18 height 18
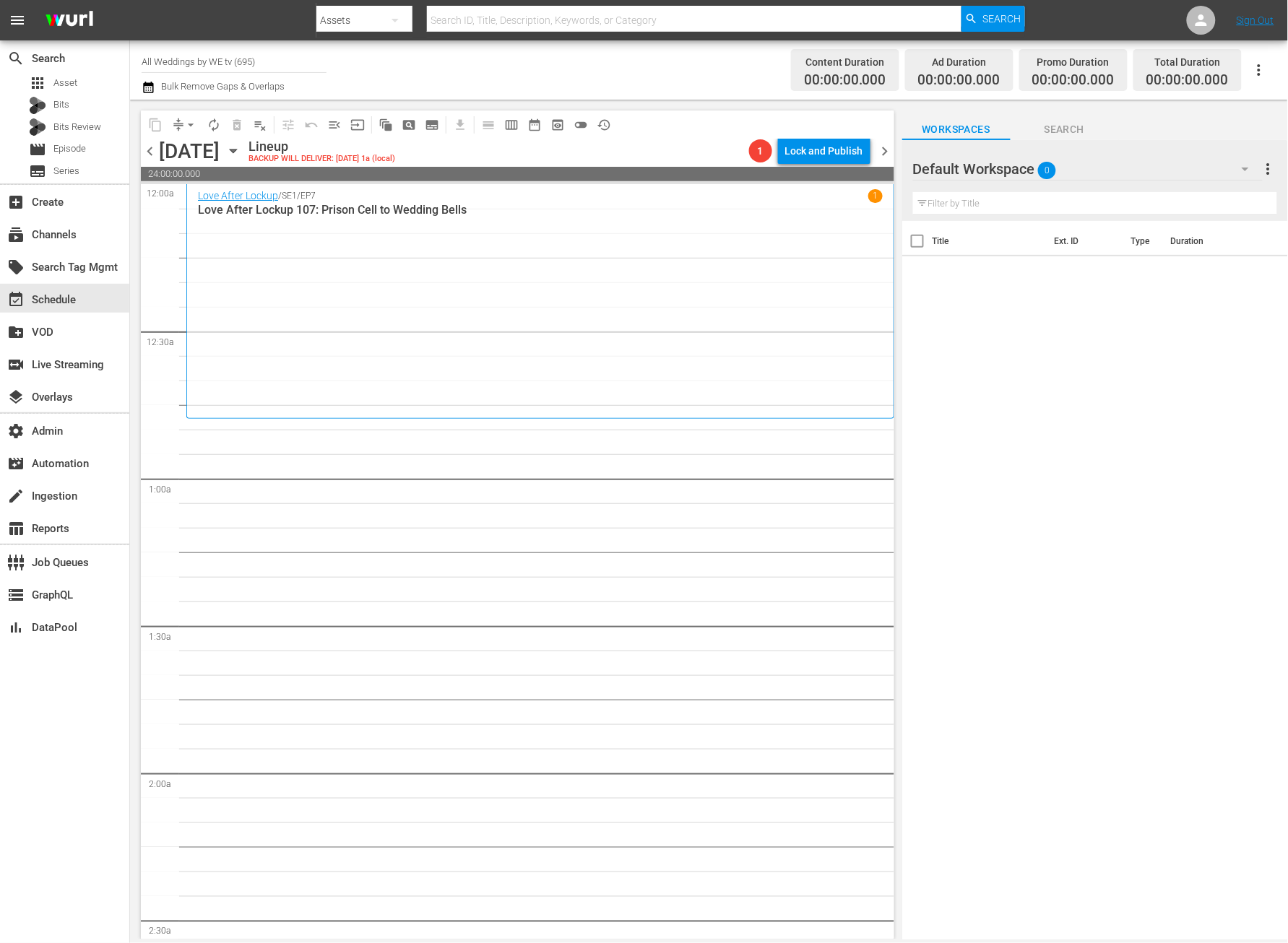
click at [156, 149] on span "chevron_left" at bounding box center [150, 150] width 18 height 18
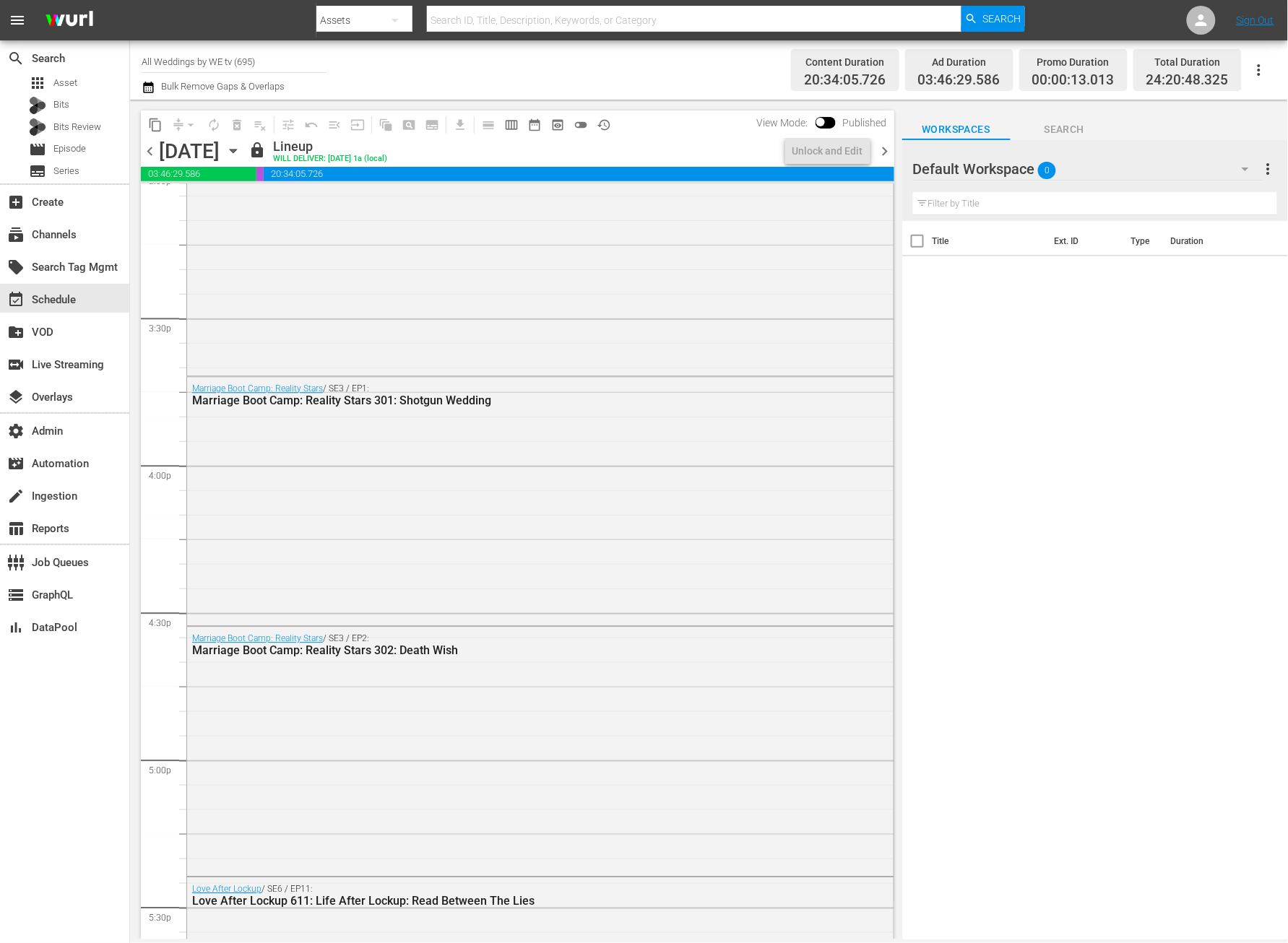
scroll to position [6551, 0]
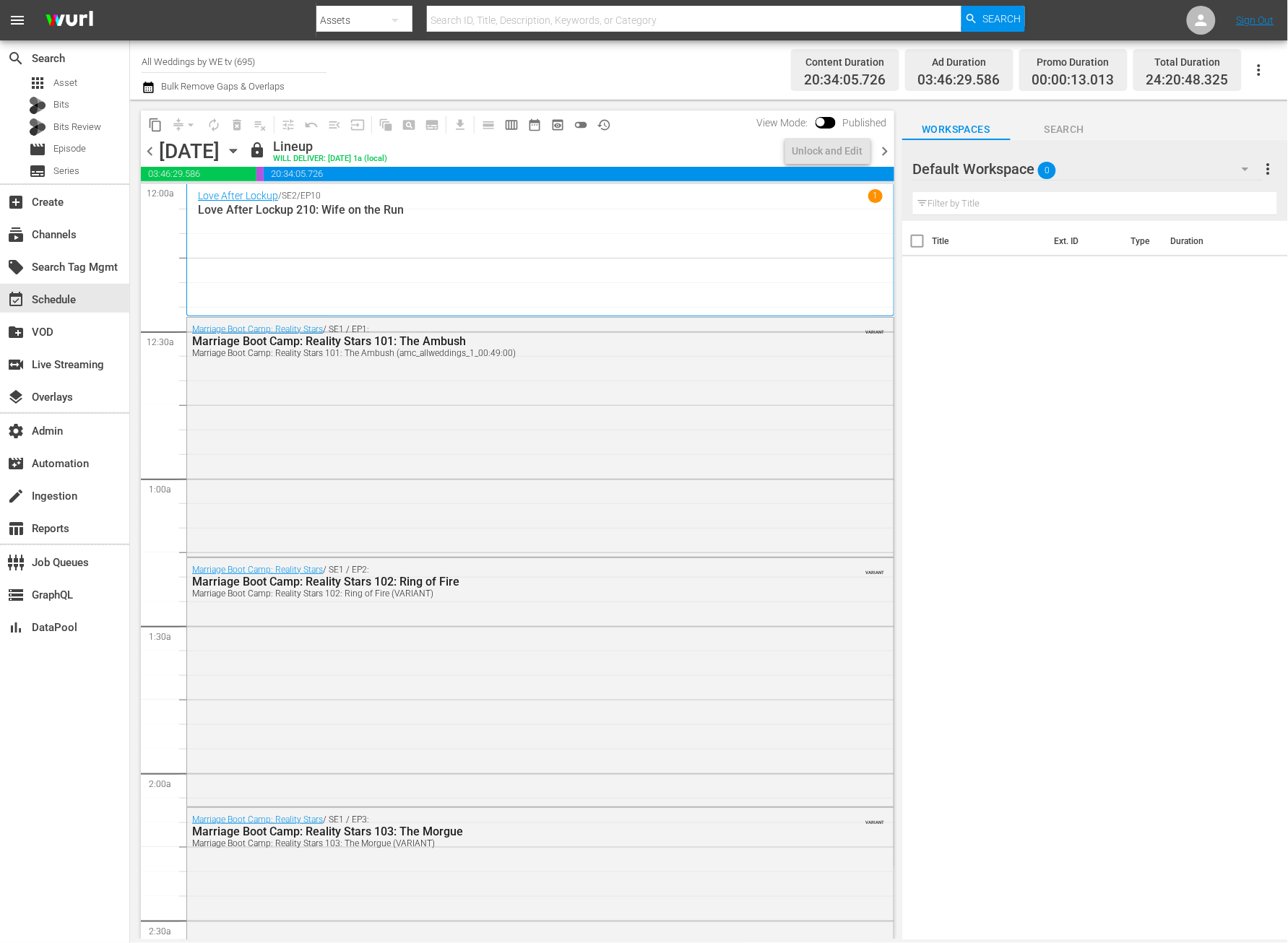
click at [889, 147] on span "chevron_right" at bounding box center [885, 150] width 18 height 18
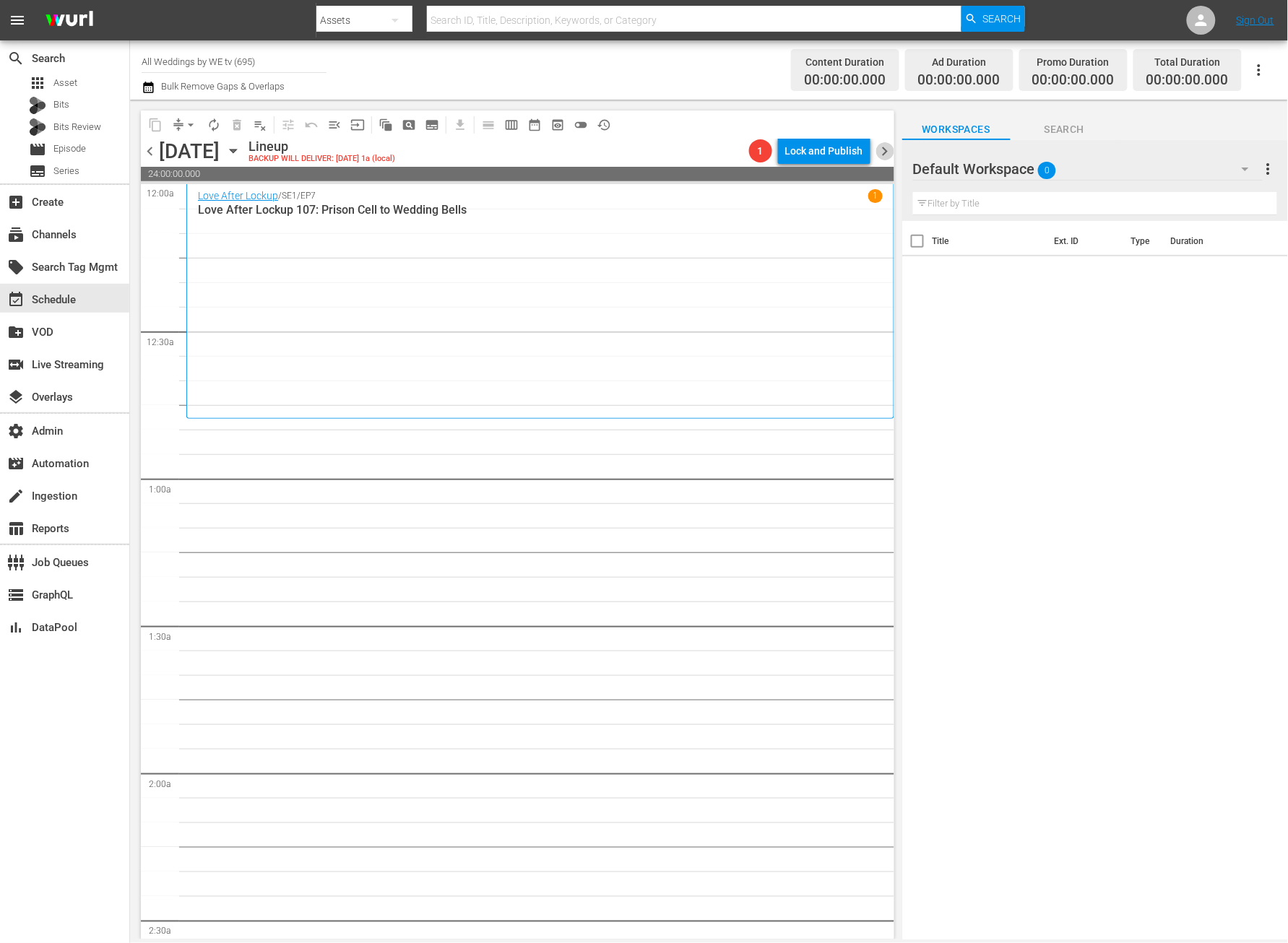
click at [890, 147] on span "chevron_right" at bounding box center [885, 150] width 18 height 18
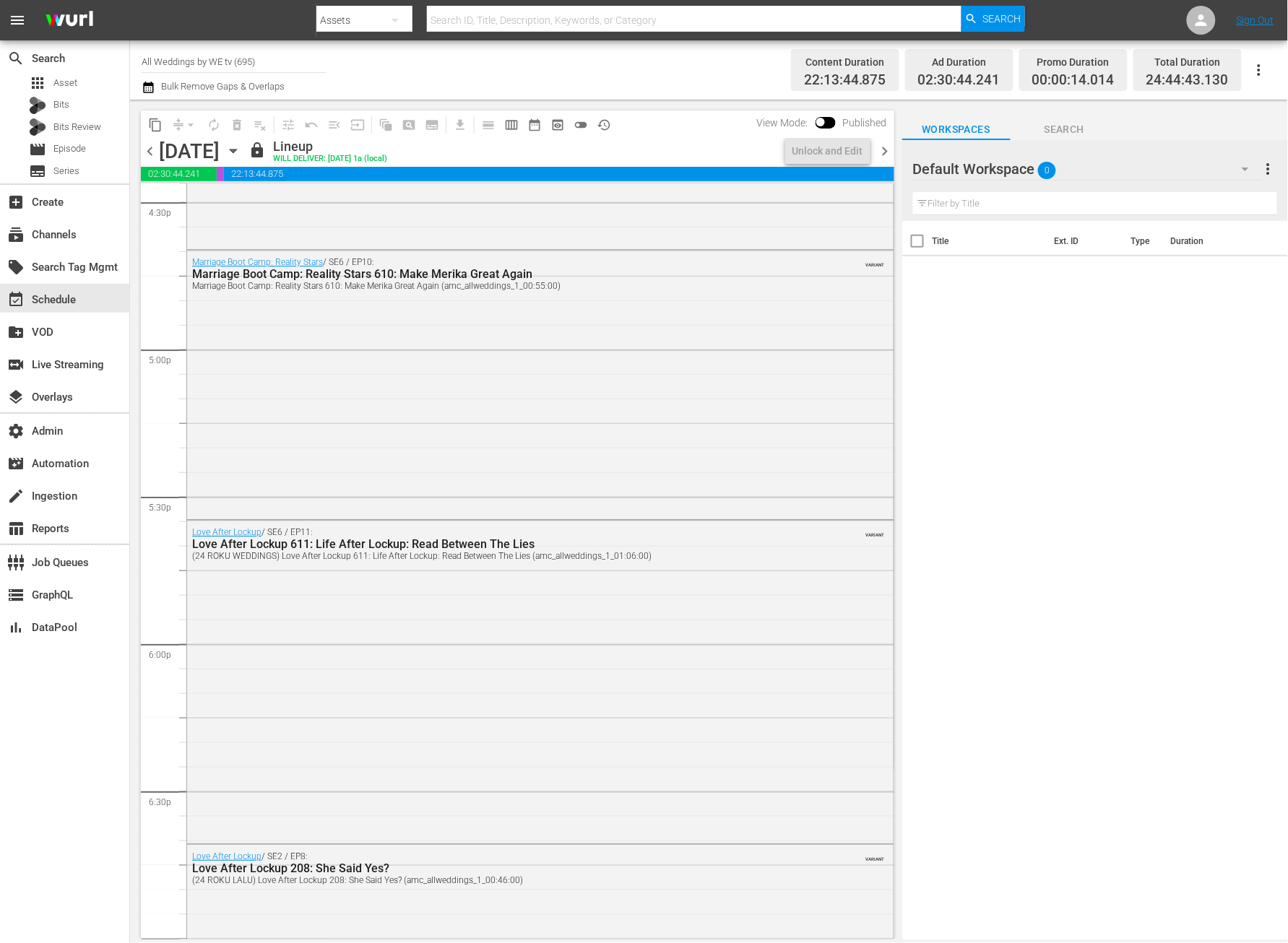
scroll to position [6537, 0]
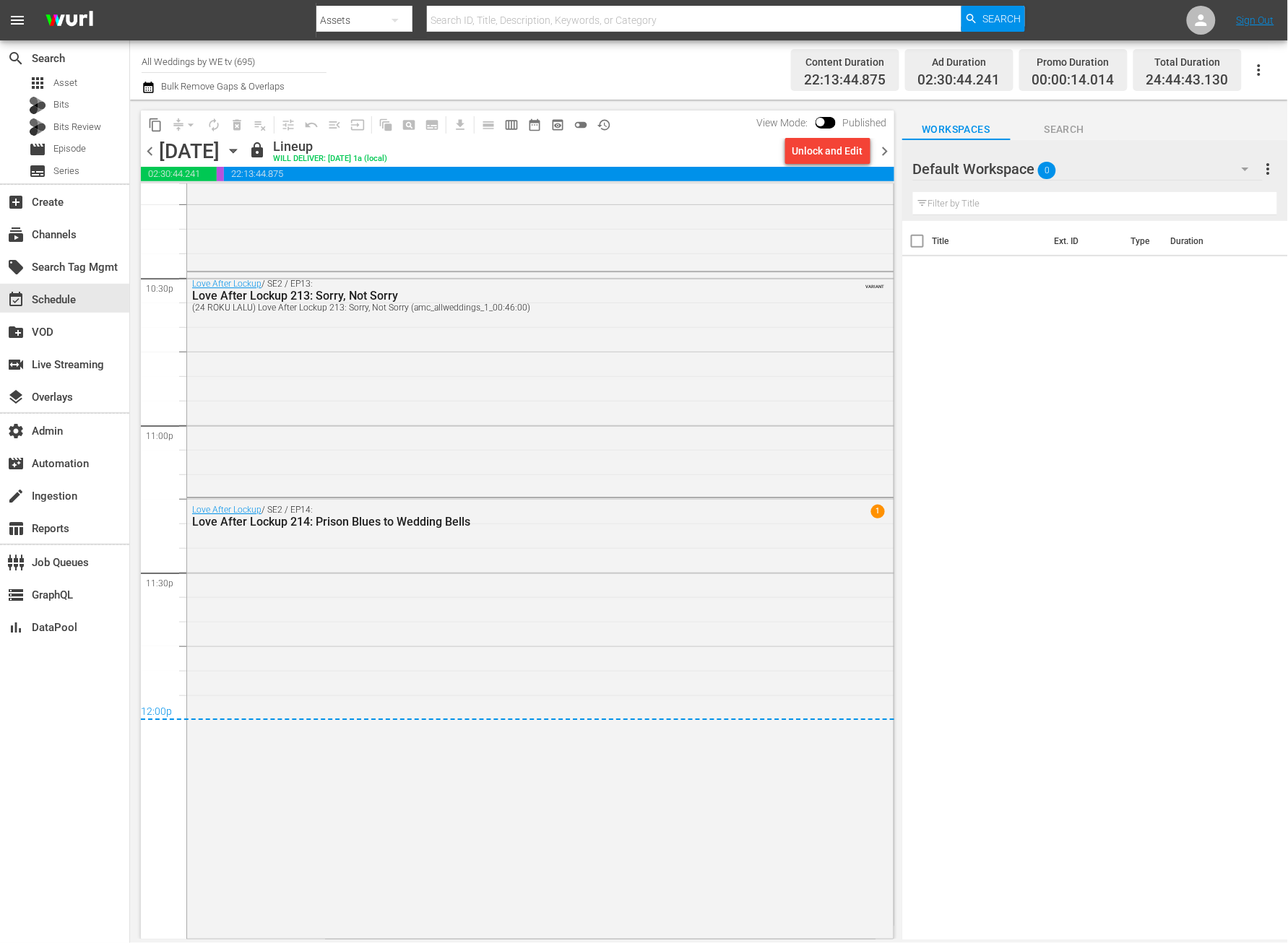
click at [889, 151] on span "chevron_right" at bounding box center [885, 150] width 18 height 18
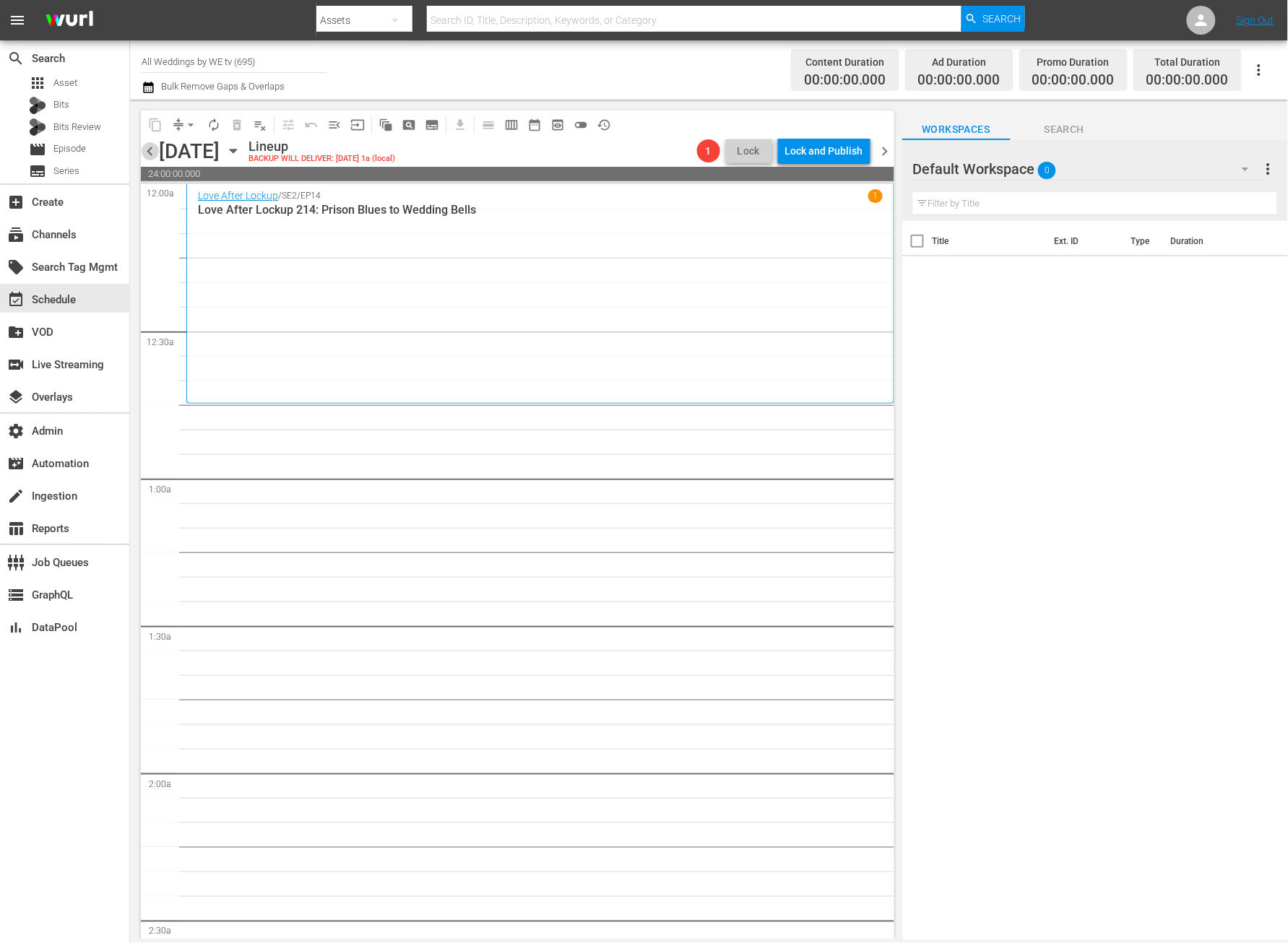
click at [156, 155] on span "chevron_left" at bounding box center [150, 150] width 18 height 18
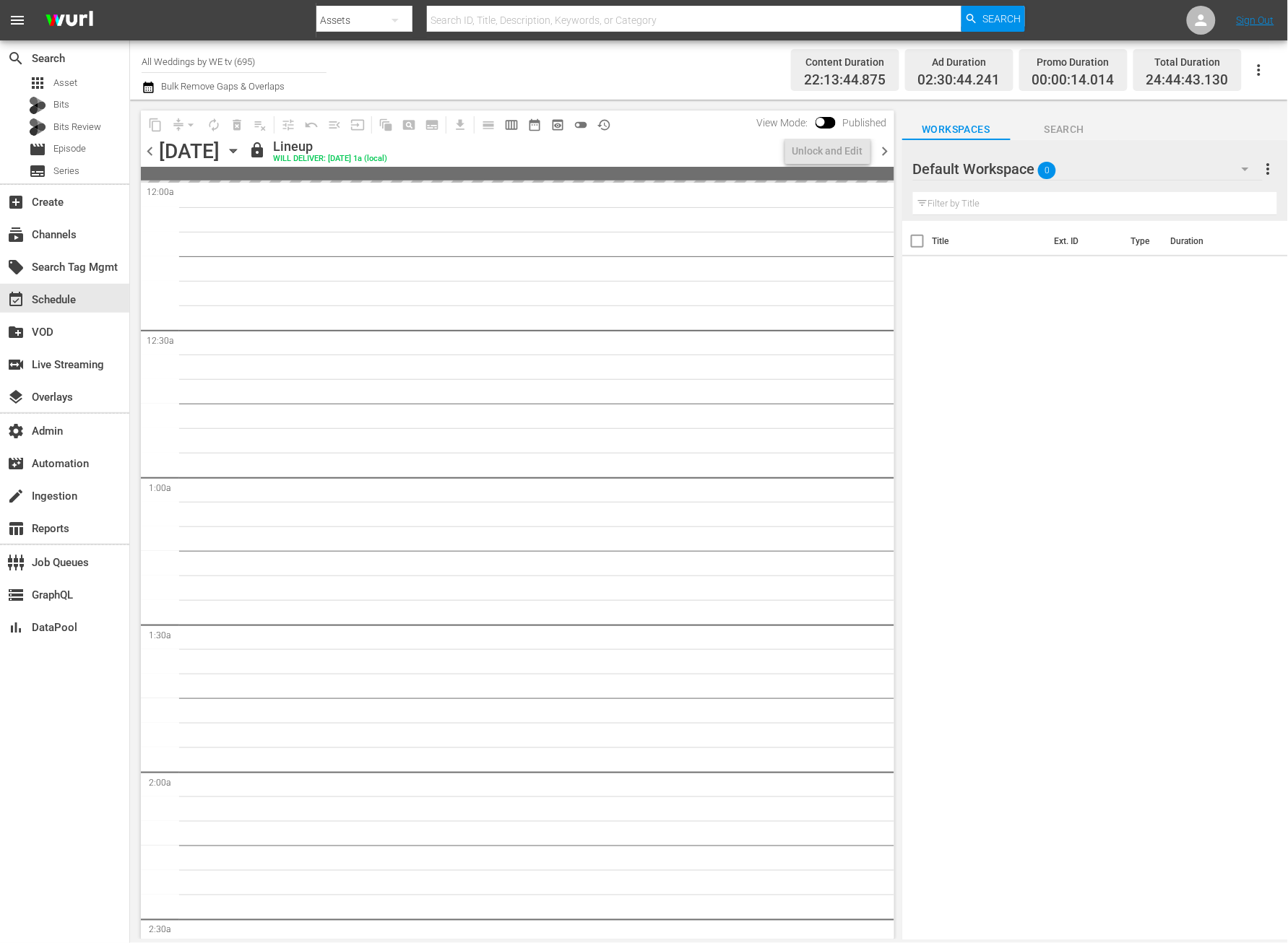
click at [156, 155] on span "chevron_left" at bounding box center [150, 150] width 18 height 18
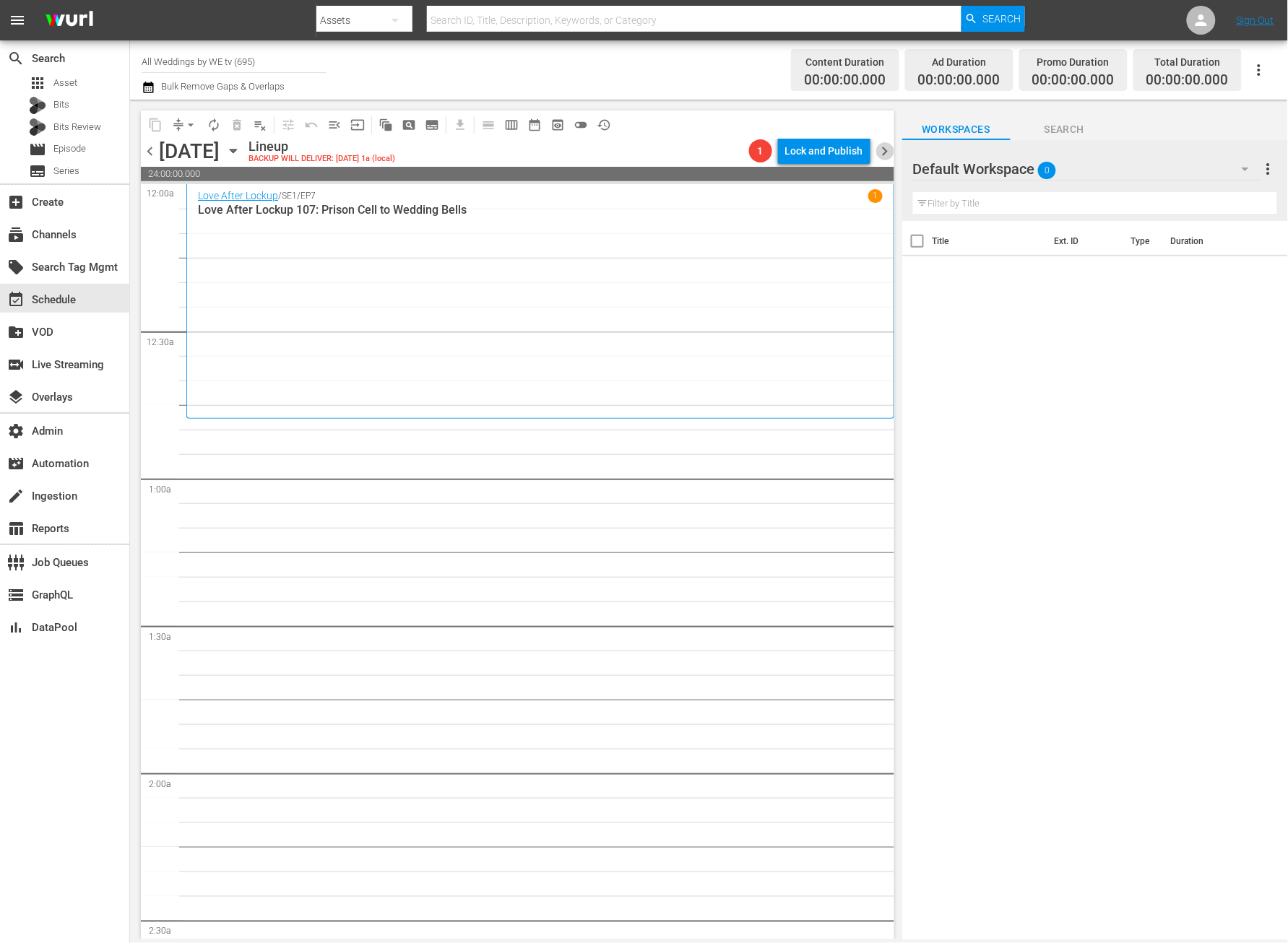
click at [891, 150] on span "chevron_right" at bounding box center [885, 150] width 18 height 18
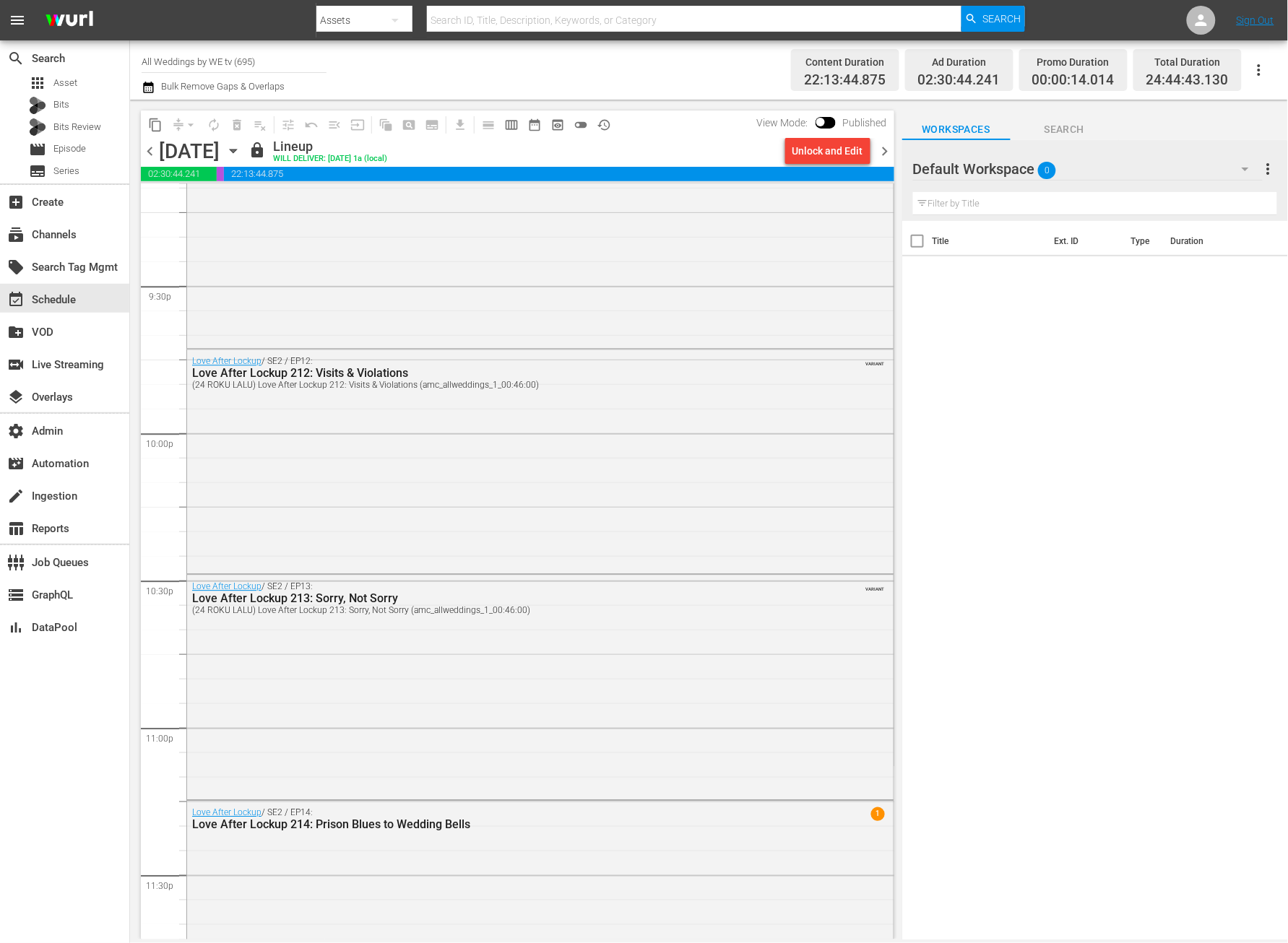
scroll to position [6537, 0]
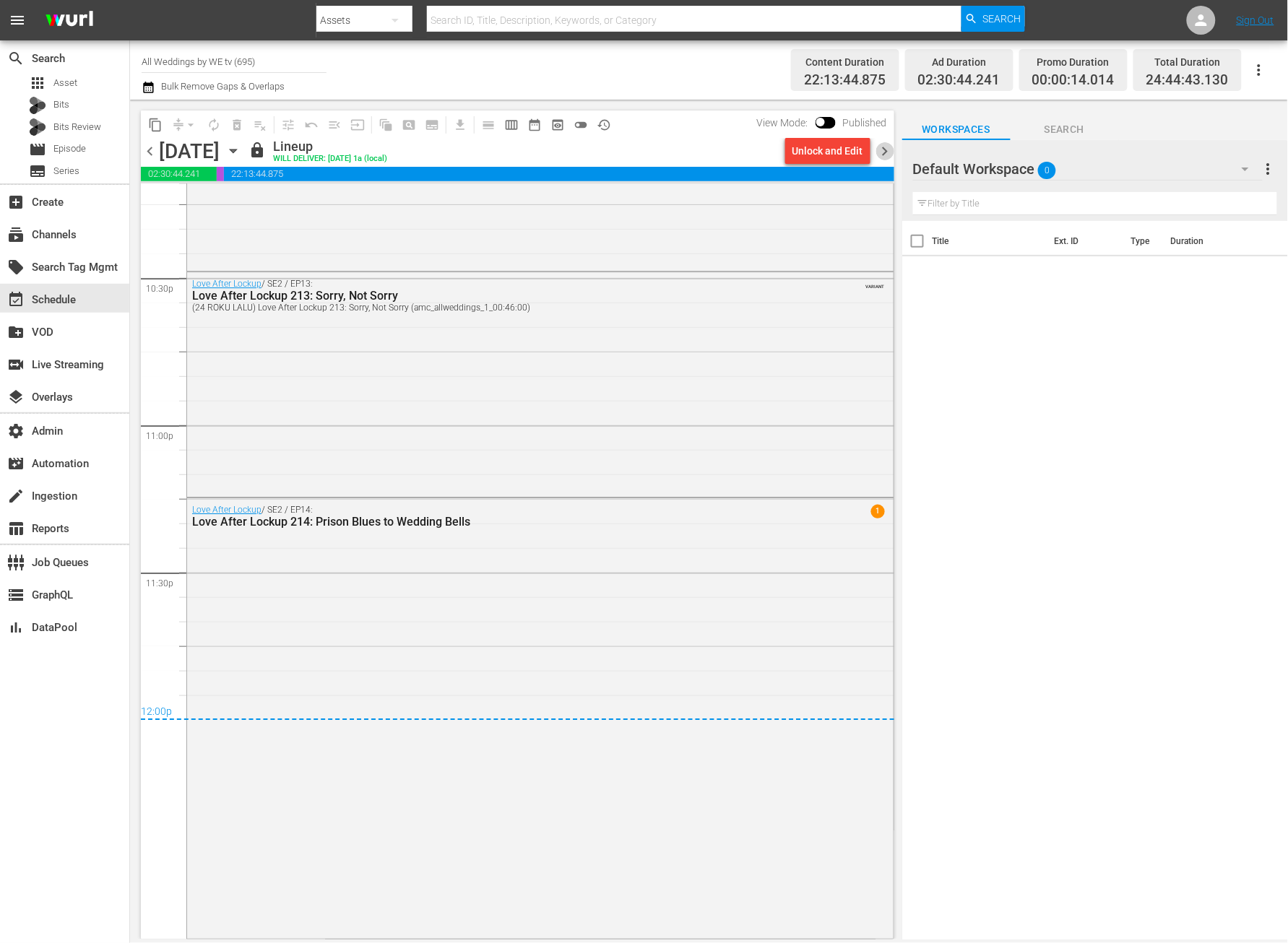
click at [884, 146] on span "chevron_right" at bounding box center [885, 150] width 18 height 18
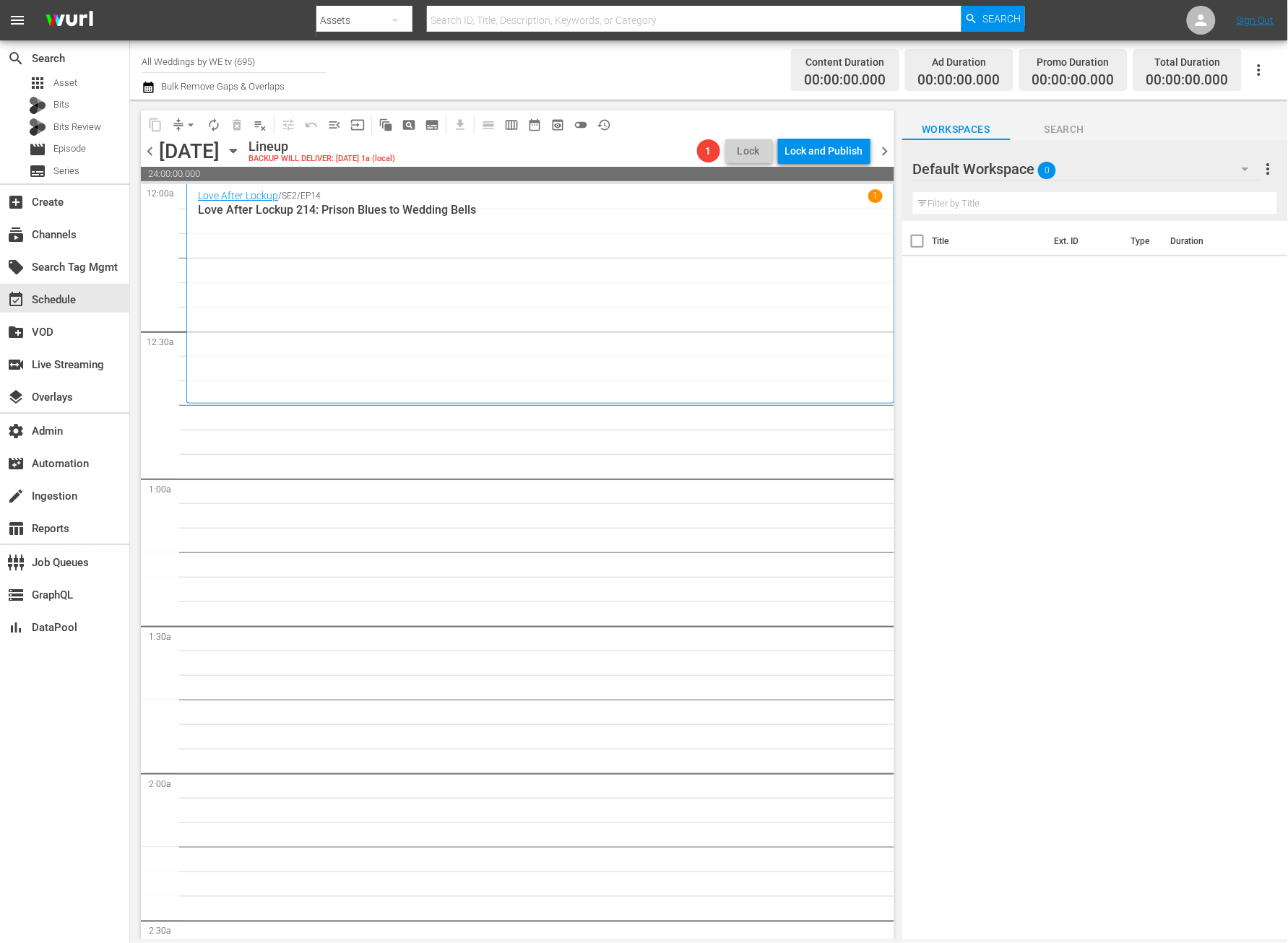
click at [891, 147] on span "chevron_right" at bounding box center [885, 150] width 18 height 18
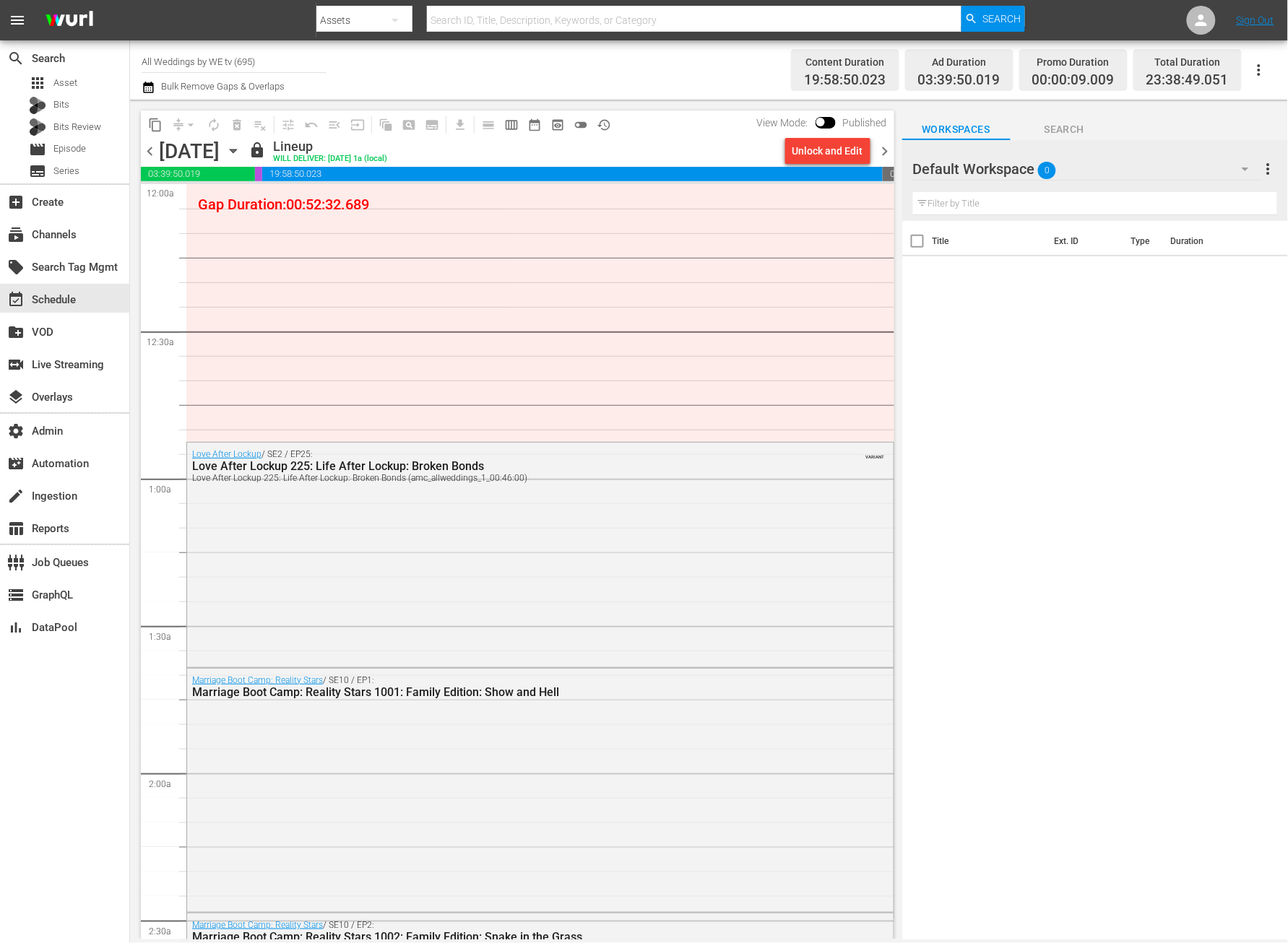
click at [885, 146] on span "chevron_right" at bounding box center [885, 150] width 18 height 18
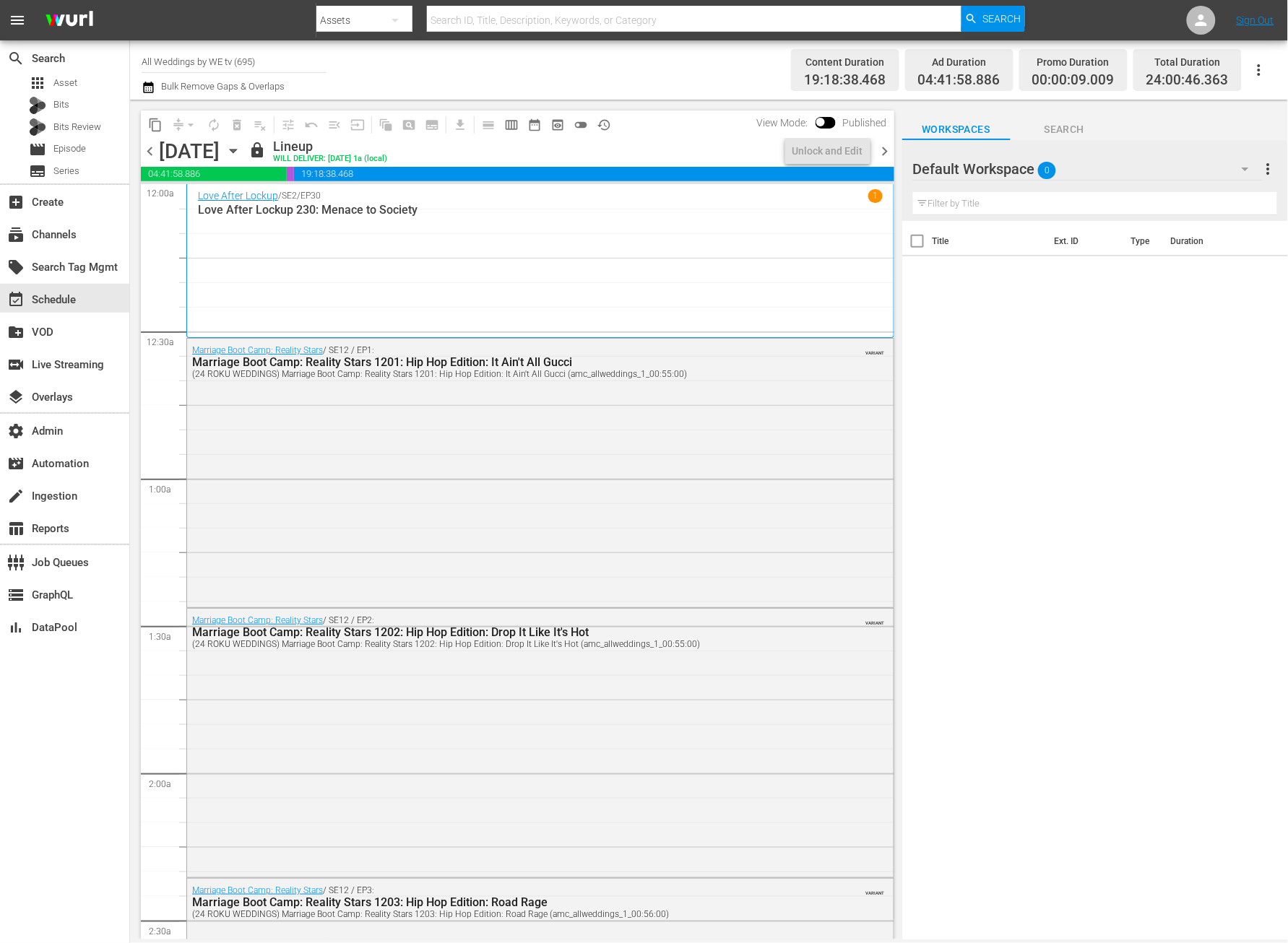
click at [155, 150] on span "chevron_left" at bounding box center [150, 150] width 18 height 18
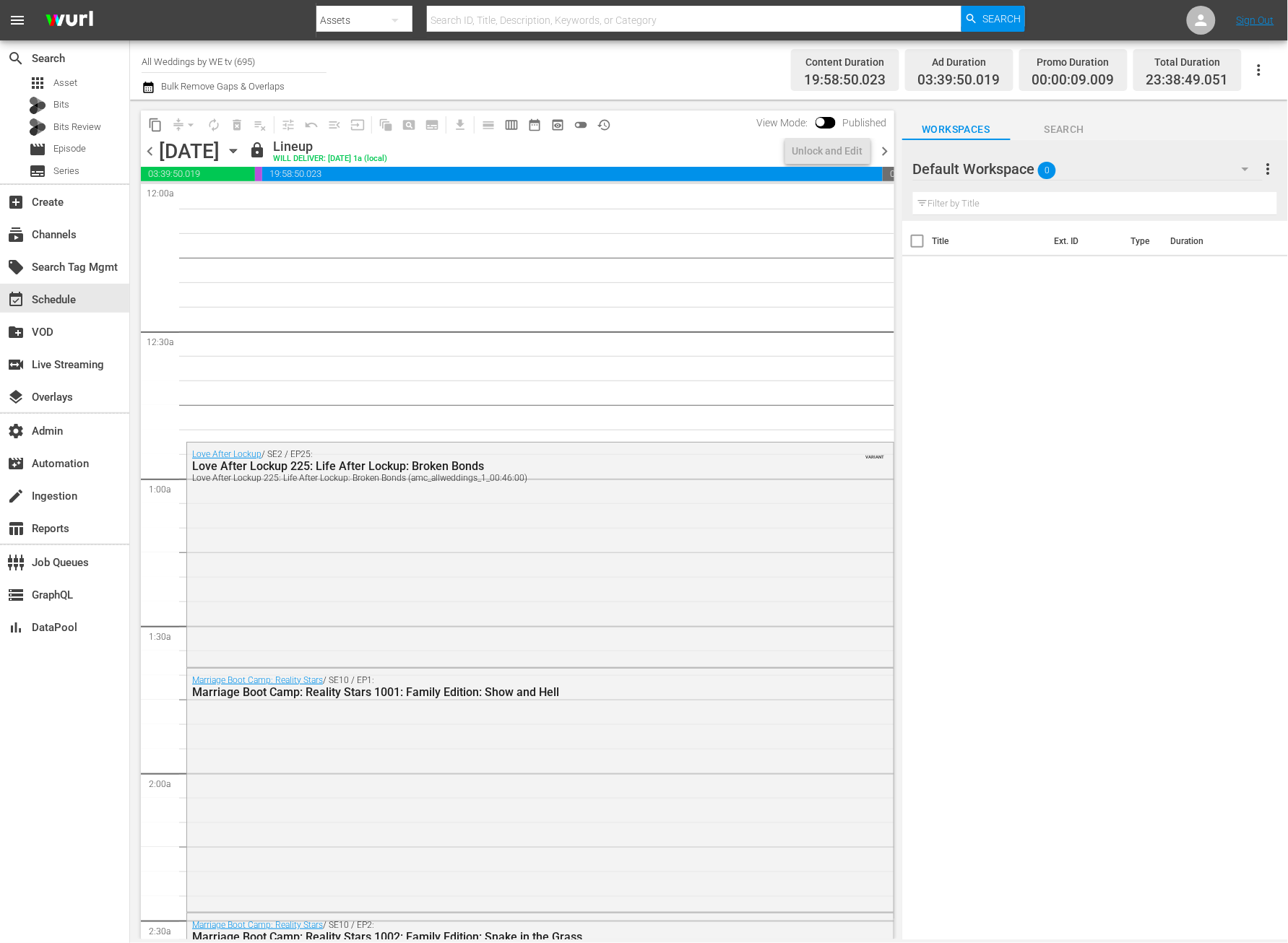
click at [152, 150] on span "chevron_left" at bounding box center [150, 150] width 18 height 18
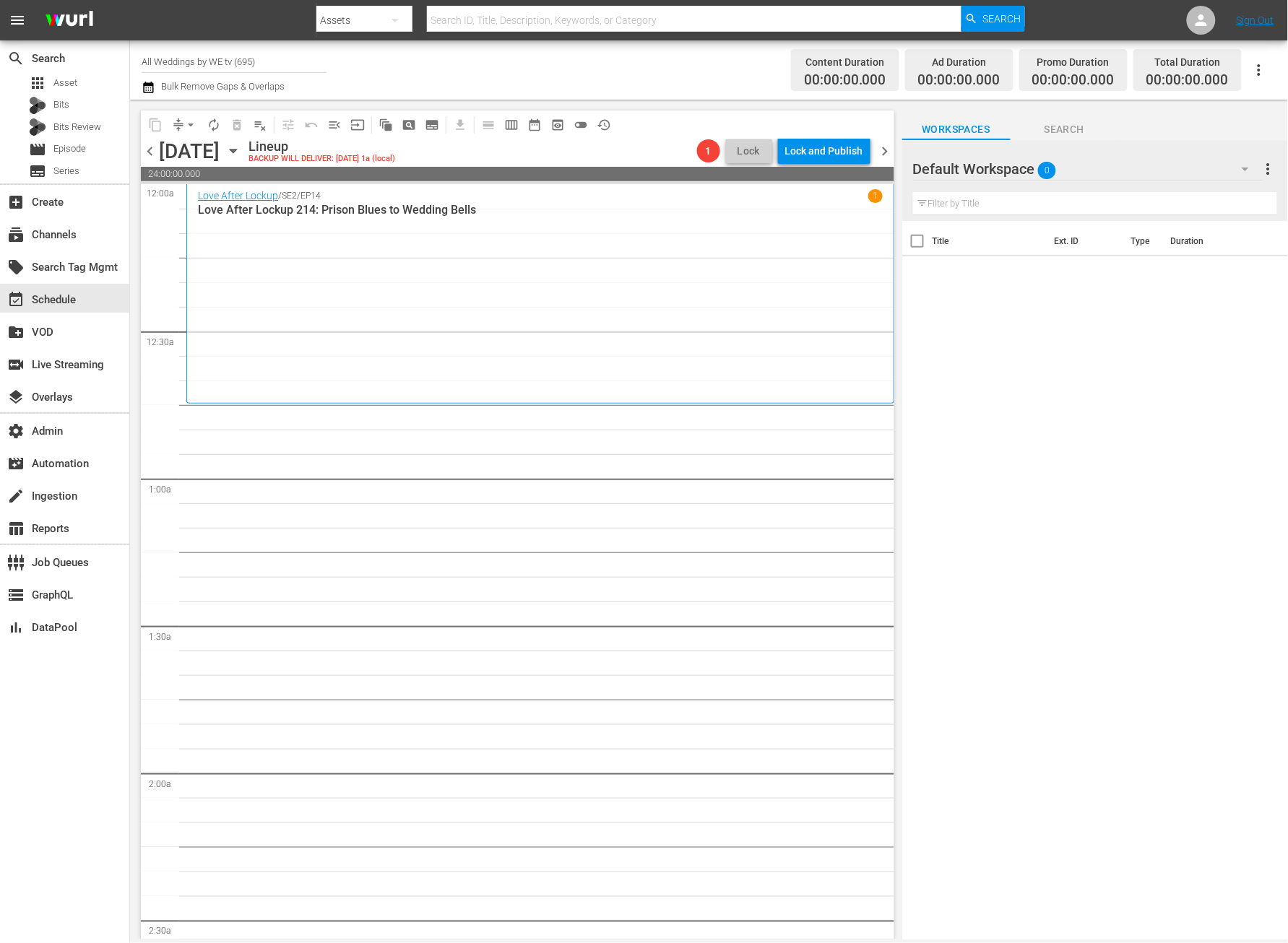
click at [149, 156] on span "chevron_left" at bounding box center [150, 150] width 18 height 18
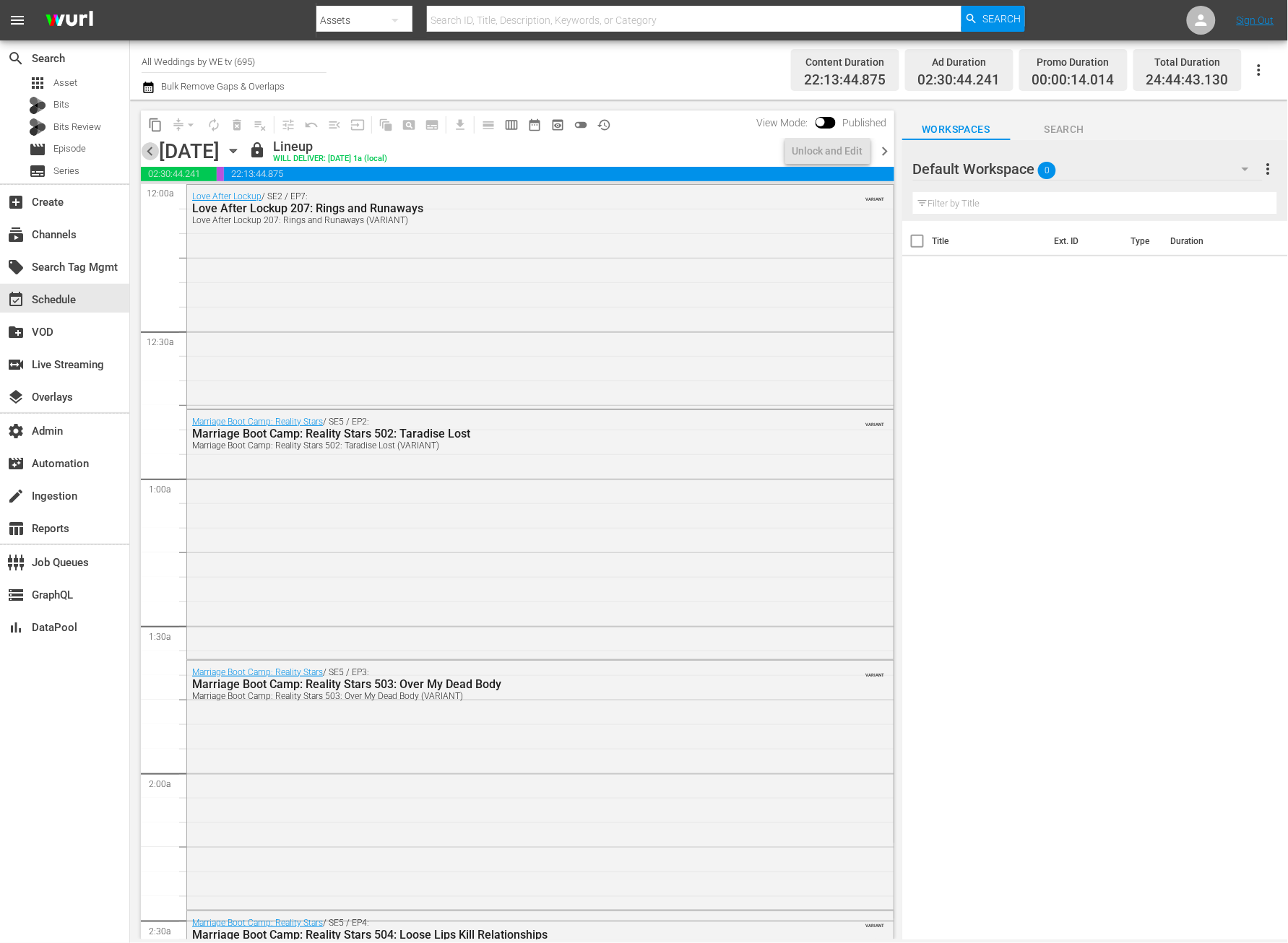
click at [152, 157] on span "chevron_left" at bounding box center [150, 150] width 18 height 18
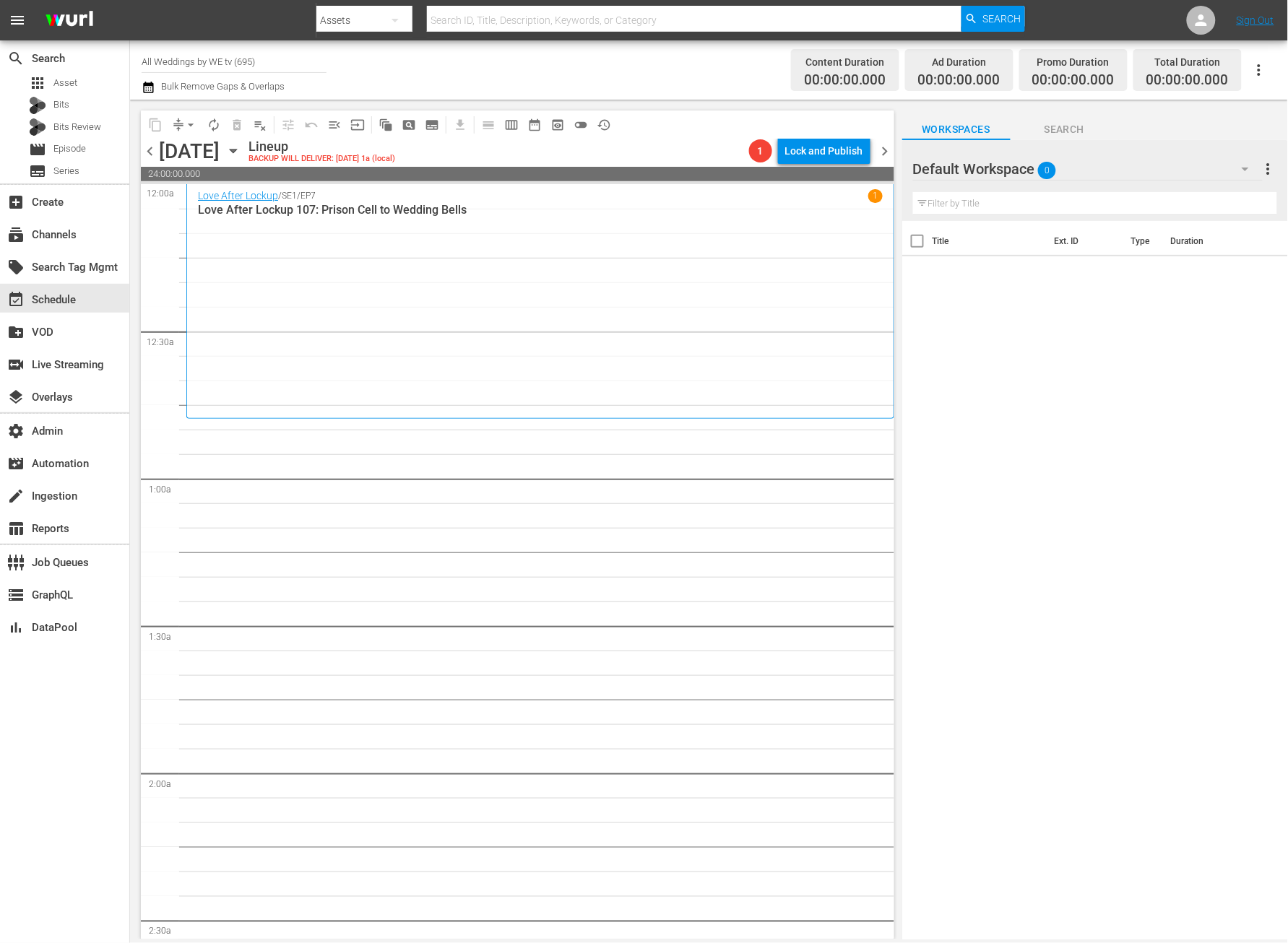
scroll to position [3071, 0]
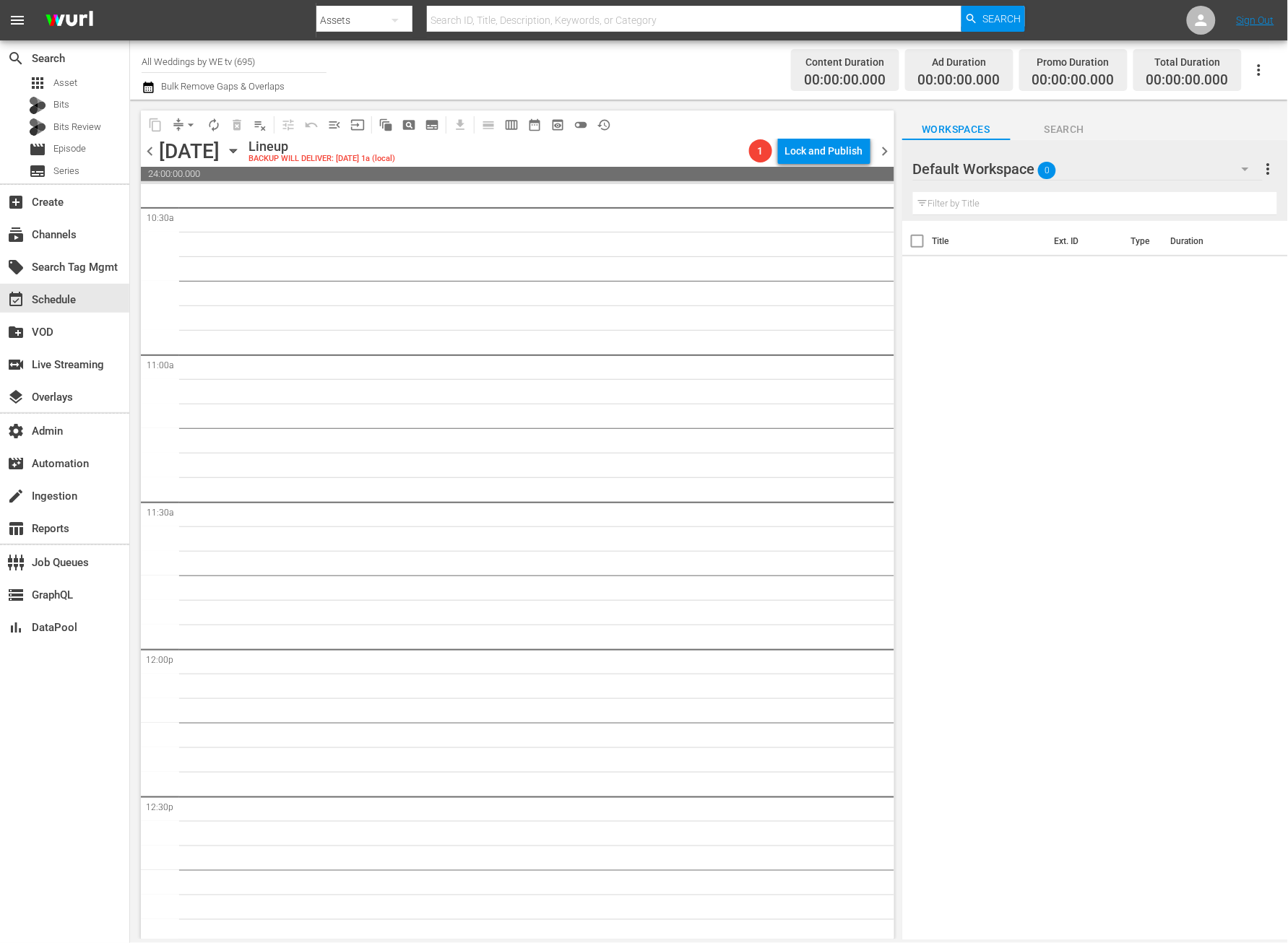
click at [146, 152] on span "chevron_left" at bounding box center [150, 150] width 18 height 18
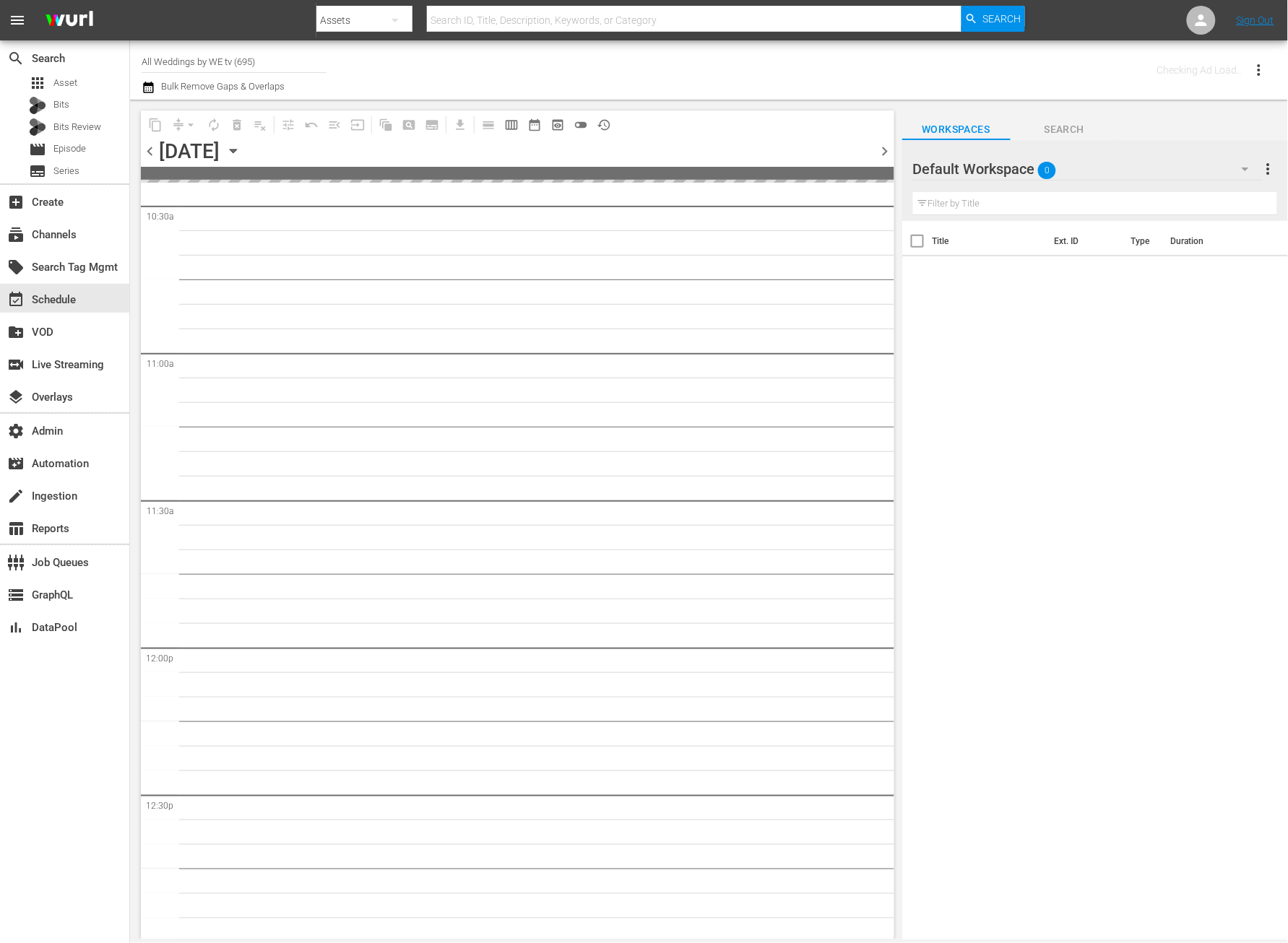
scroll to position [3096, 0]
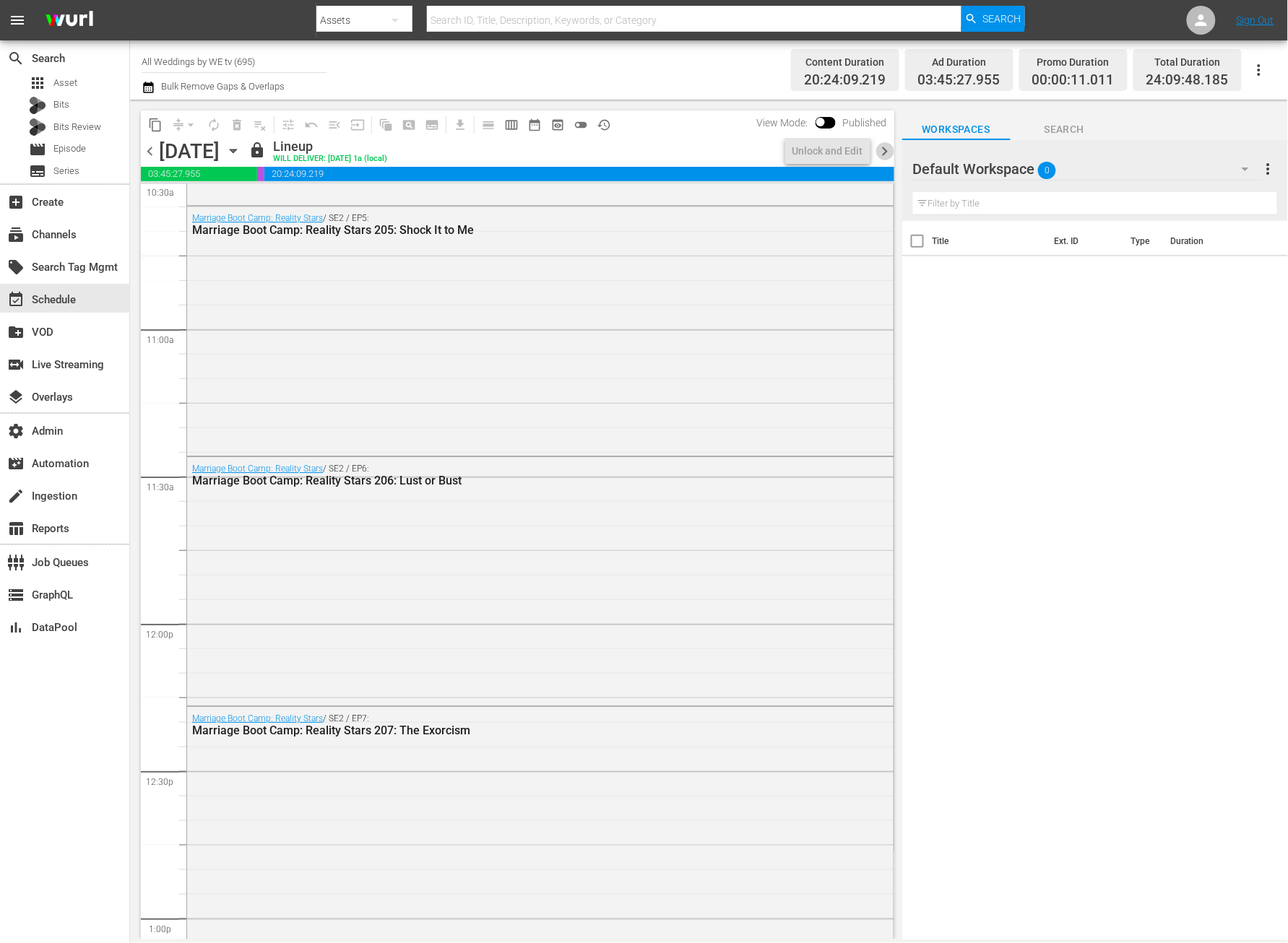
click at [884, 152] on span "chevron_right" at bounding box center [885, 150] width 18 height 18
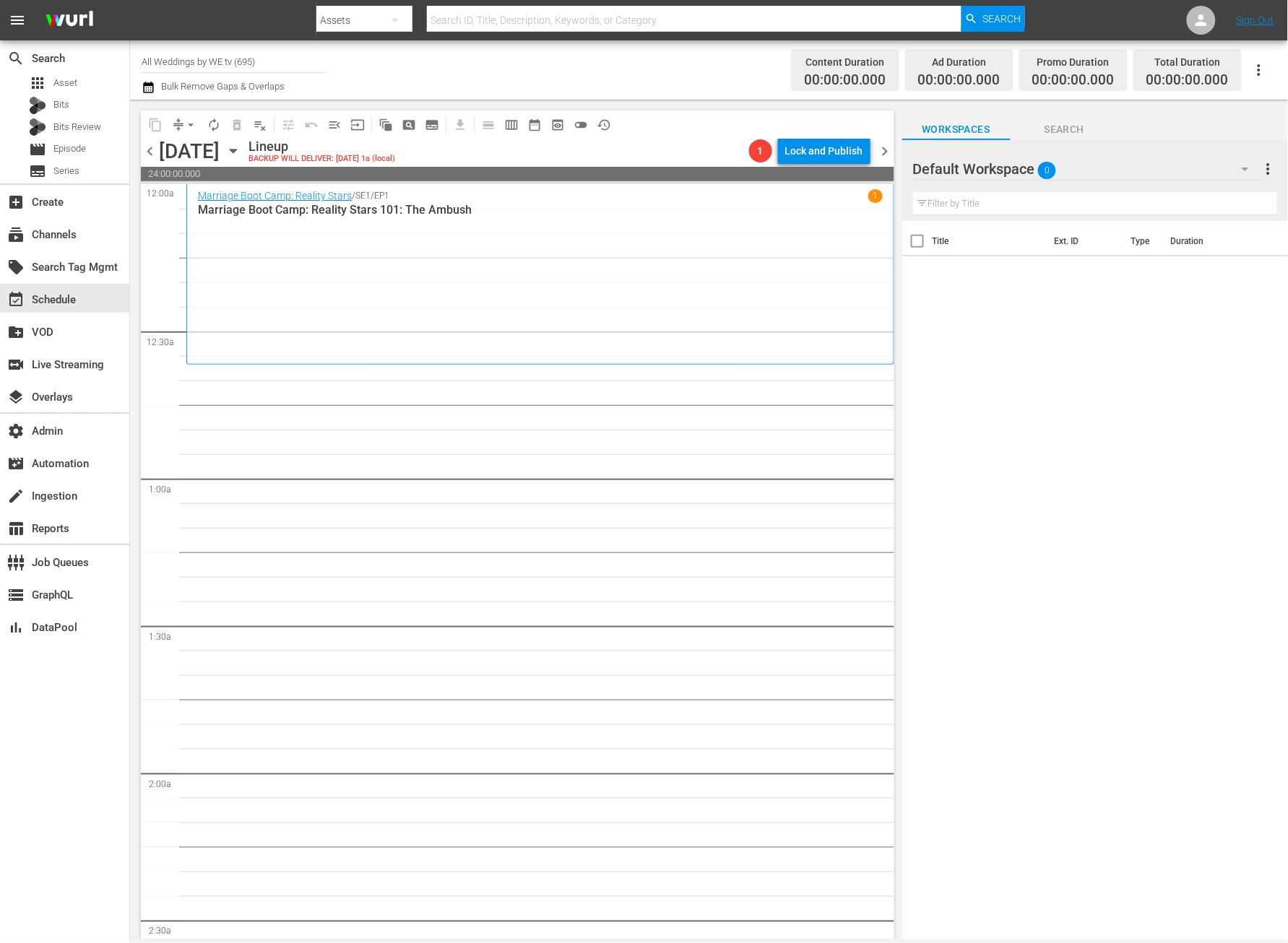
click at [887, 149] on span "chevron_right" at bounding box center [885, 150] width 18 height 18
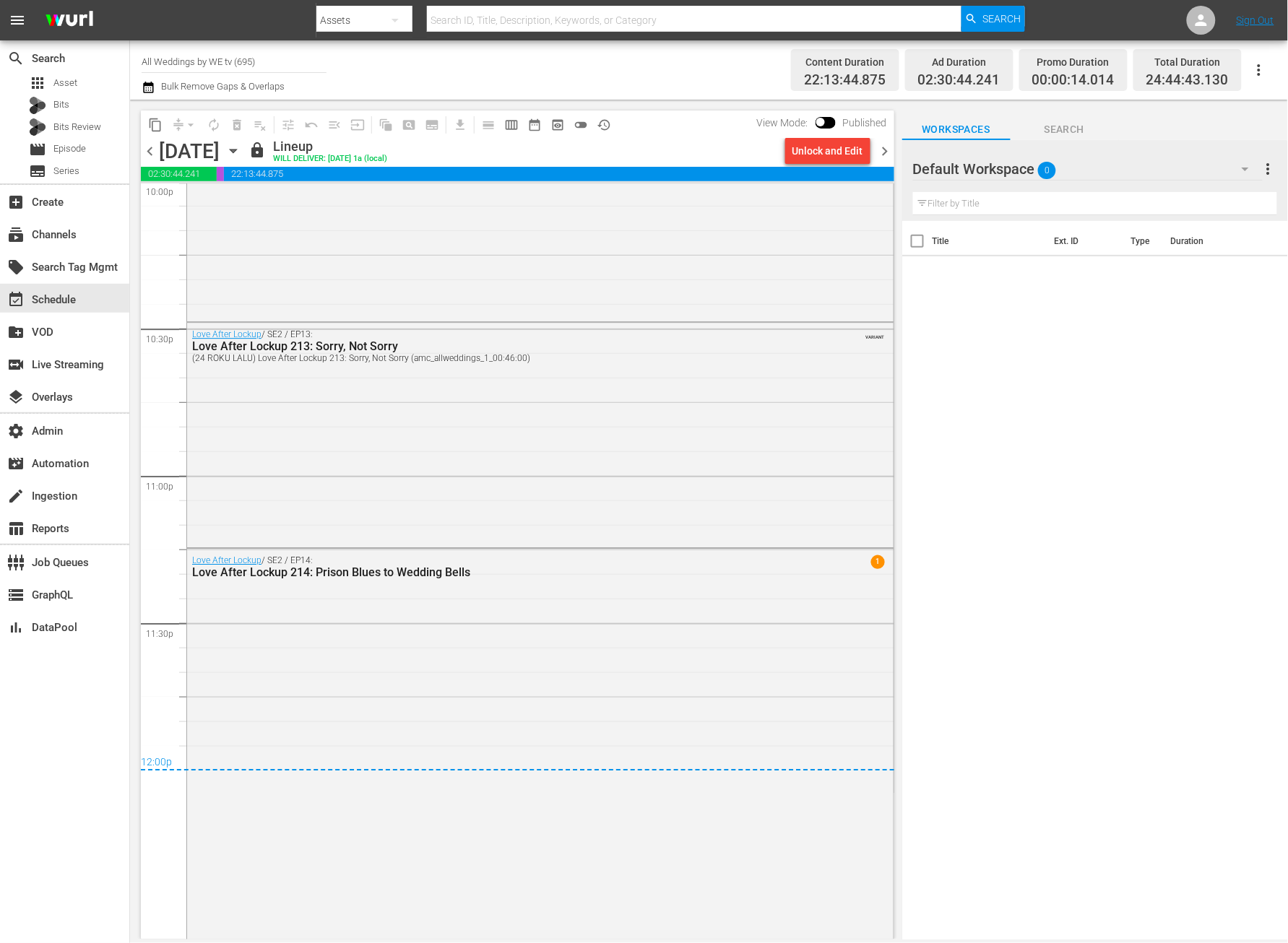
click at [886, 157] on span "chevron_right" at bounding box center [885, 150] width 18 height 18
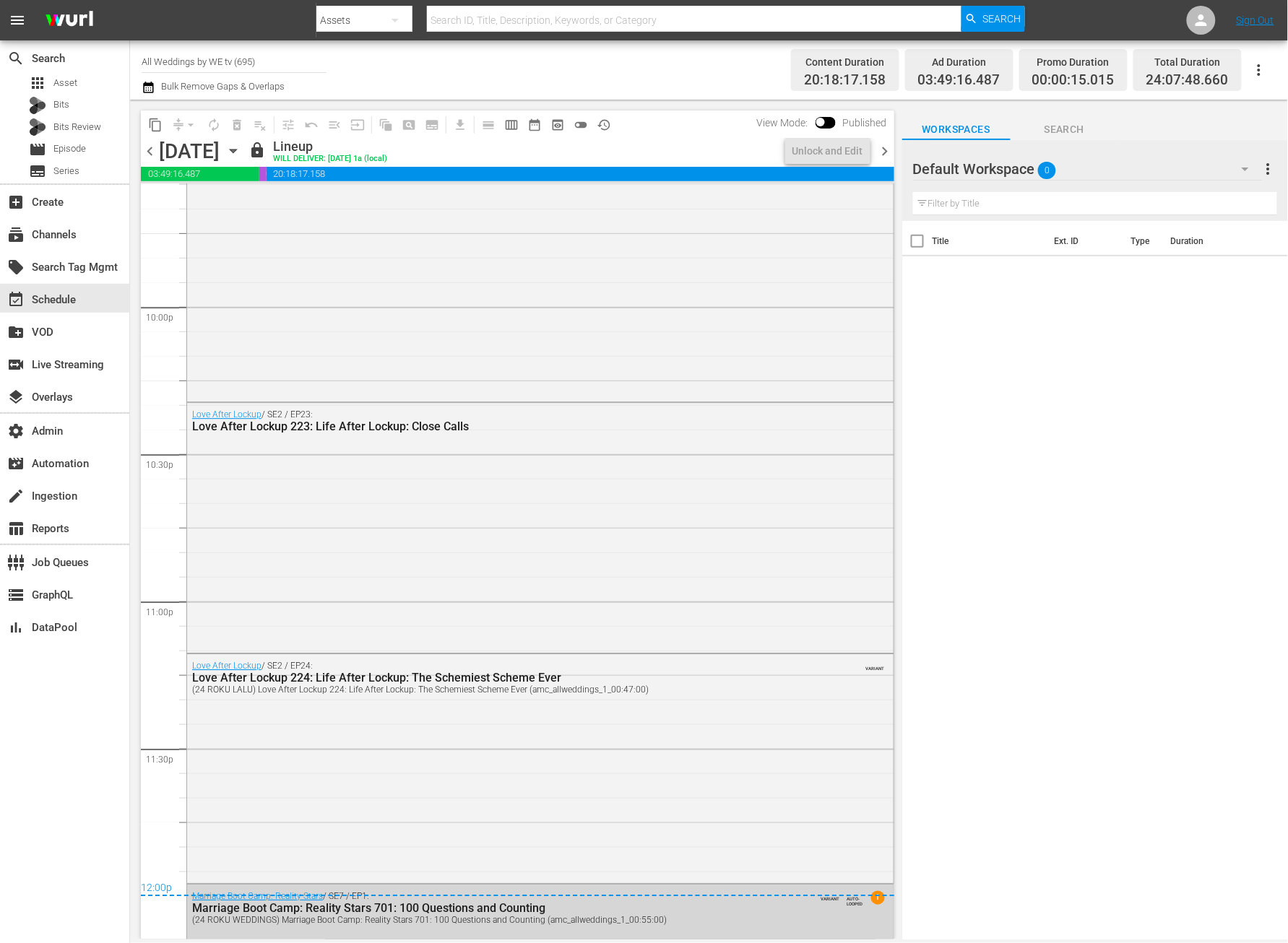
scroll to position [6575, 0]
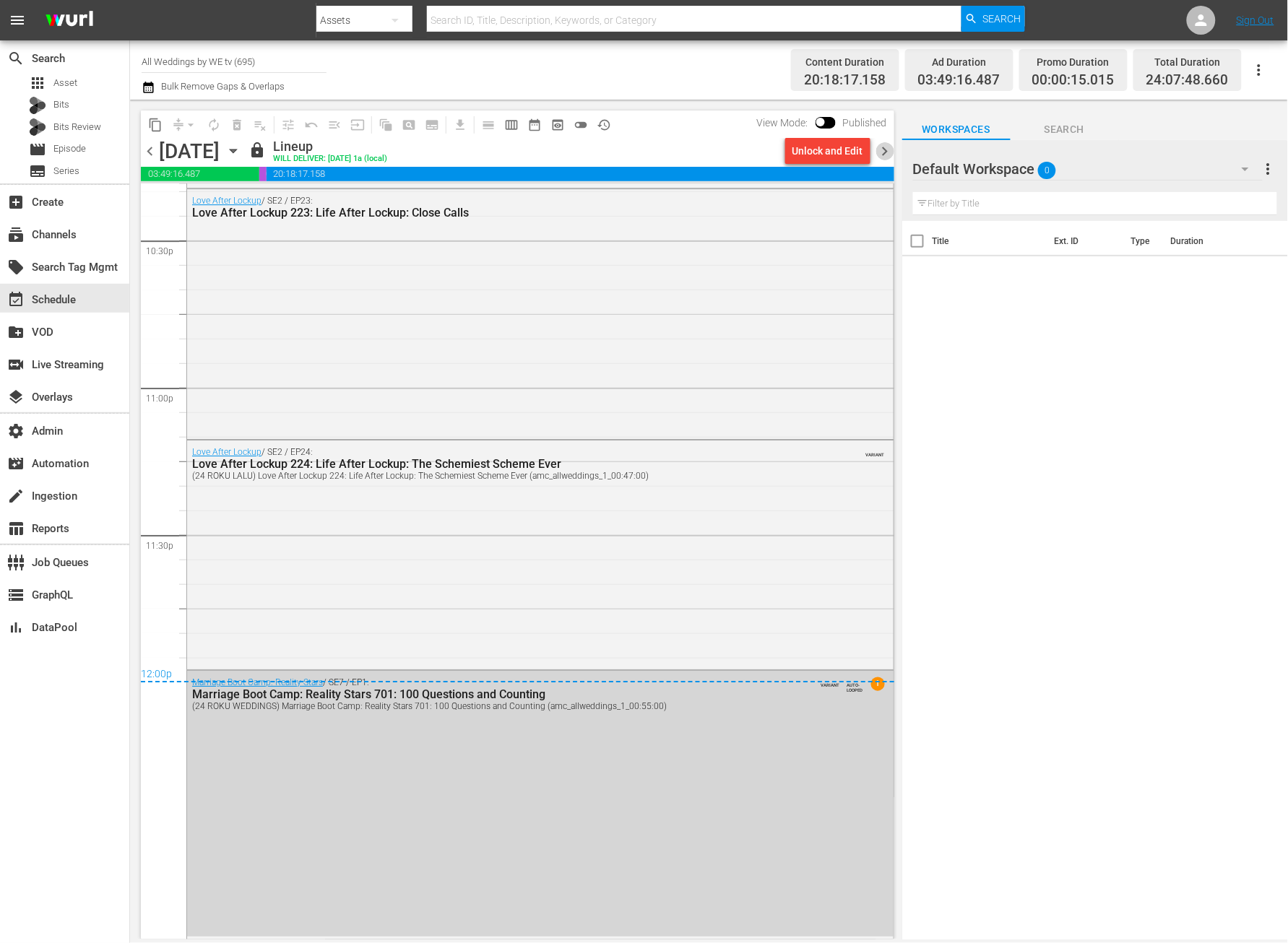
click at [889, 157] on span "chevron_right" at bounding box center [885, 150] width 18 height 18
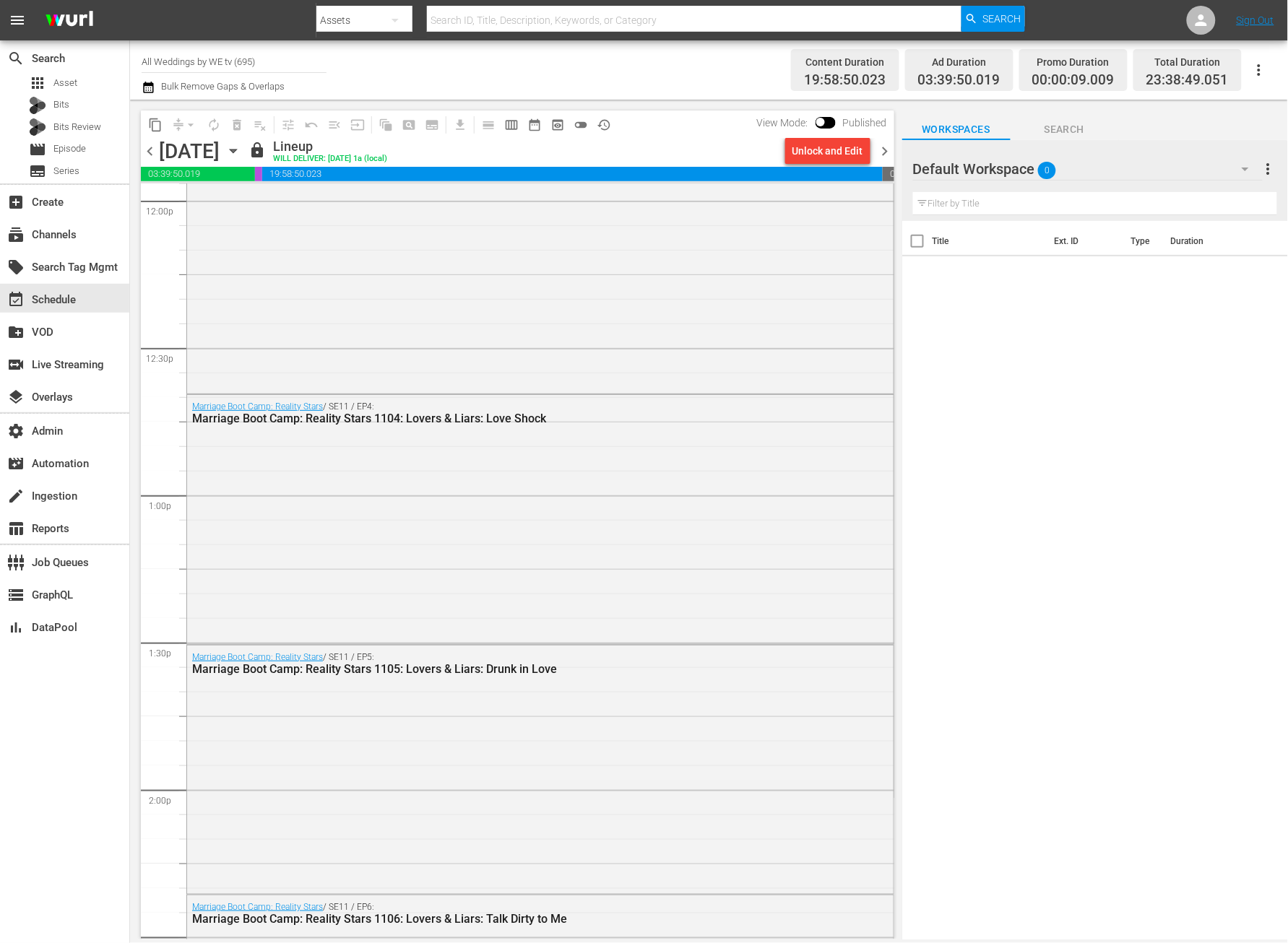
scroll to position [6471, 0]
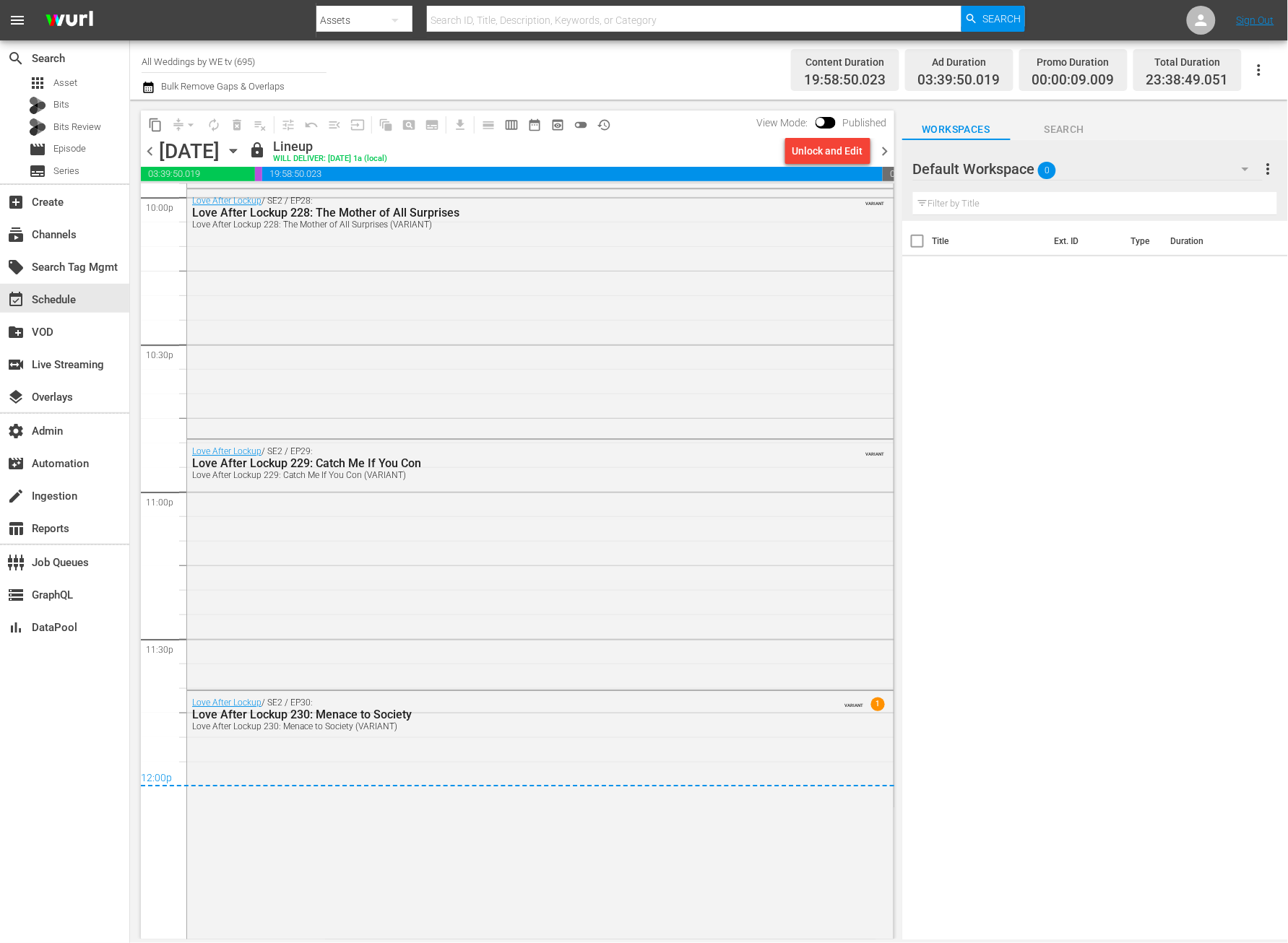
click at [886, 152] on span "chevron_right" at bounding box center [885, 150] width 18 height 18
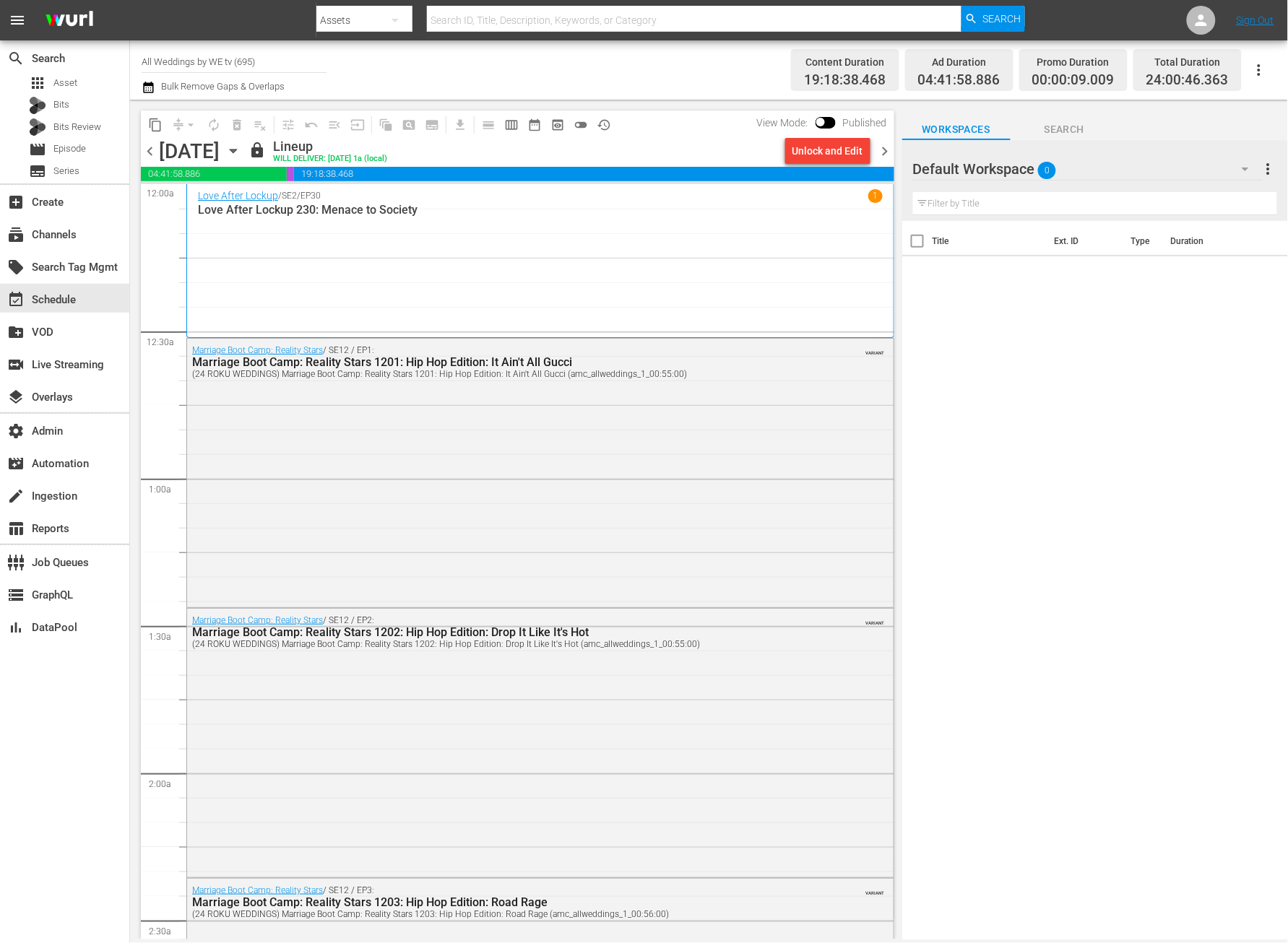
click at [994, 532] on div "Title Ext. ID Type Duration" at bounding box center [1095, 582] width 386 height 721
click at [147, 155] on span "chevron_left" at bounding box center [150, 150] width 18 height 18
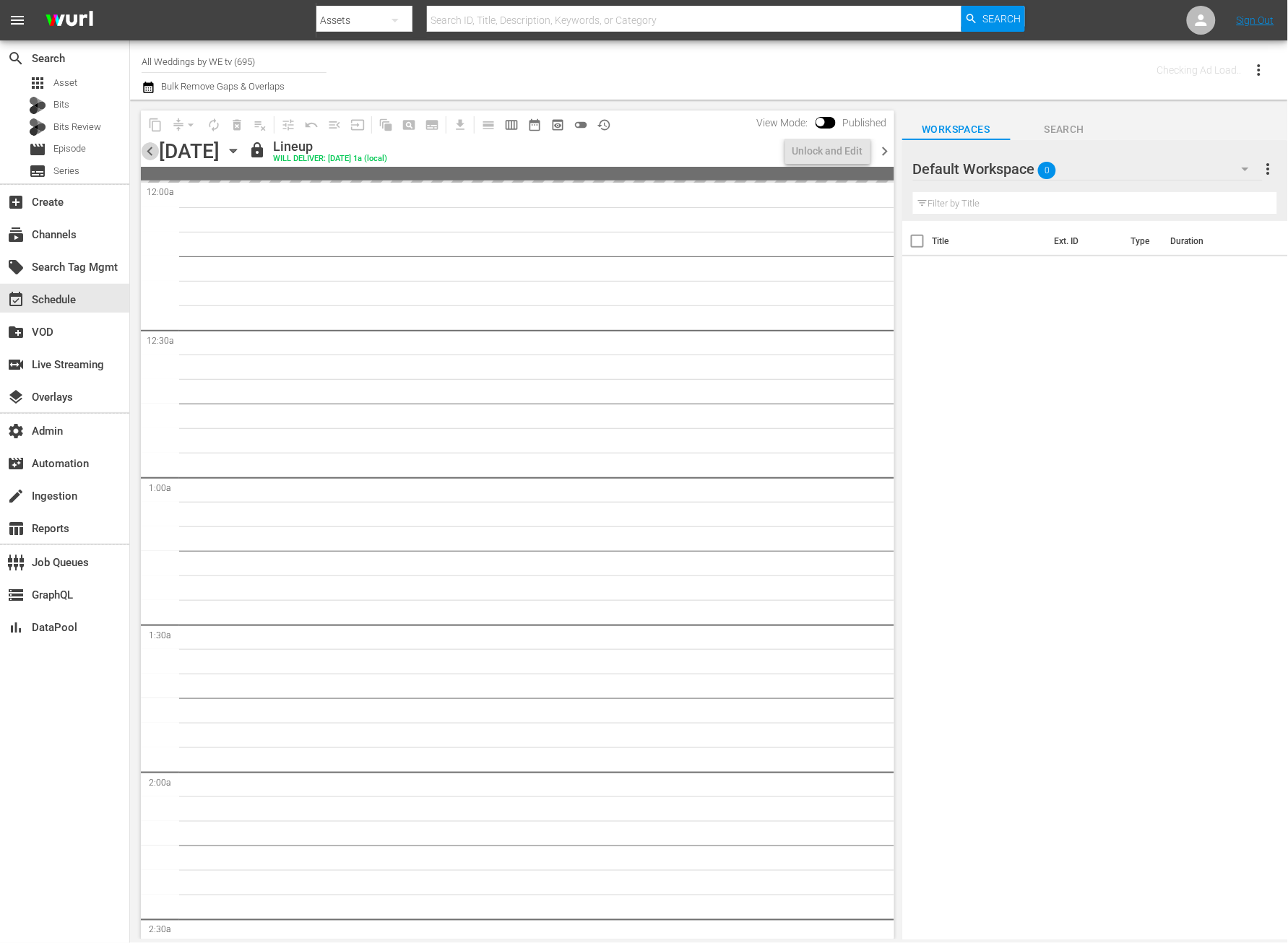
click at [147, 155] on span "chevron_left" at bounding box center [150, 150] width 18 height 18
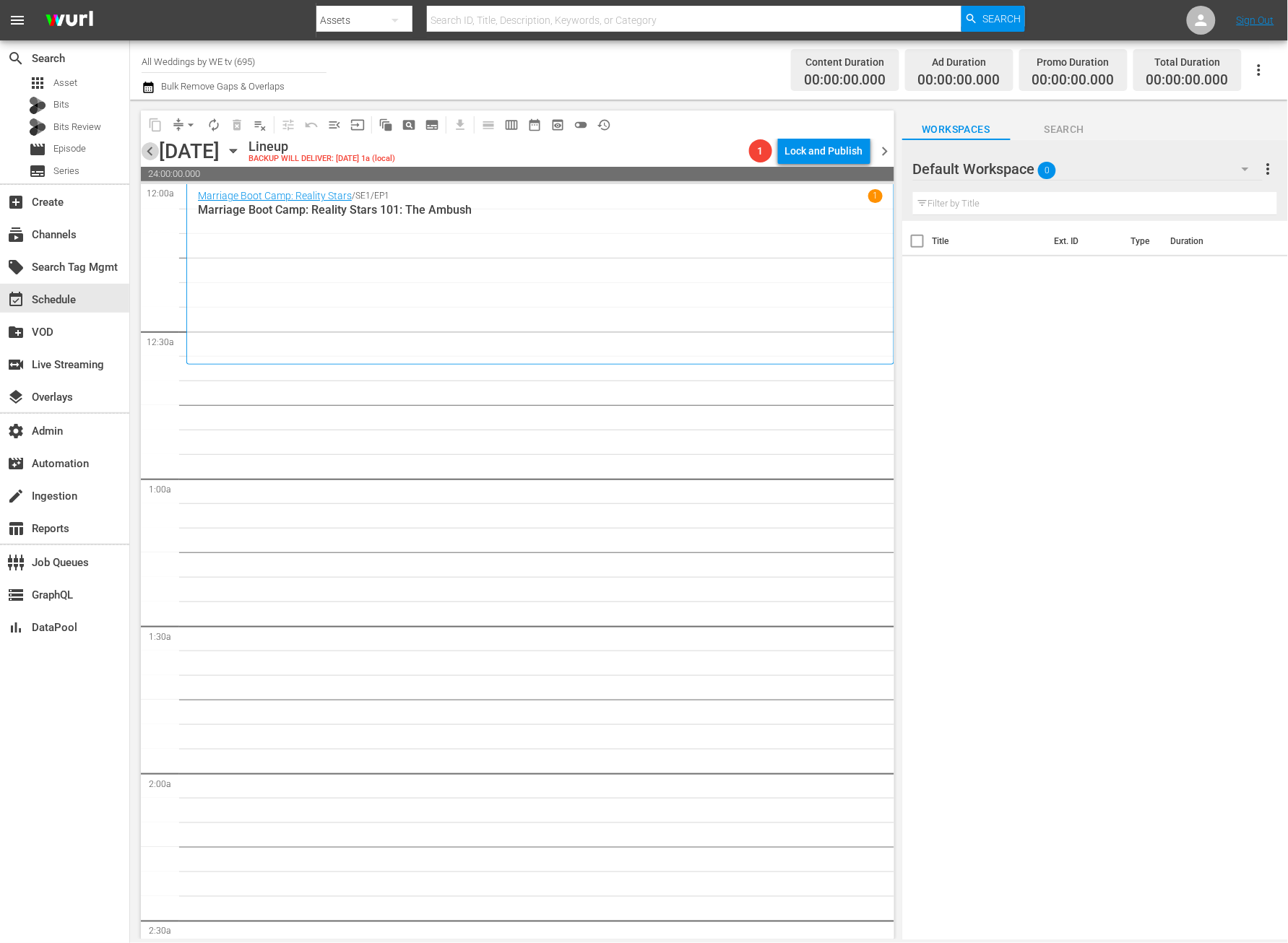
click at [150, 155] on span "chevron_left" at bounding box center [150, 150] width 18 height 18
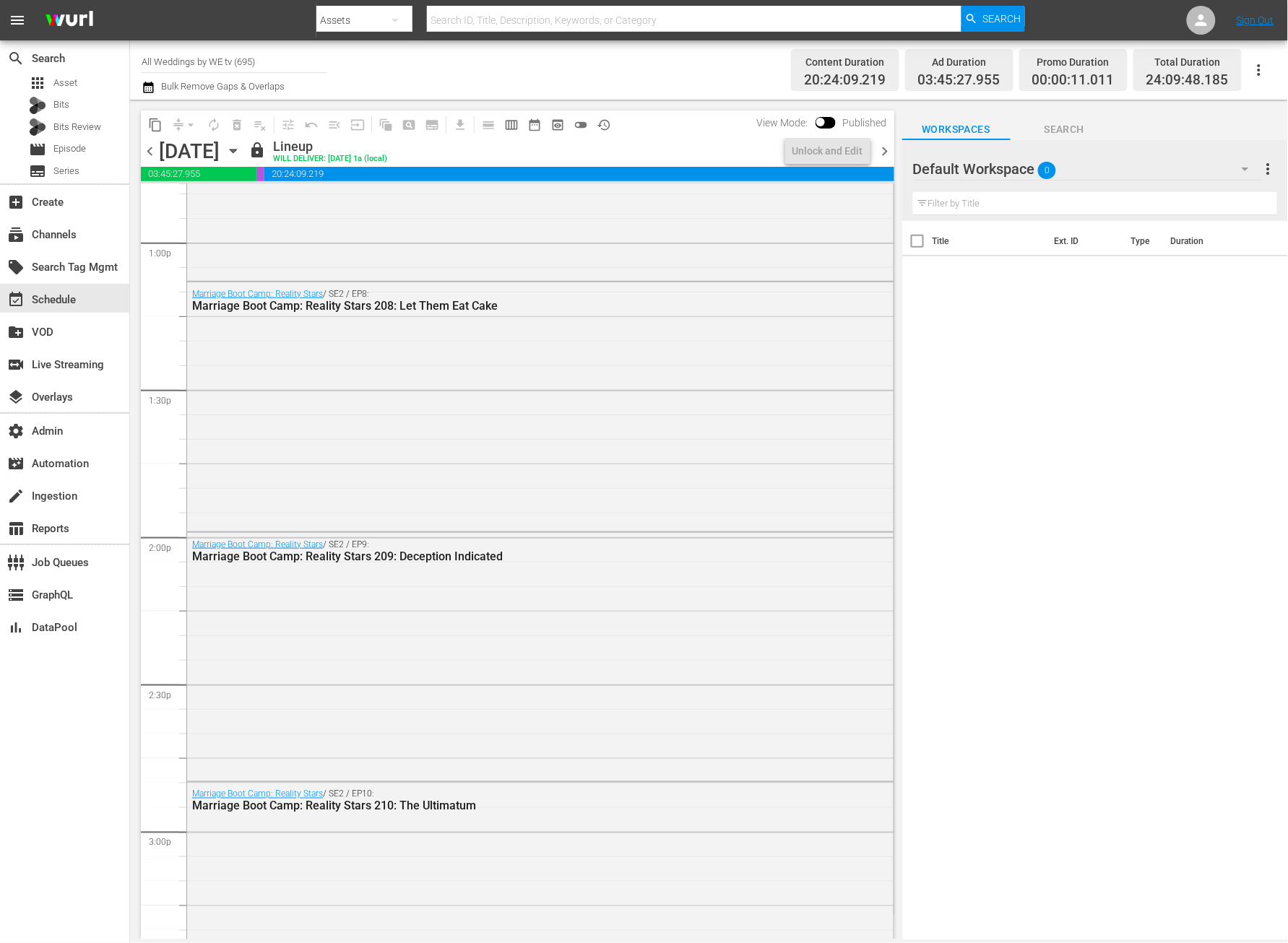
scroll to position [6498, 0]
